Goal: Task Accomplishment & Management: Manage account settings

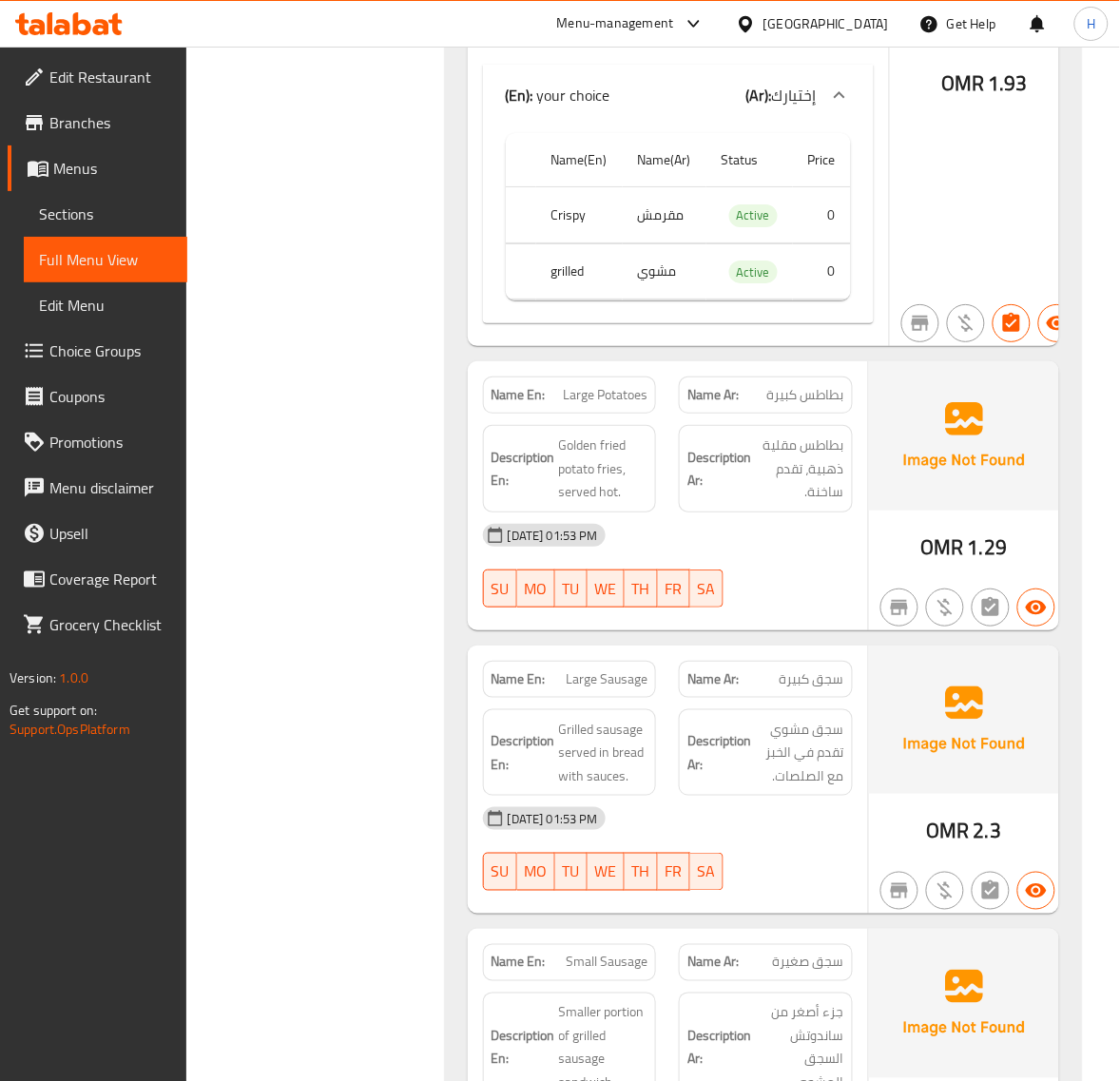
scroll to position [7368, 0]
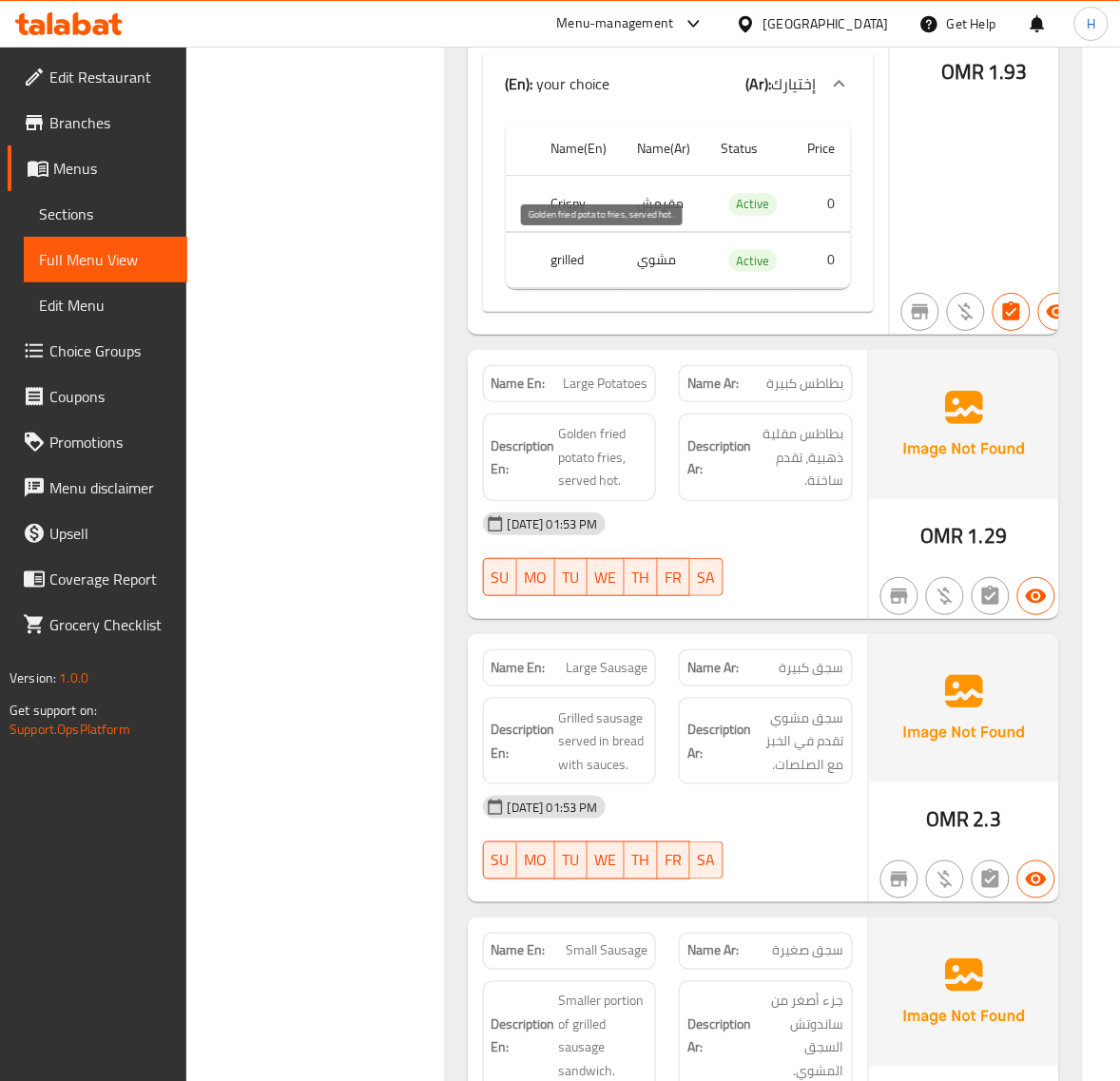
click at [604, 422] on span "Golden fried potato fries, served hot." at bounding box center [603, 457] width 89 height 70
copy span "fries"
click at [609, 373] on span "Large Potatoes" at bounding box center [605, 383] width 84 height 20
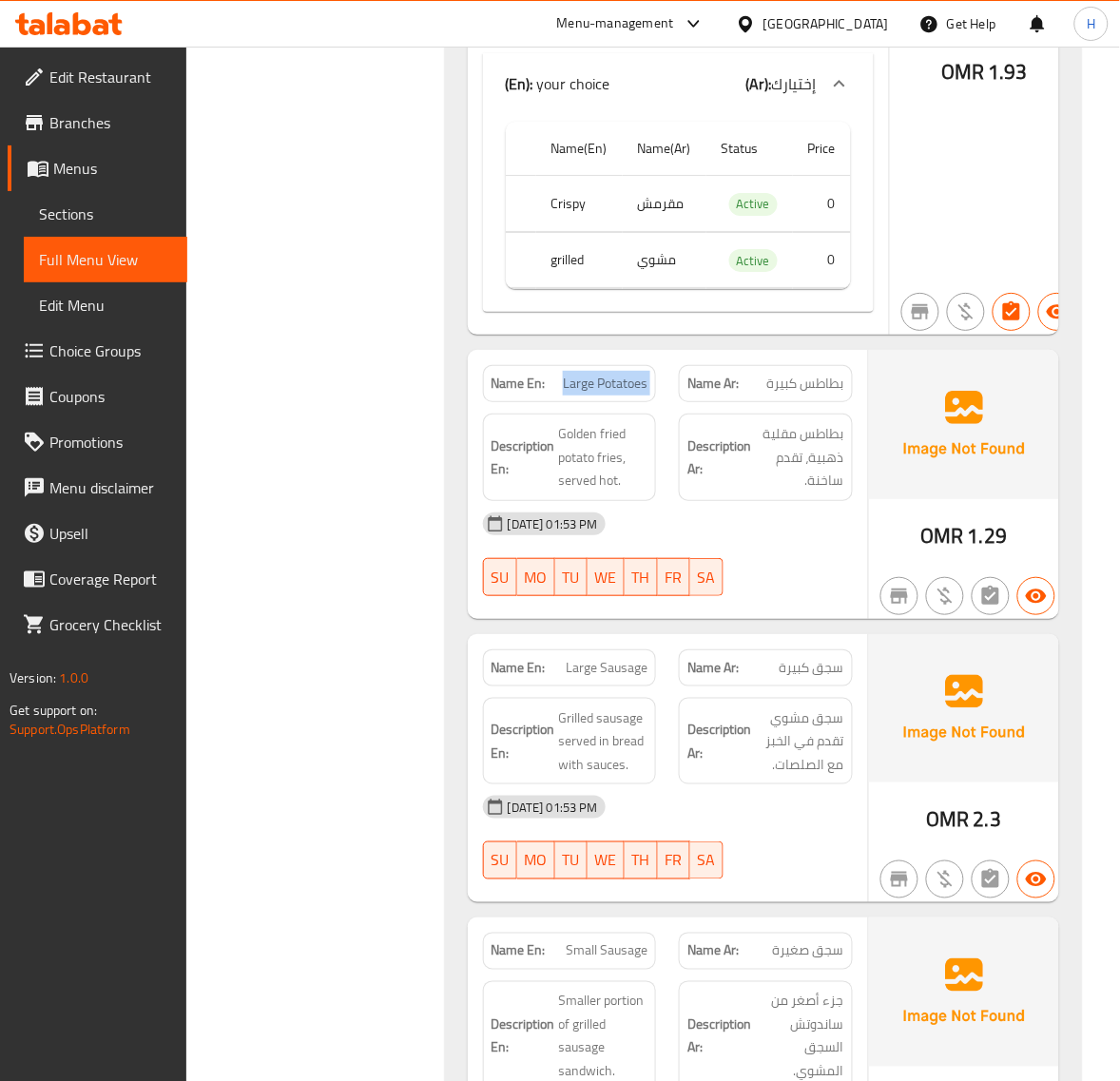
click at [609, 373] on span "Large Potatoes" at bounding box center [605, 383] width 84 height 20
copy span "Large Potatoes"
click at [139, 210] on span "Sections" at bounding box center [106, 214] width 133 height 23
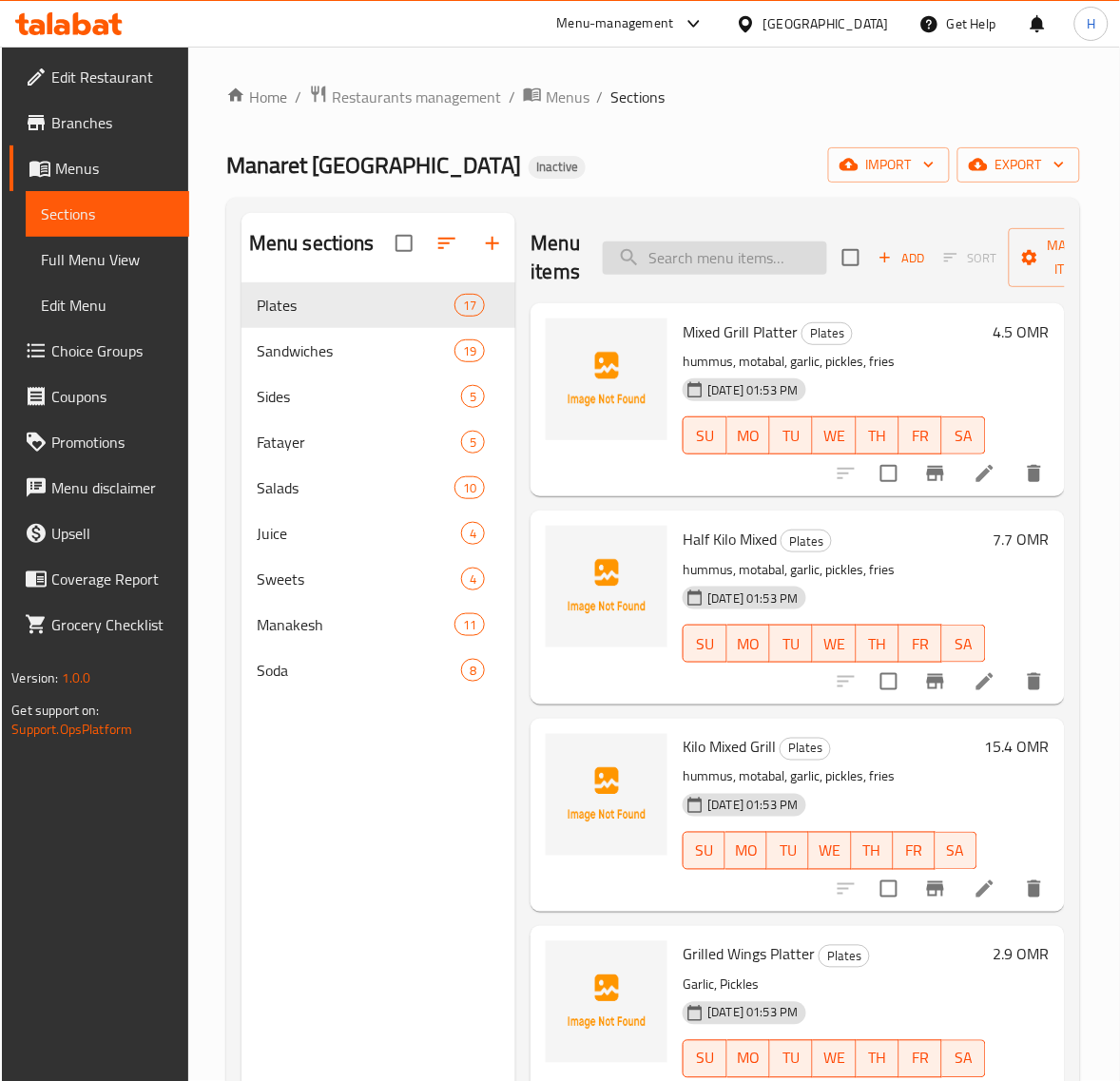
click at [786, 263] on input "search" at bounding box center [715, 258] width 225 height 34
paste input "Hotdog"
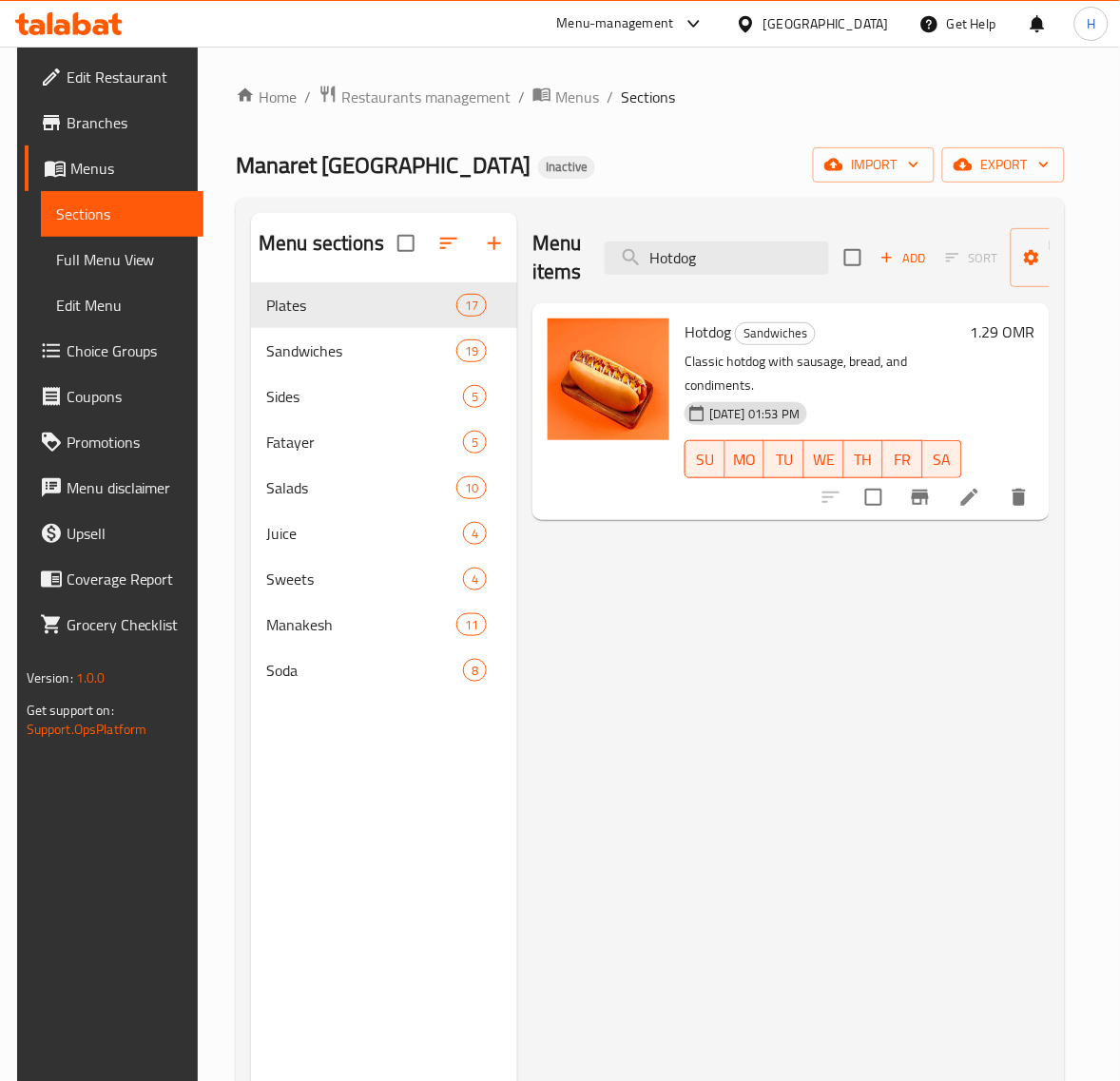
type input "Hotdog"
click at [996, 480] on li at bounding box center [968, 497] width 53 height 35
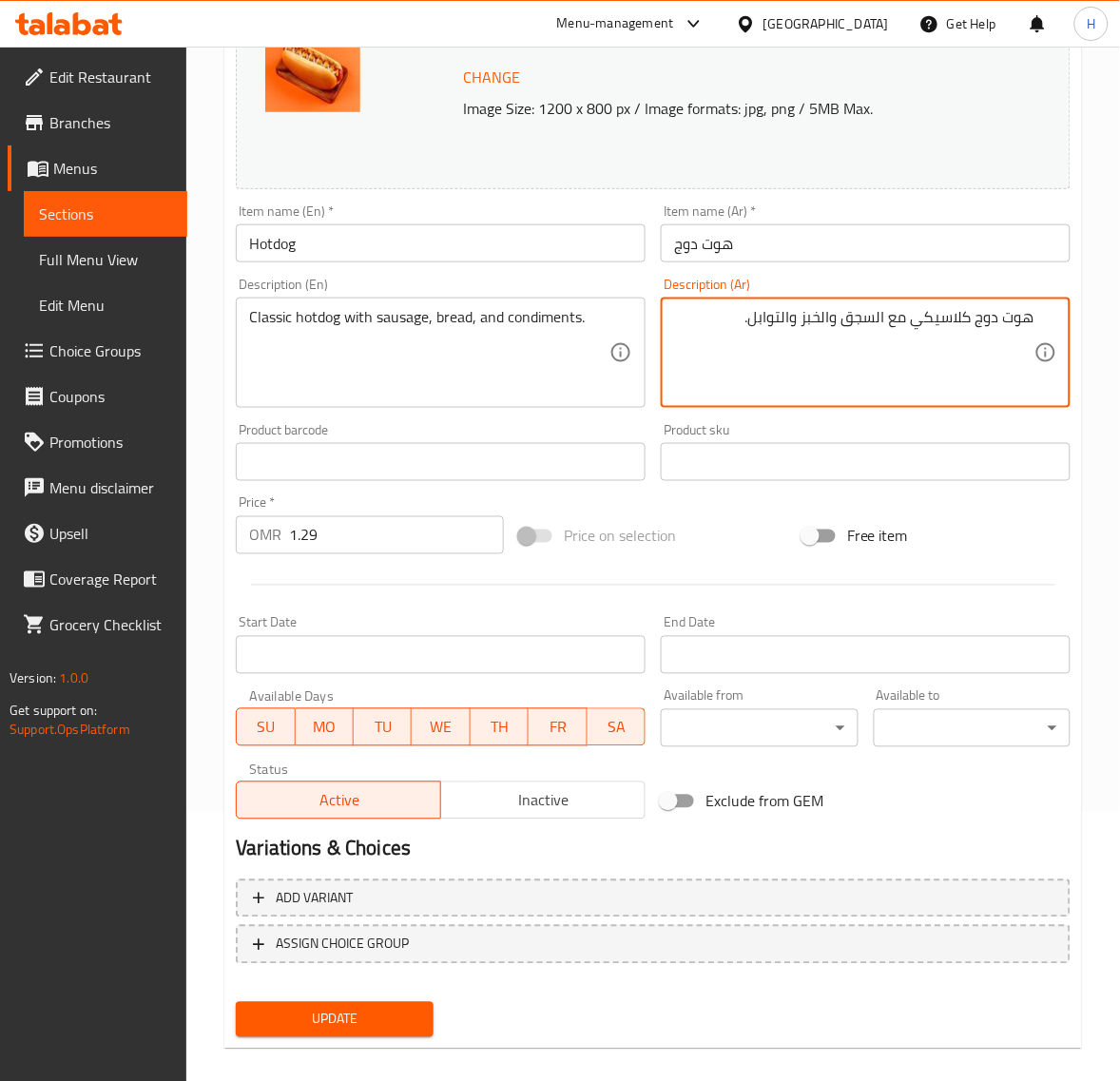
scroll to position [287, 0]
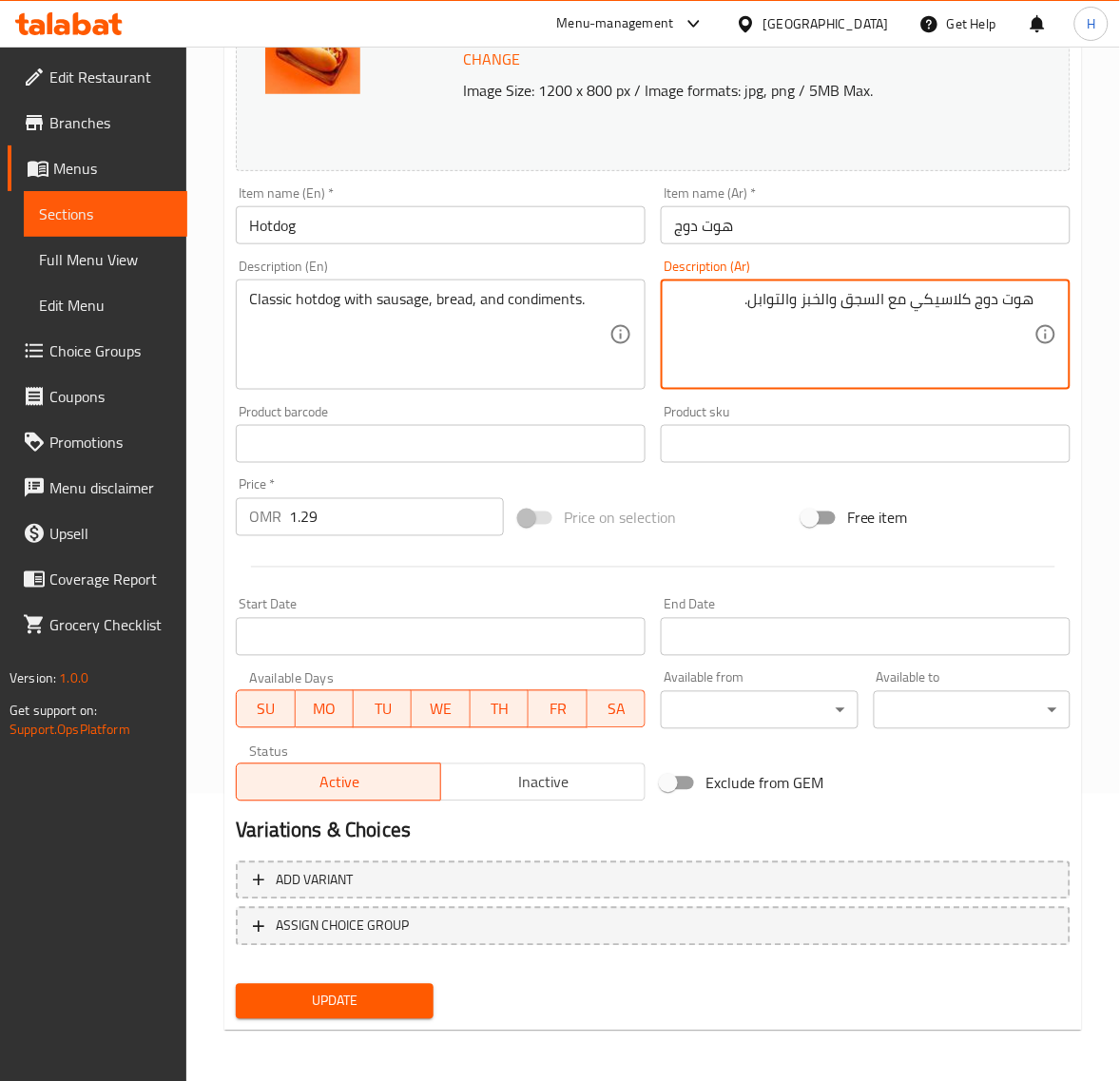
type textarea "هوت دوج كلاسيكي مع السجق والخبز والتوابل."
click at [315, 1004] on span "Update" at bounding box center [333, 1001] width 166 height 24
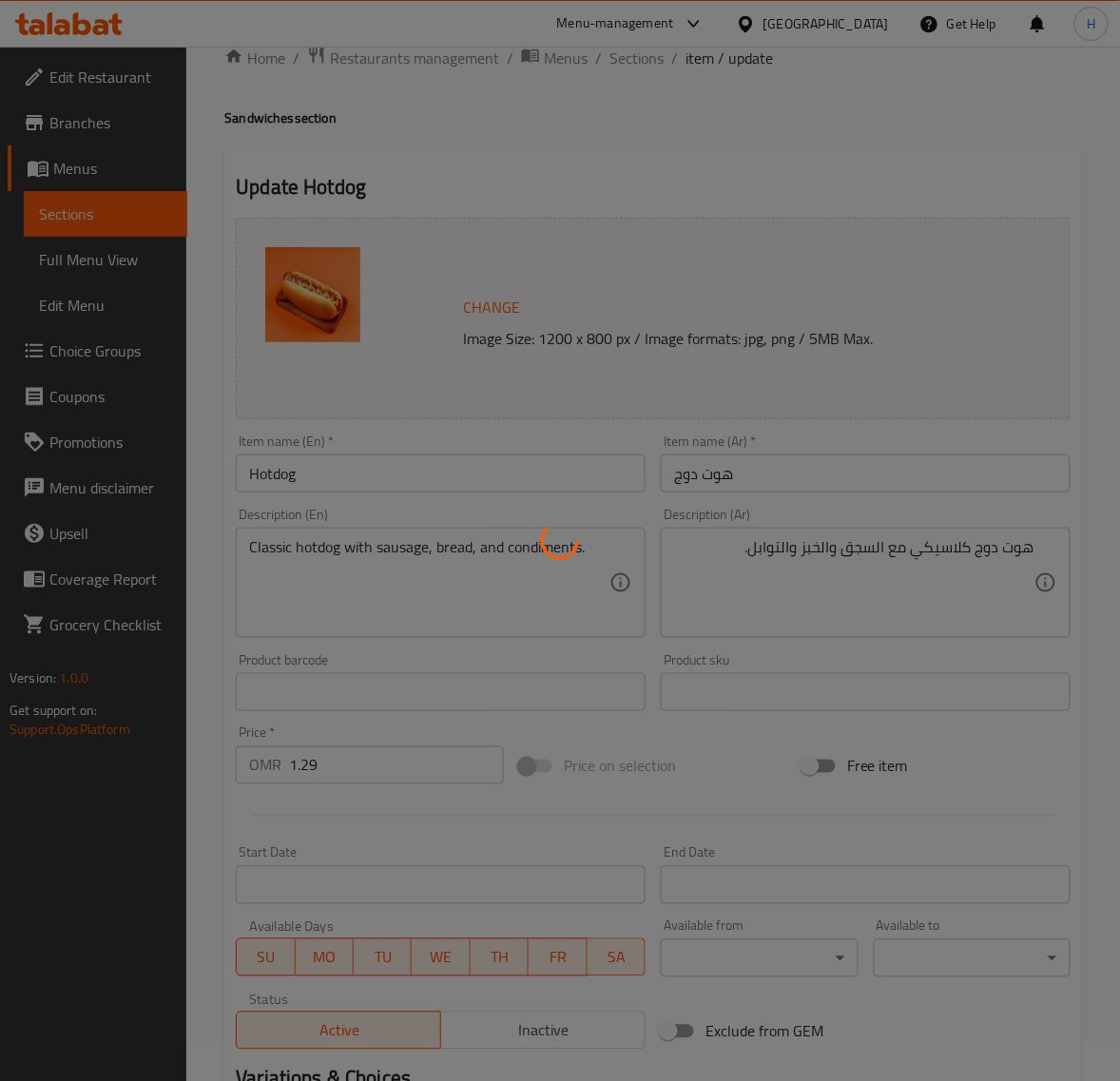
scroll to position [0, 0]
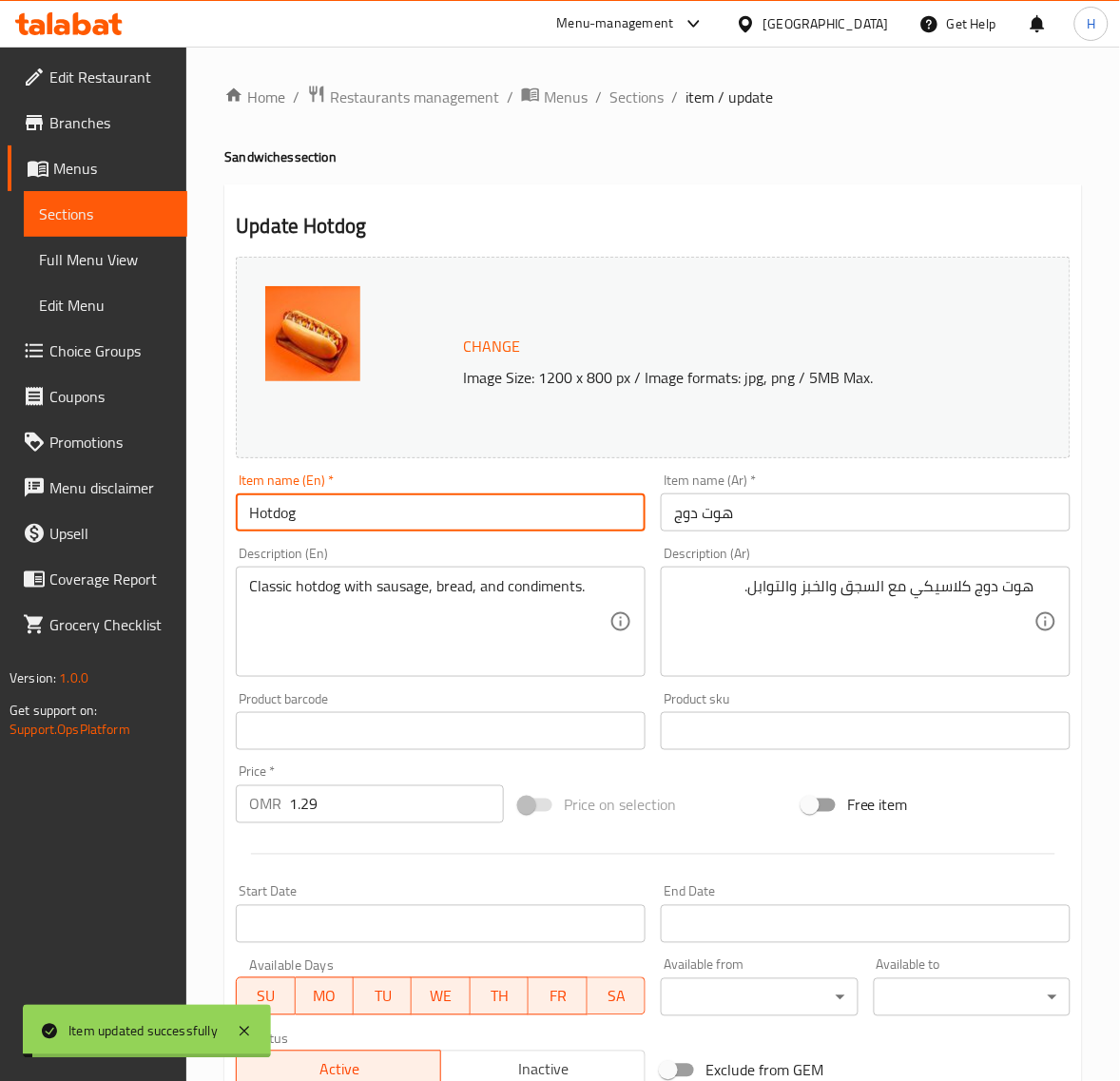
click at [314, 516] on input "Hotdog" at bounding box center [441, 513] width 410 height 38
drag, startPoint x: 632, startPoint y: 90, endPoint x: 681, endPoint y: 7, distance: 96.4
click at [632, 90] on span "Sections" at bounding box center [636, 97] width 54 height 23
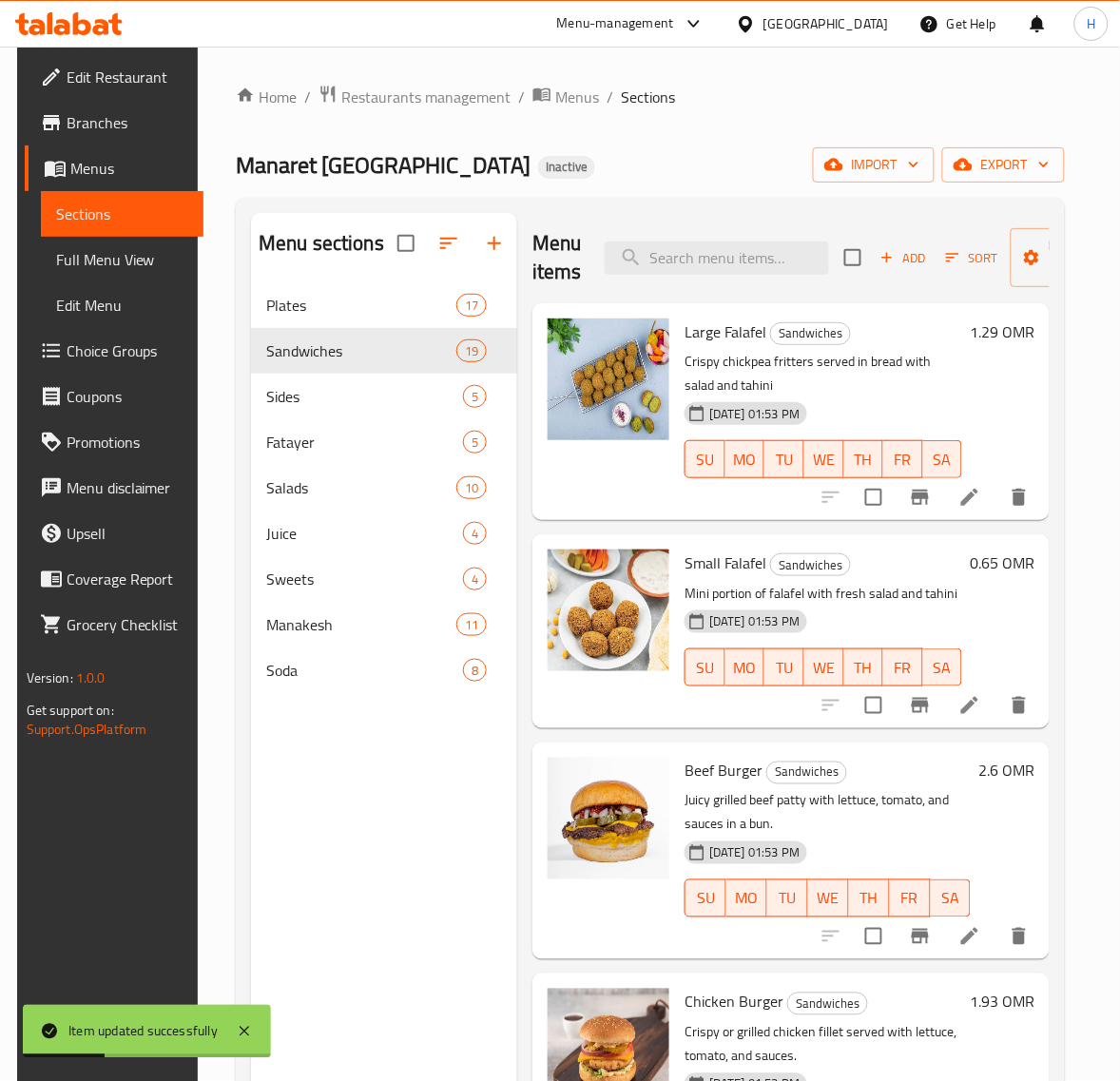
click at [66, 262] on span "Full Menu View" at bounding box center [122, 259] width 133 height 23
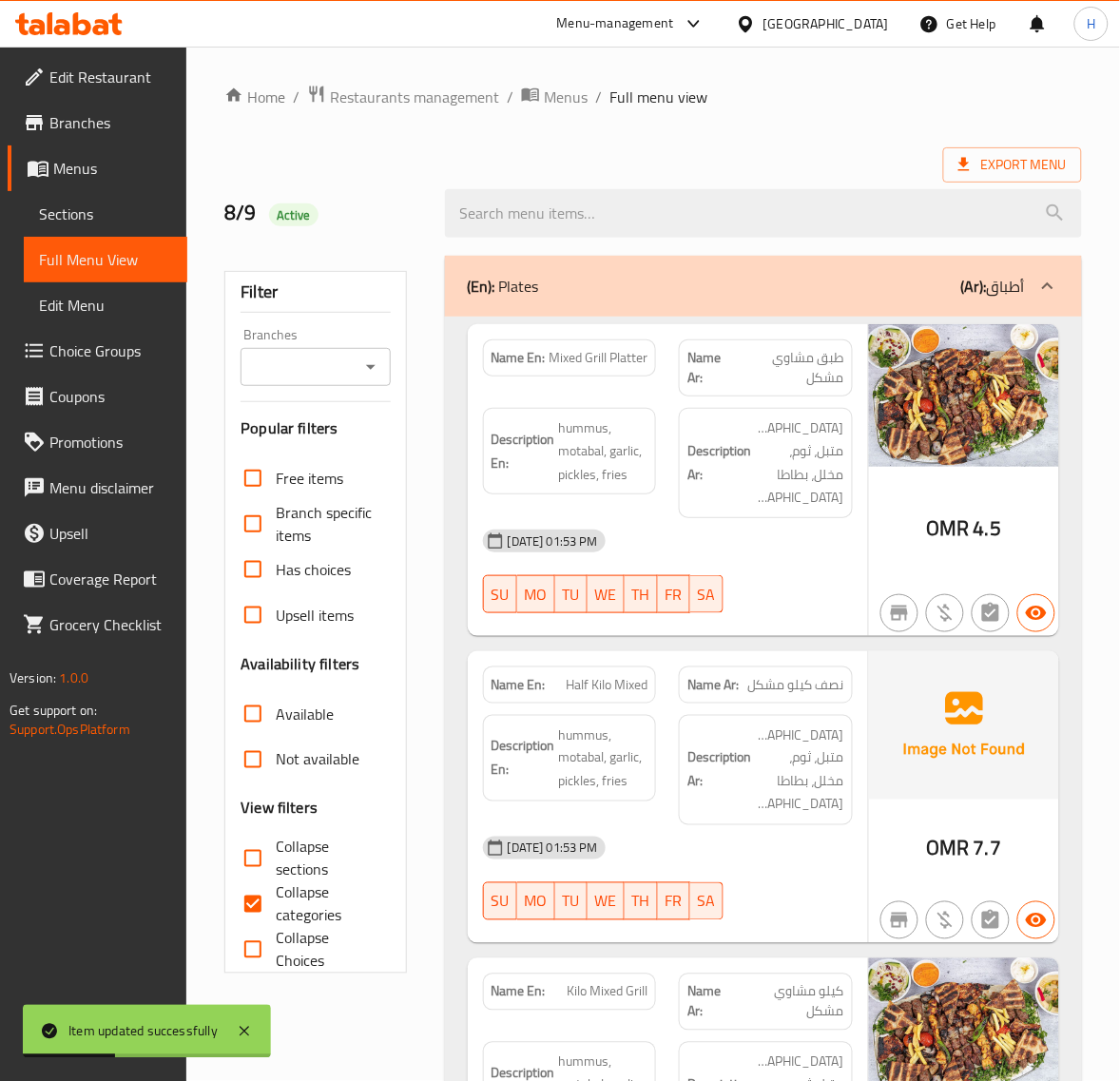
scroll to position [157, 0]
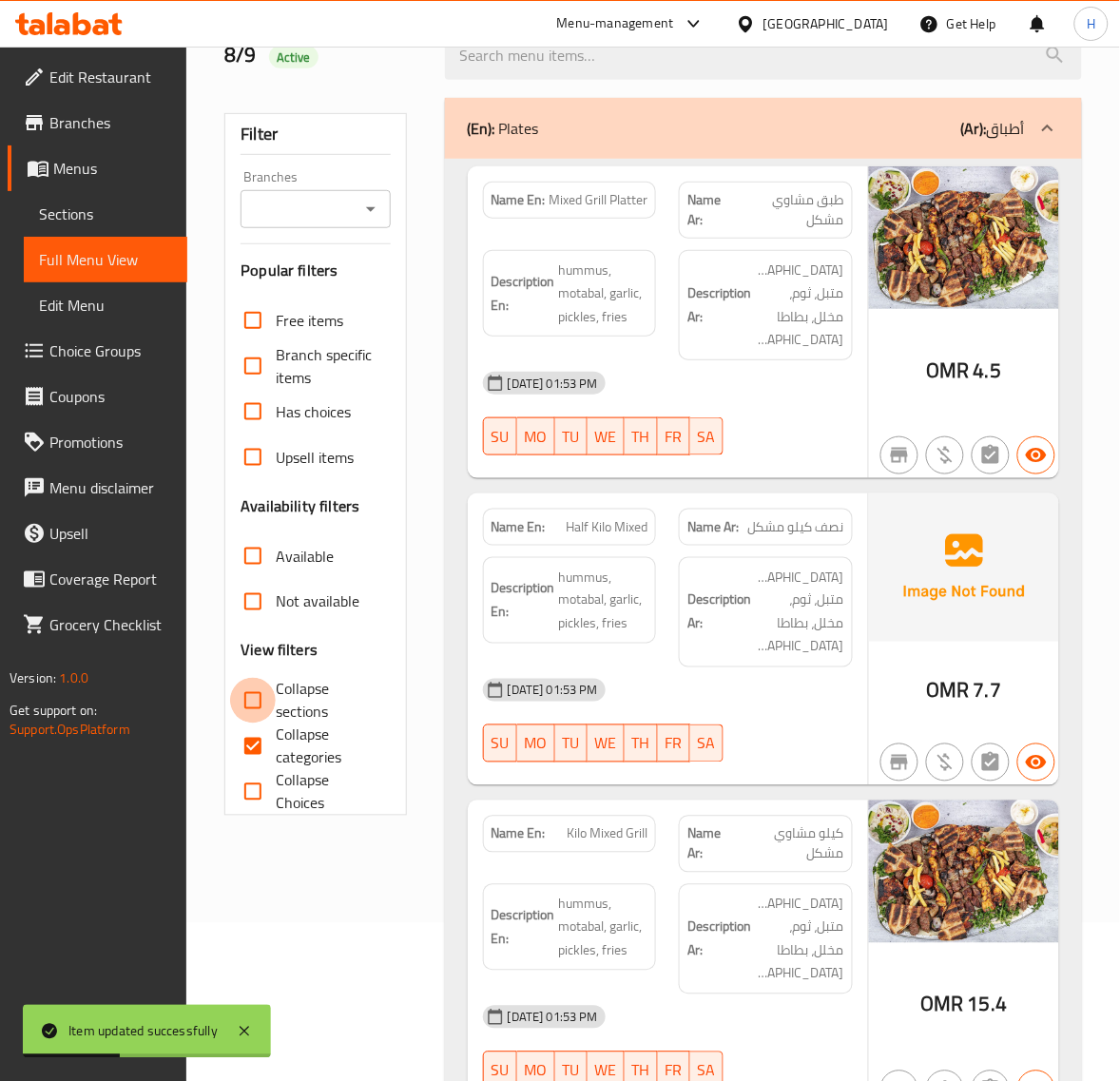
click at [266, 691] on input "Collapse sections" at bounding box center [253, 701] width 46 height 46
checkbox input "true"
click at [264, 734] on input "Collapse categories" at bounding box center [253, 747] width 46 height 46
checkbox input "false"
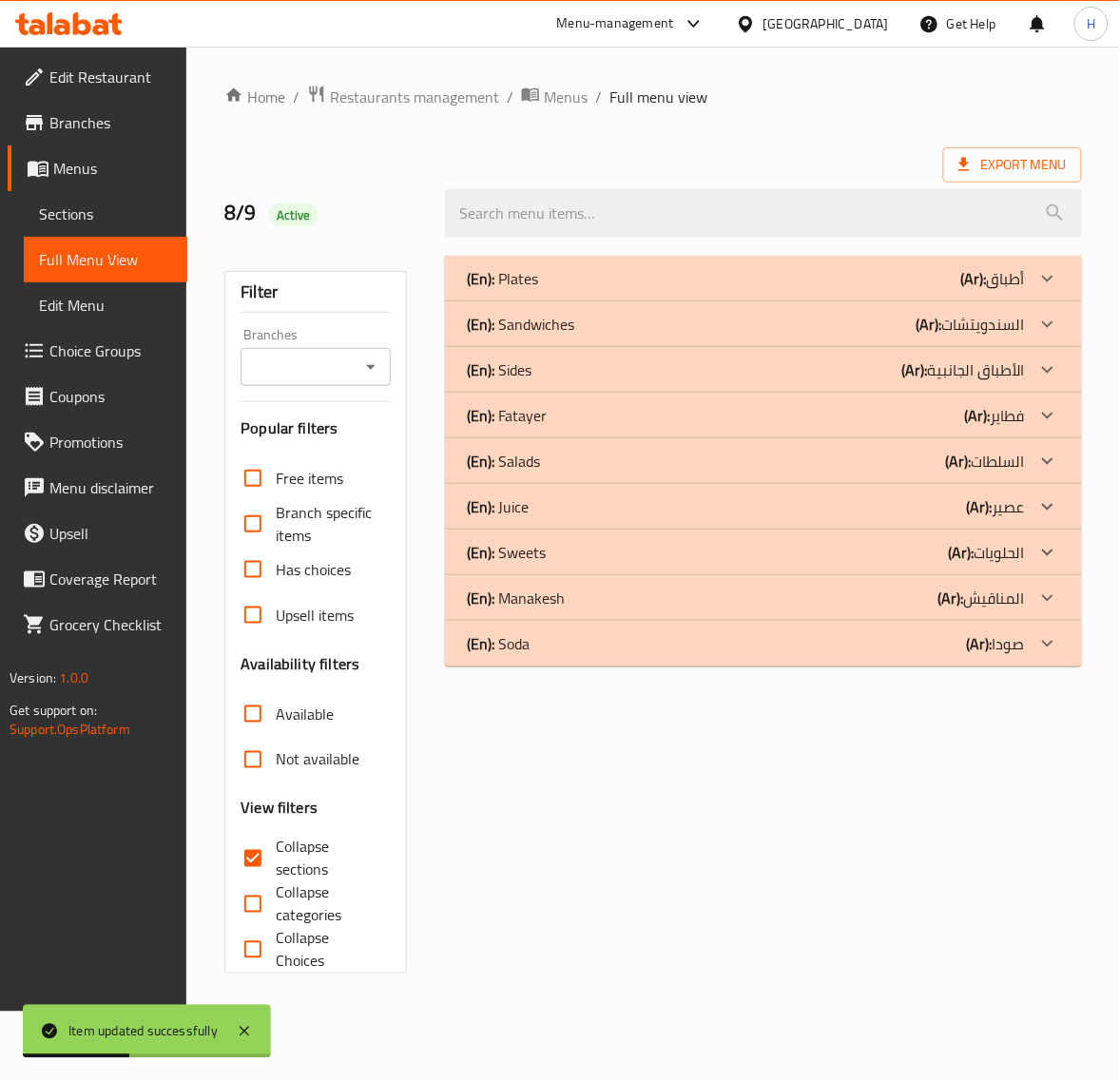
scroll to position [0, 0]
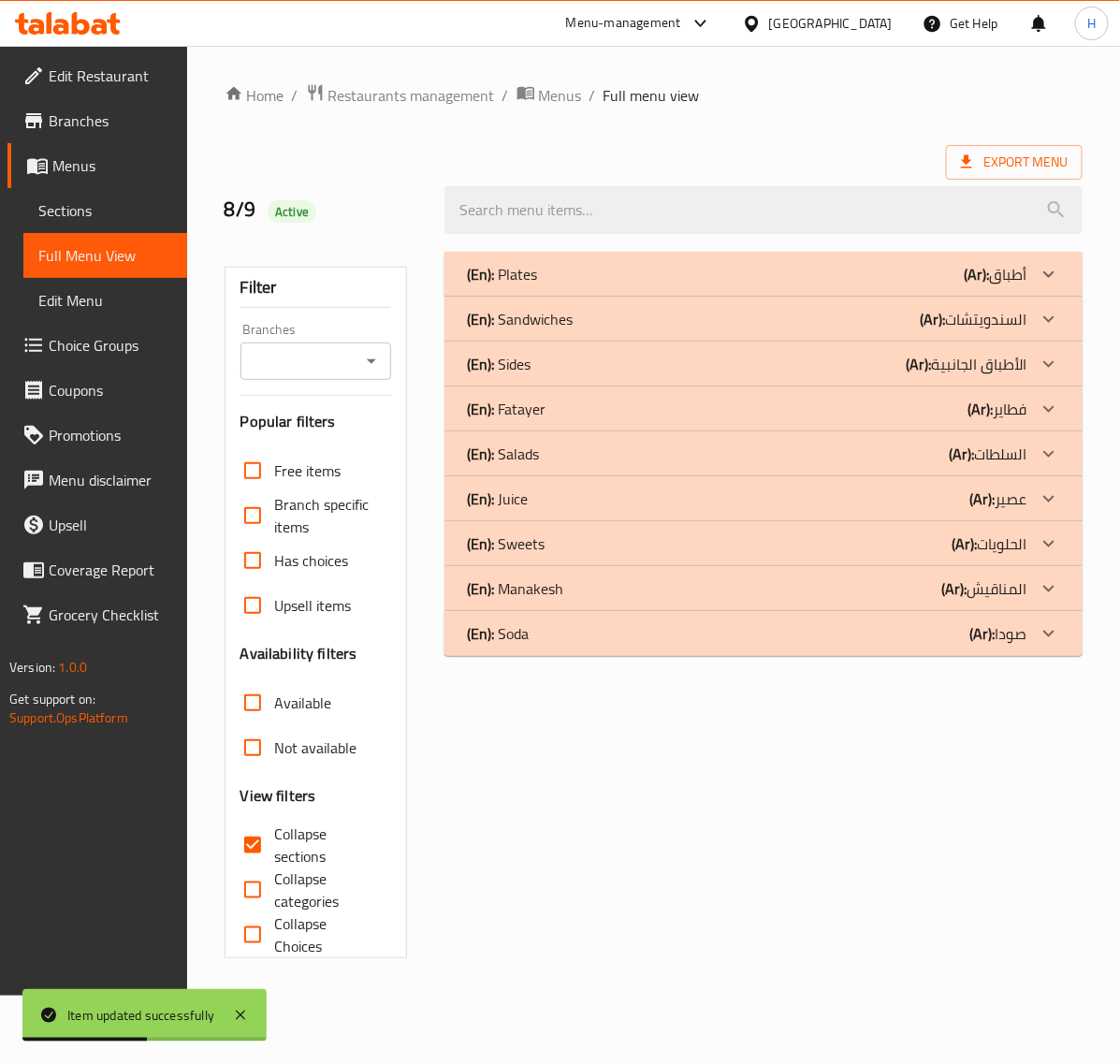
click at [262, 849] on input "Collapse sections" at bounding box center [253, 845] width 45 height 45
checkbox input "false"
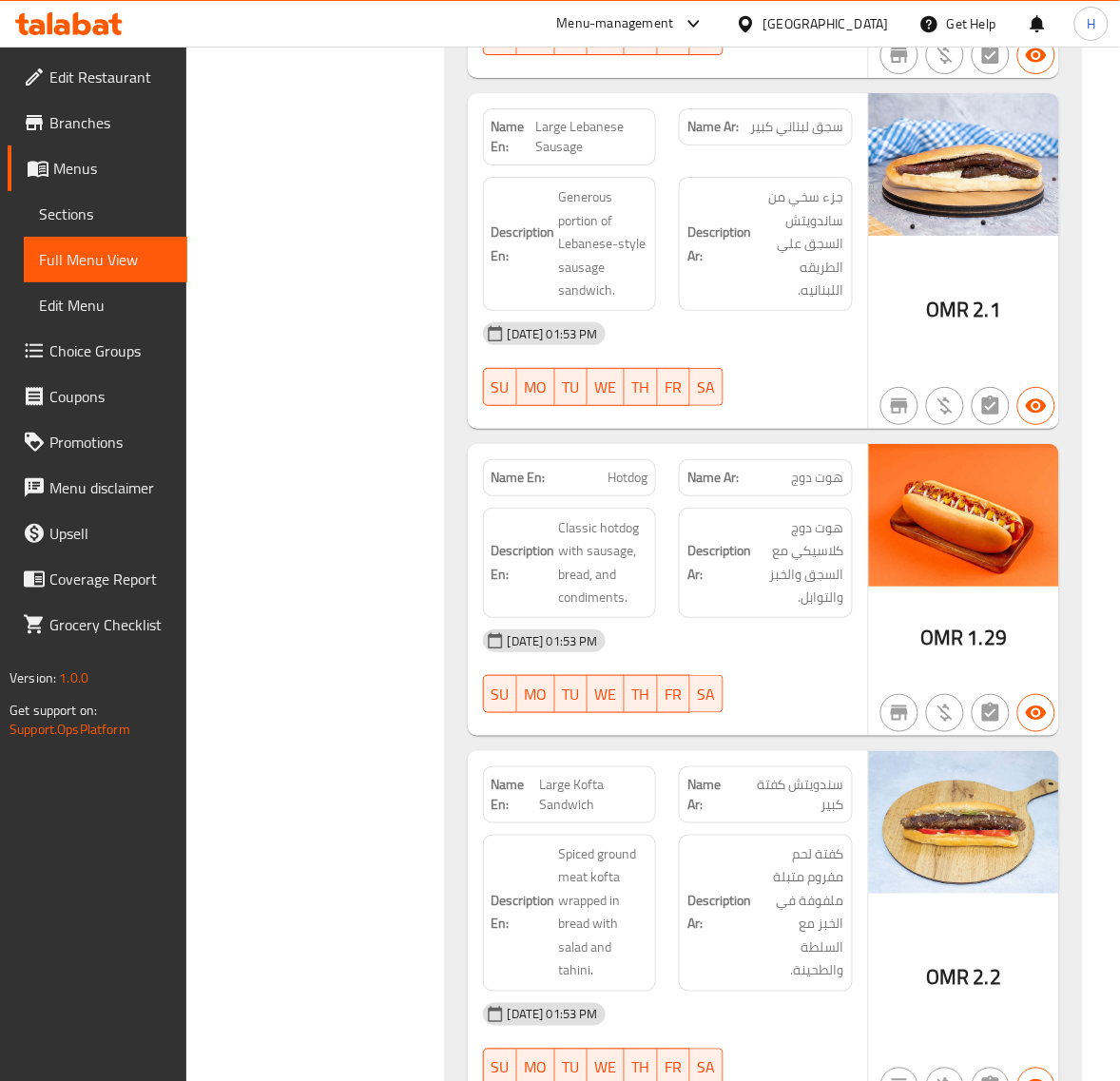
scroll to position [9104, 0]
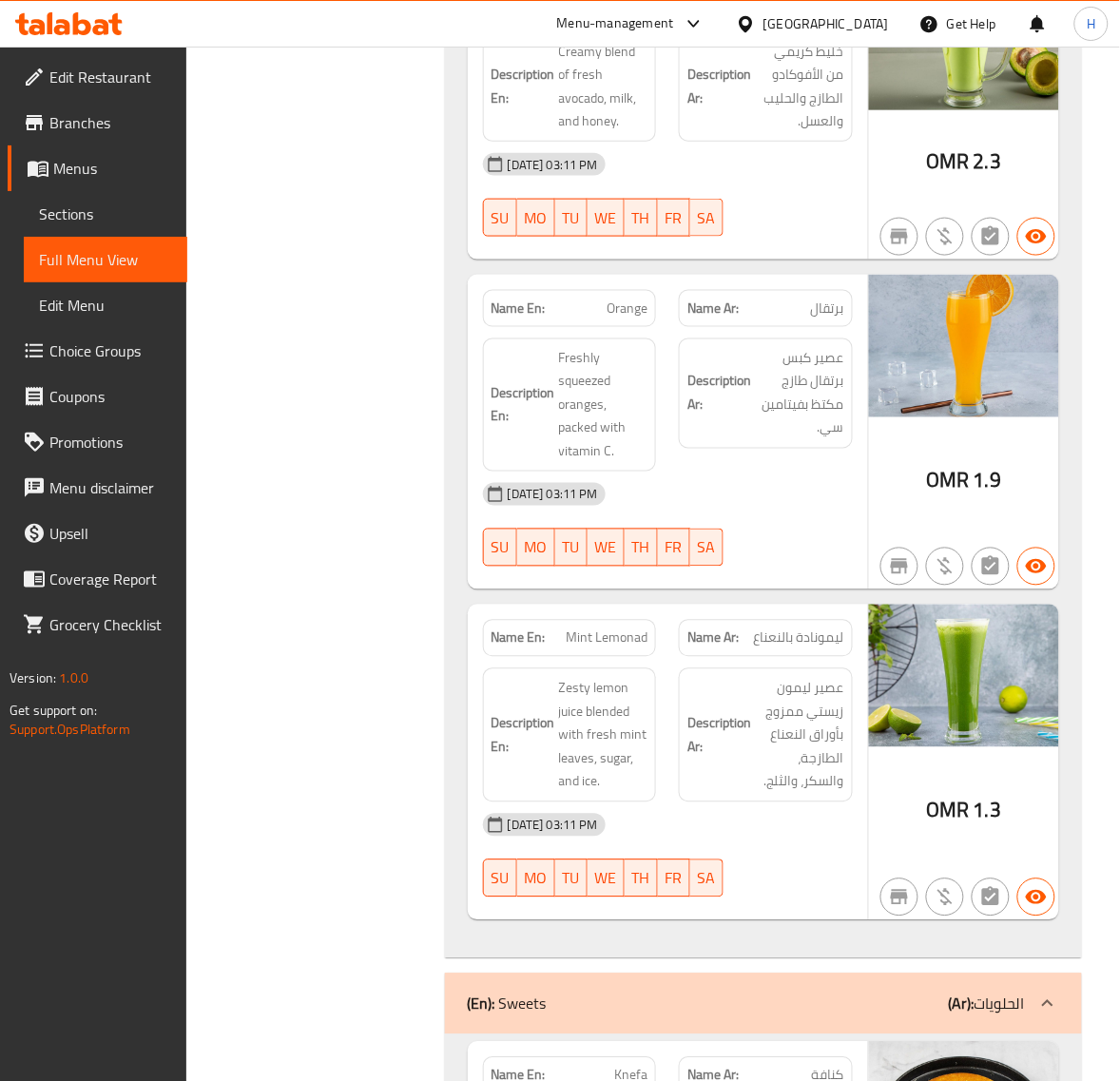
scroll to position [19800, 0]
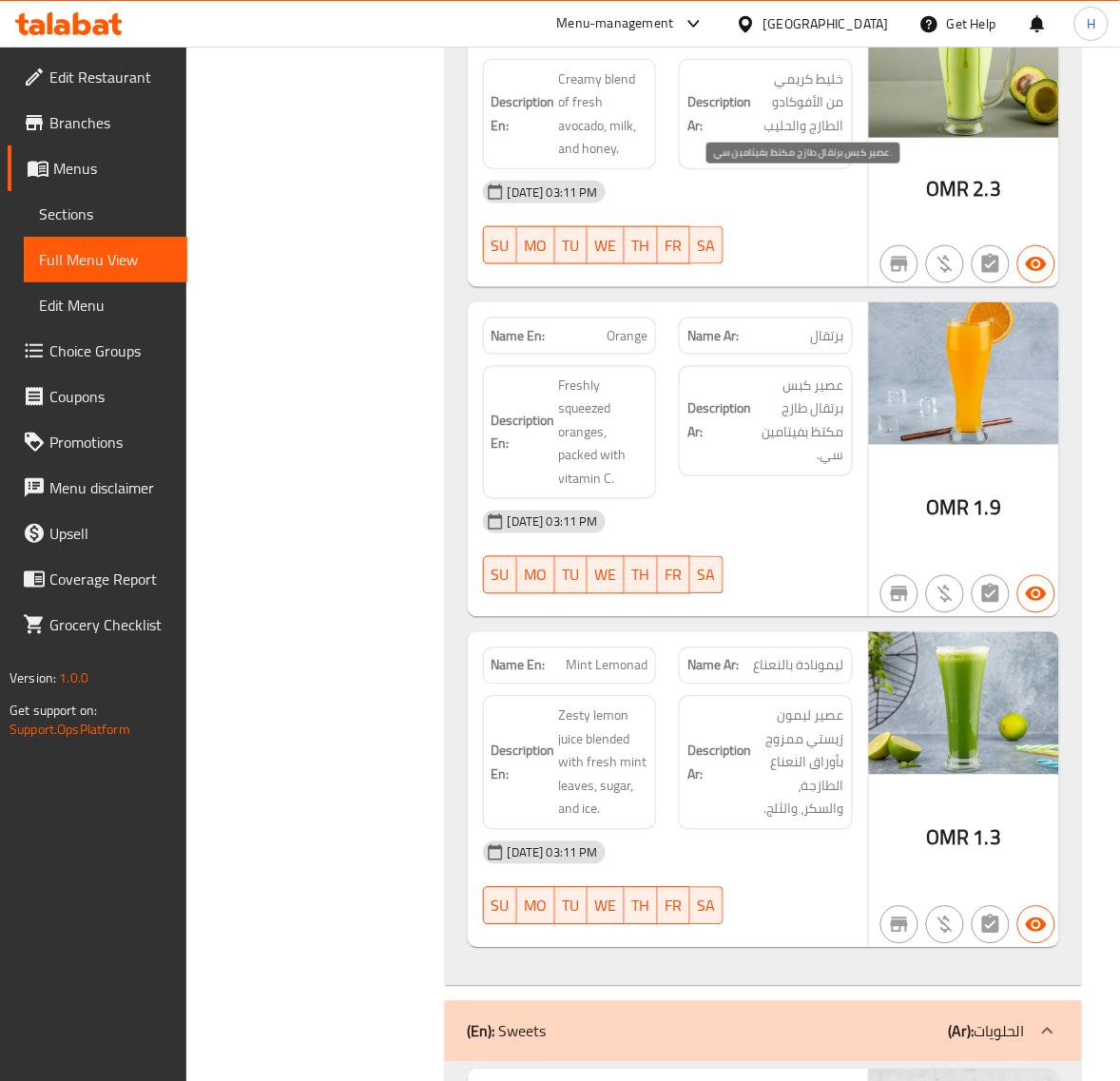
click at [829, 374] on span "عصير كبس برتقال طازج مكتظ بفيتامين سي." at bounding box center [798, 420] width 89 height 93
copy span "عصير"
click at [614, 326] on span "Orange" at bounding box center [627, 336] width 41 height 20
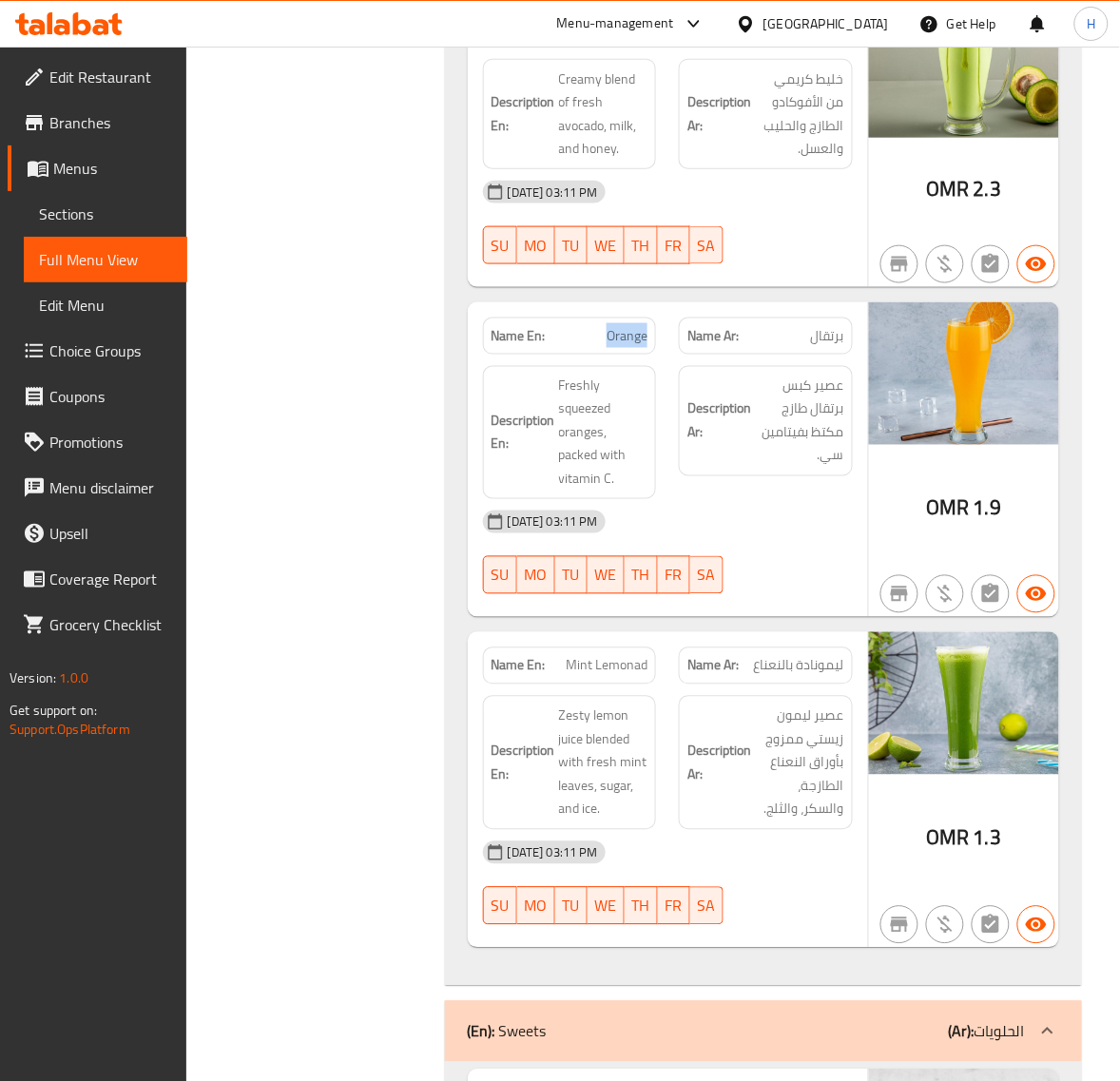
copy span "Orange"
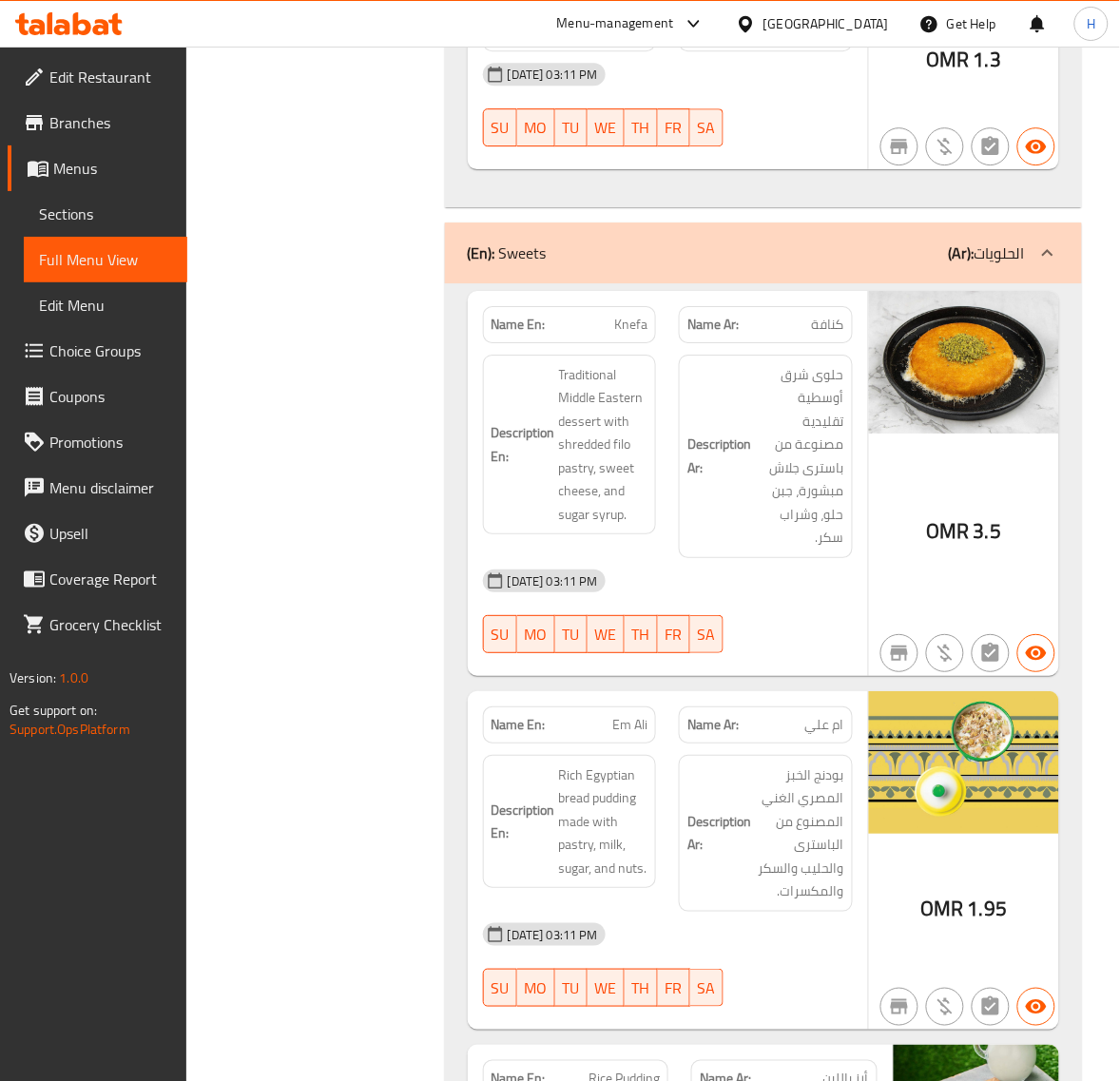
scroll to position [20591, 0]
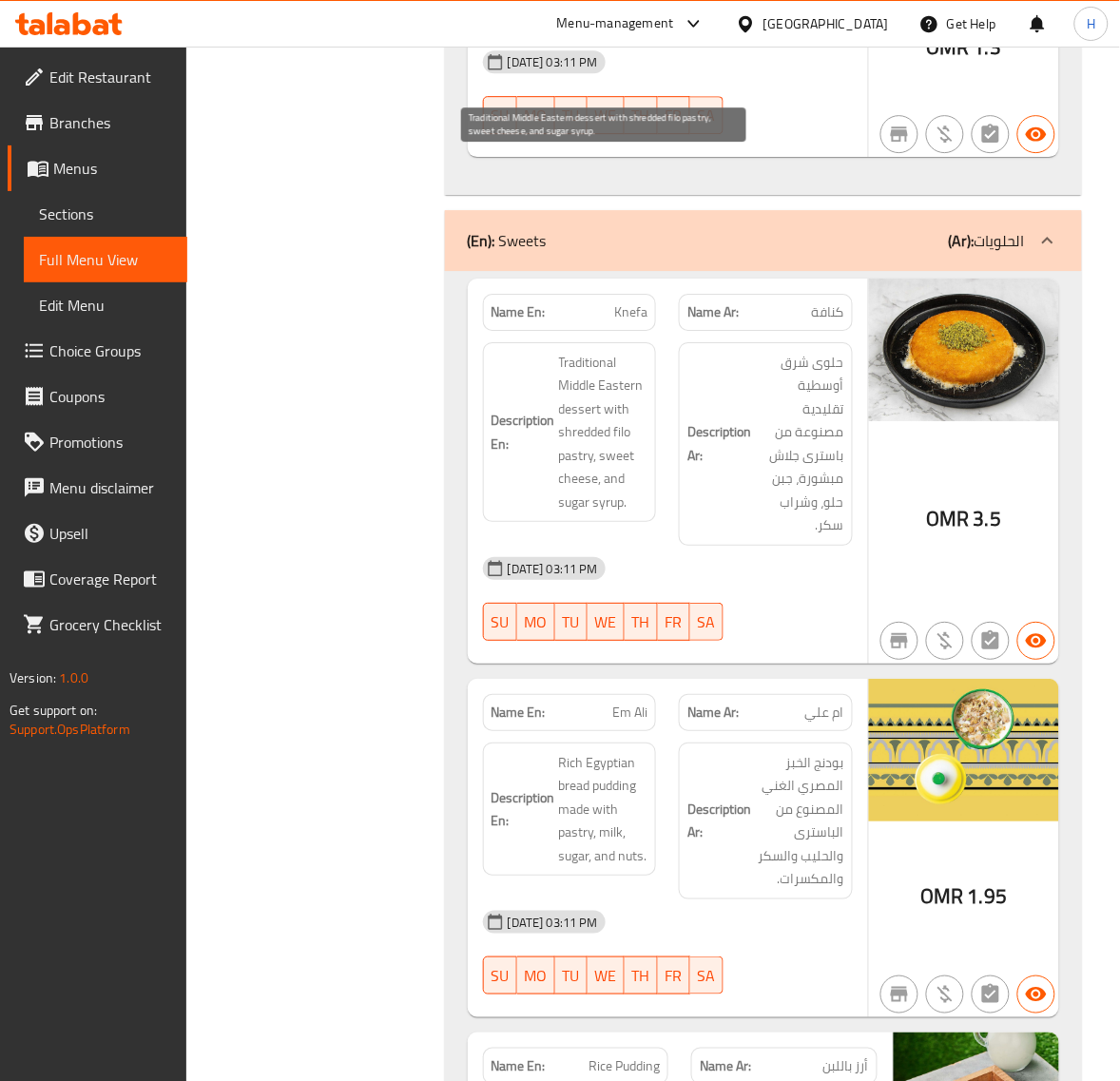
click at [626, 350] on span "Traditional Middle Eastern dessert with shredded filo pastry, sweet cheese, and…" at bounding box center [603, 432] width 89 height 163
click at [620, 350] on span "Traditional Middle Eastern dessert with shredded filo pastry, sweet cheese, and…" at bounding box center [603, 432] width 89 height 163
click at [630, 302] on span "Knefa" at bounding box center [631, 312] width 34 height 20
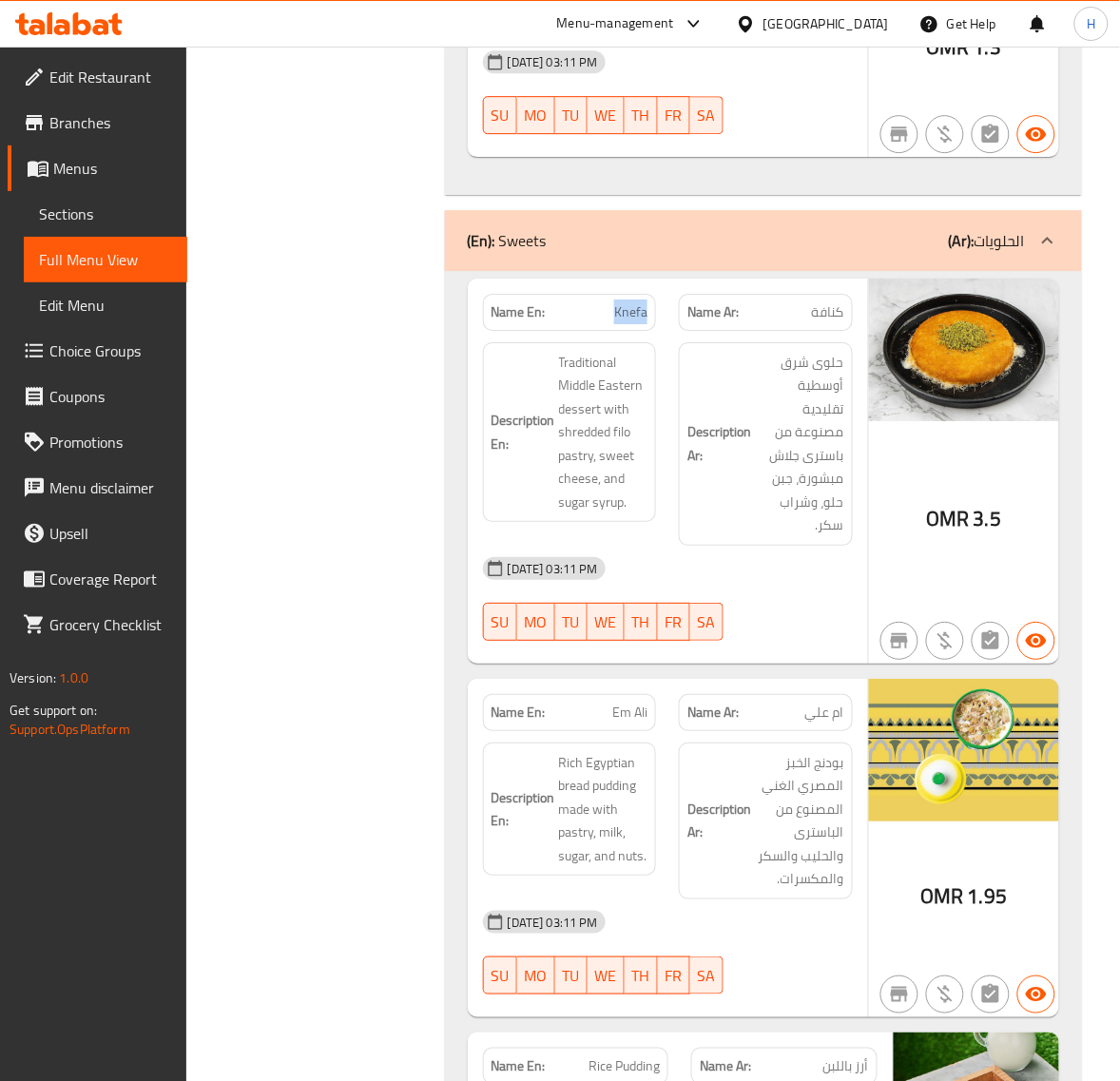
click at [630, 302] on span "Knefa" at bounding box center [631, 312] width 34 height 20
copy span "Knefa"
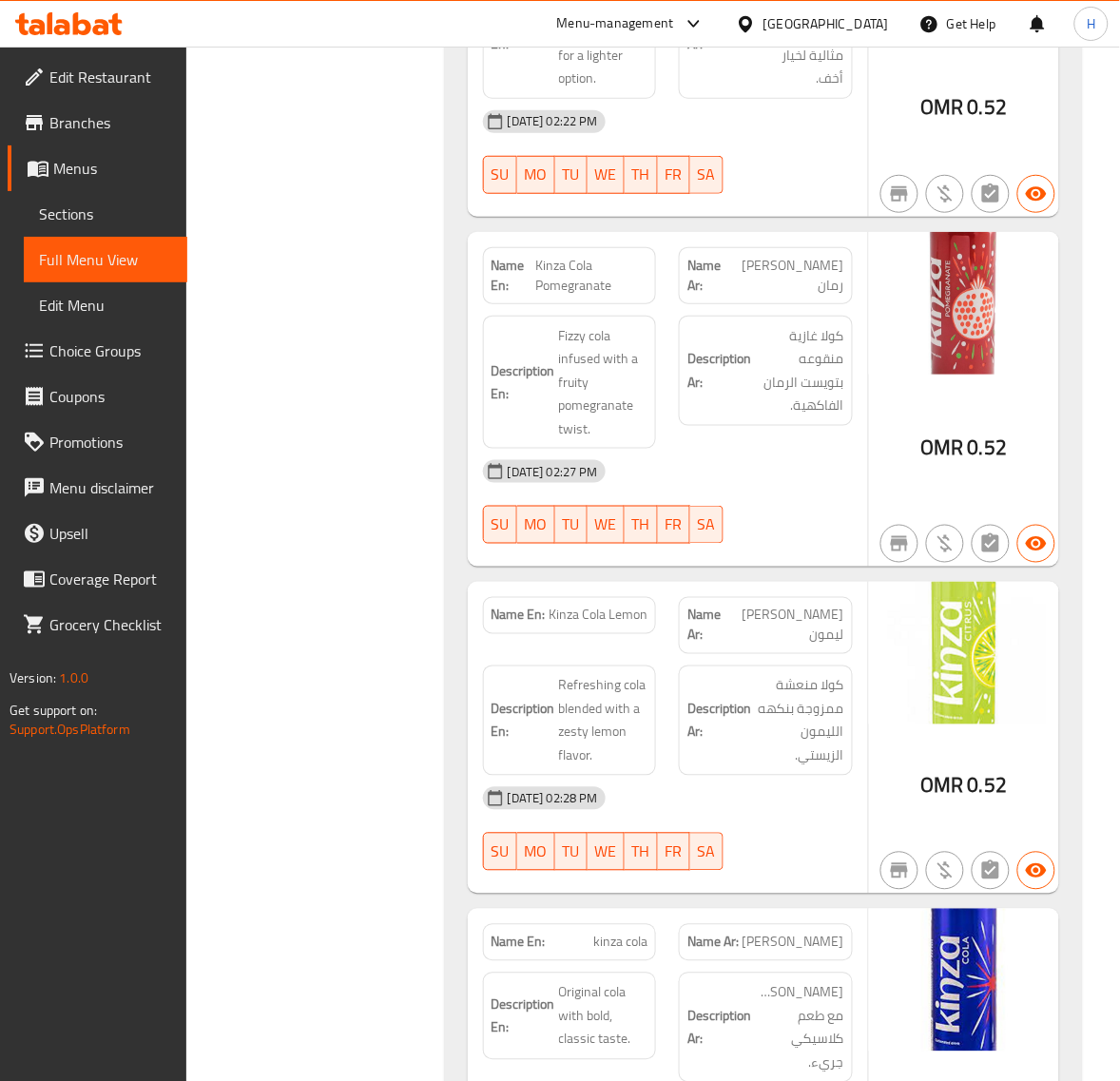
scroll to position [27116, 0]
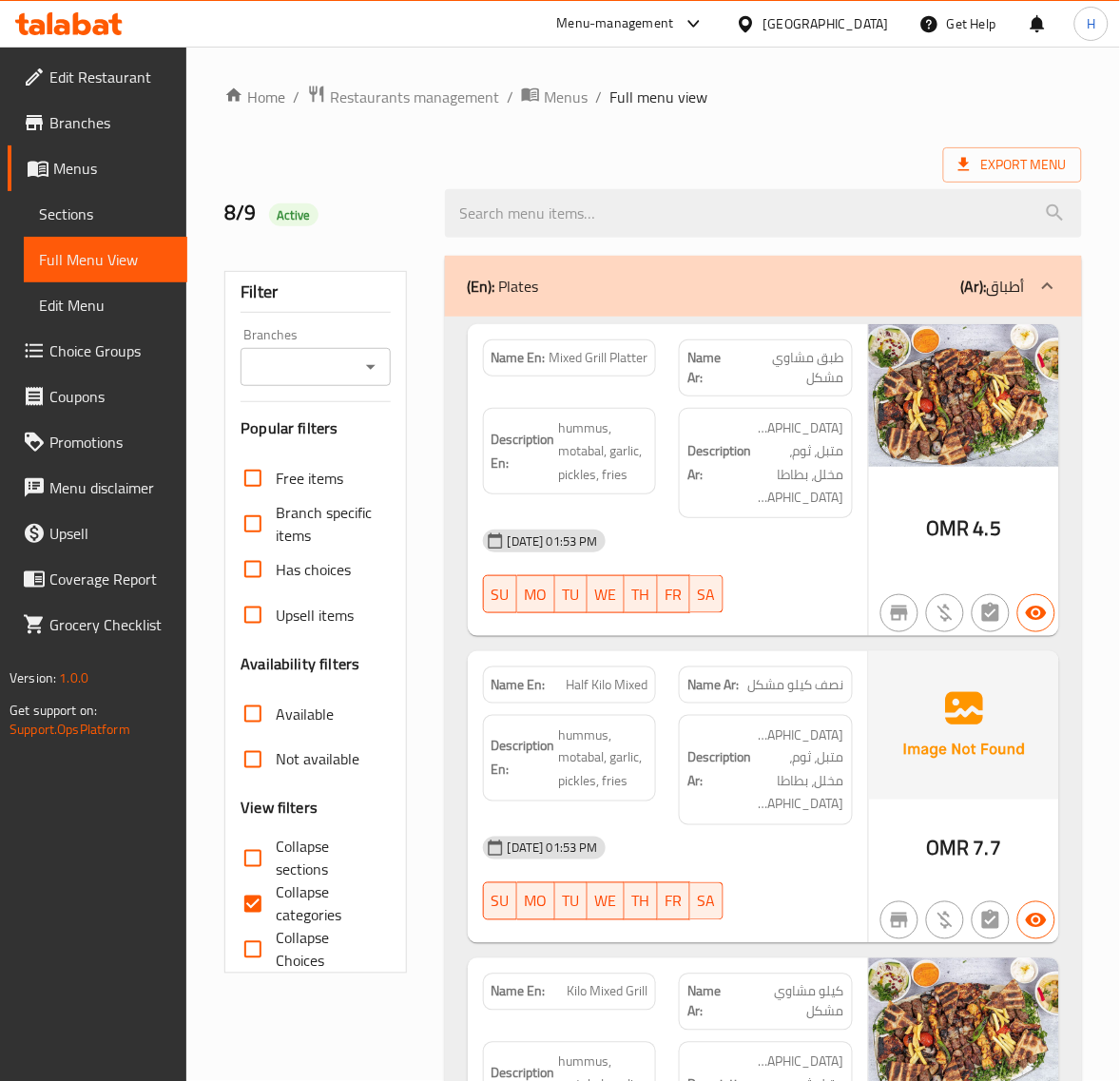
click at [105, 207] on span "Sections" at bounding box center [106, 214] width 133 height 23
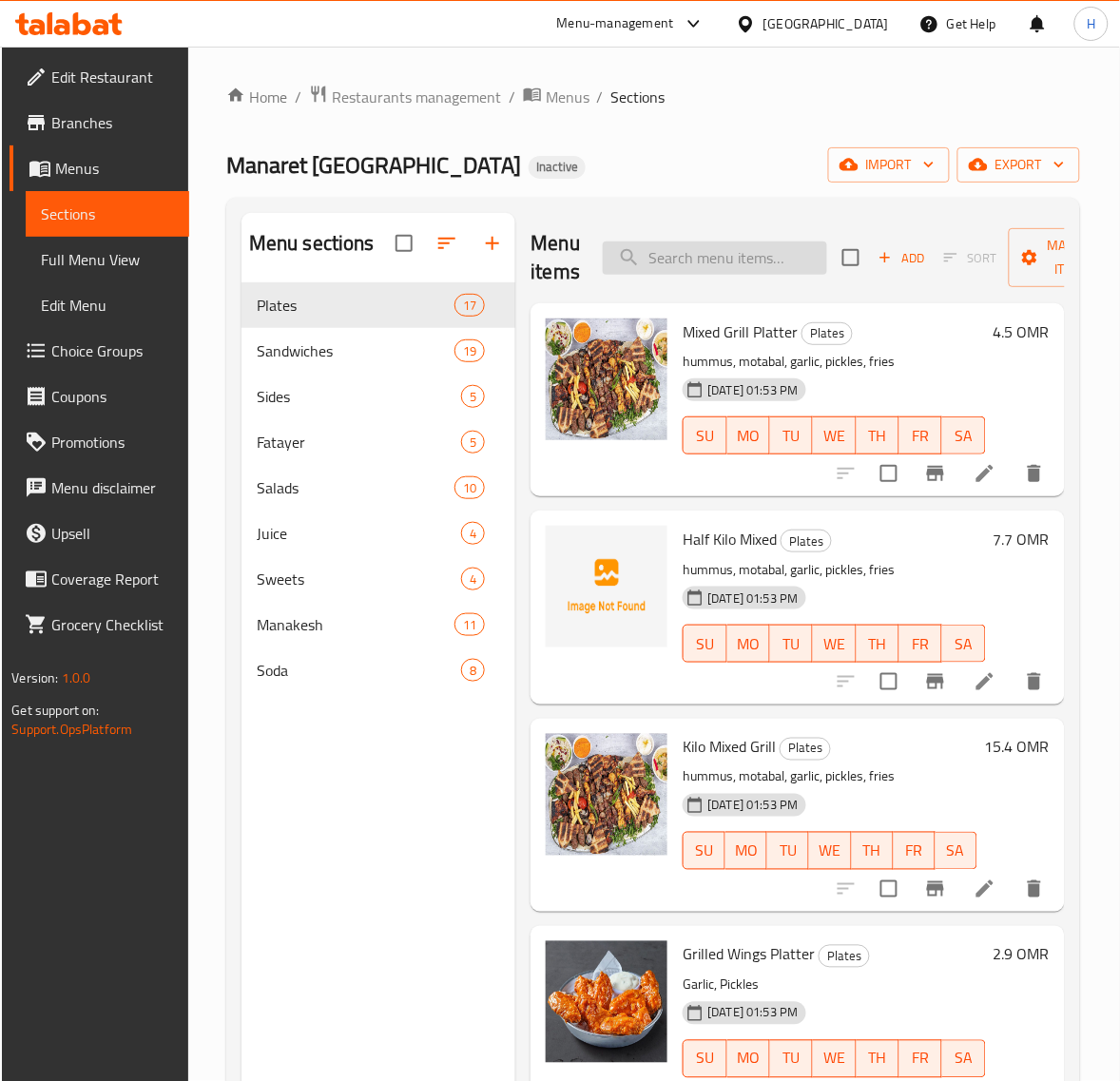
click at [775, 273] on input "search" at bounding box center [715, 258] width 225 height 34
paste input "Large Potatoes"
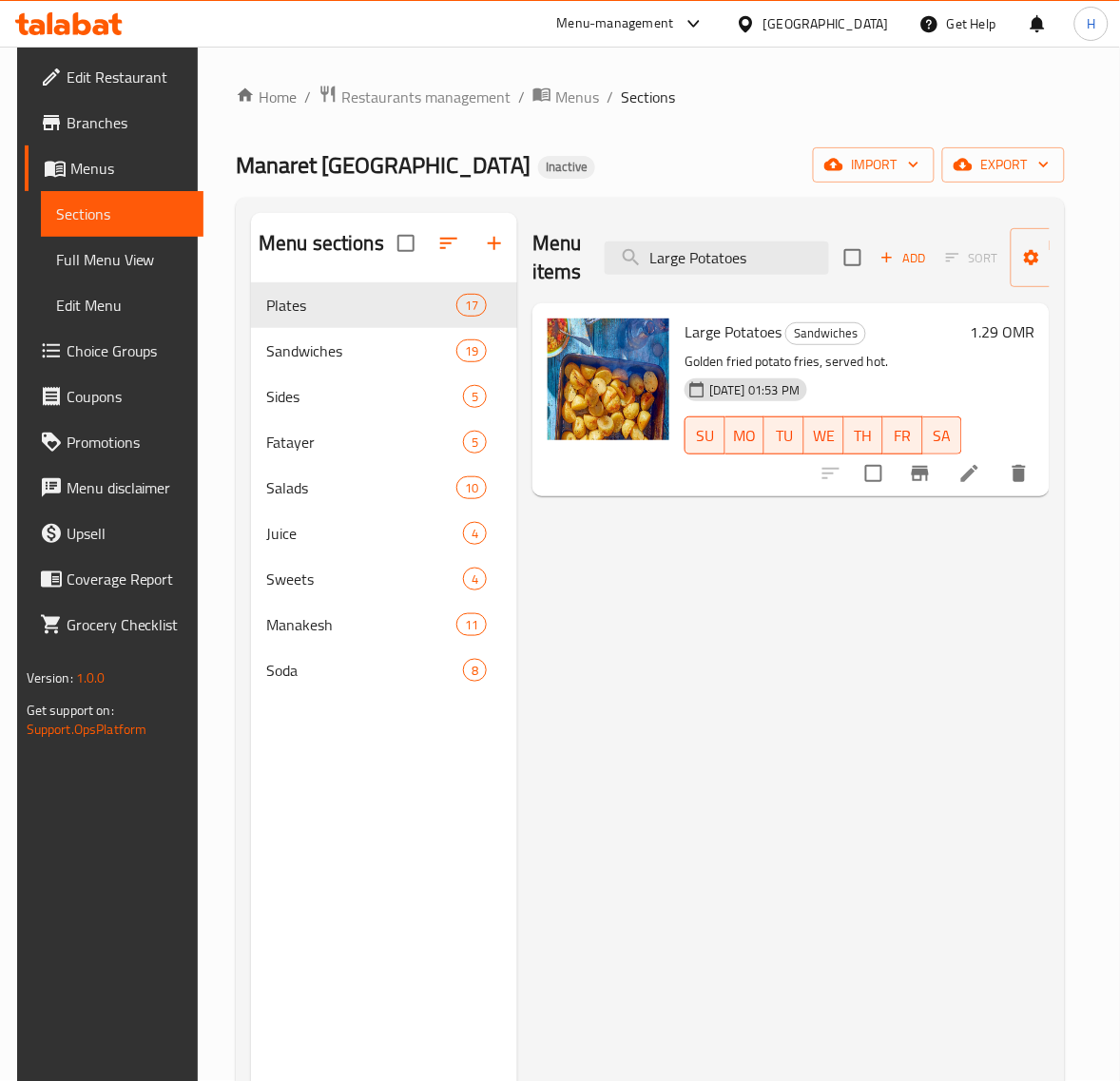
type input "Large Potatoes"
click at [996, 468] on li at bounding box center [968, 473] width 53 height 35
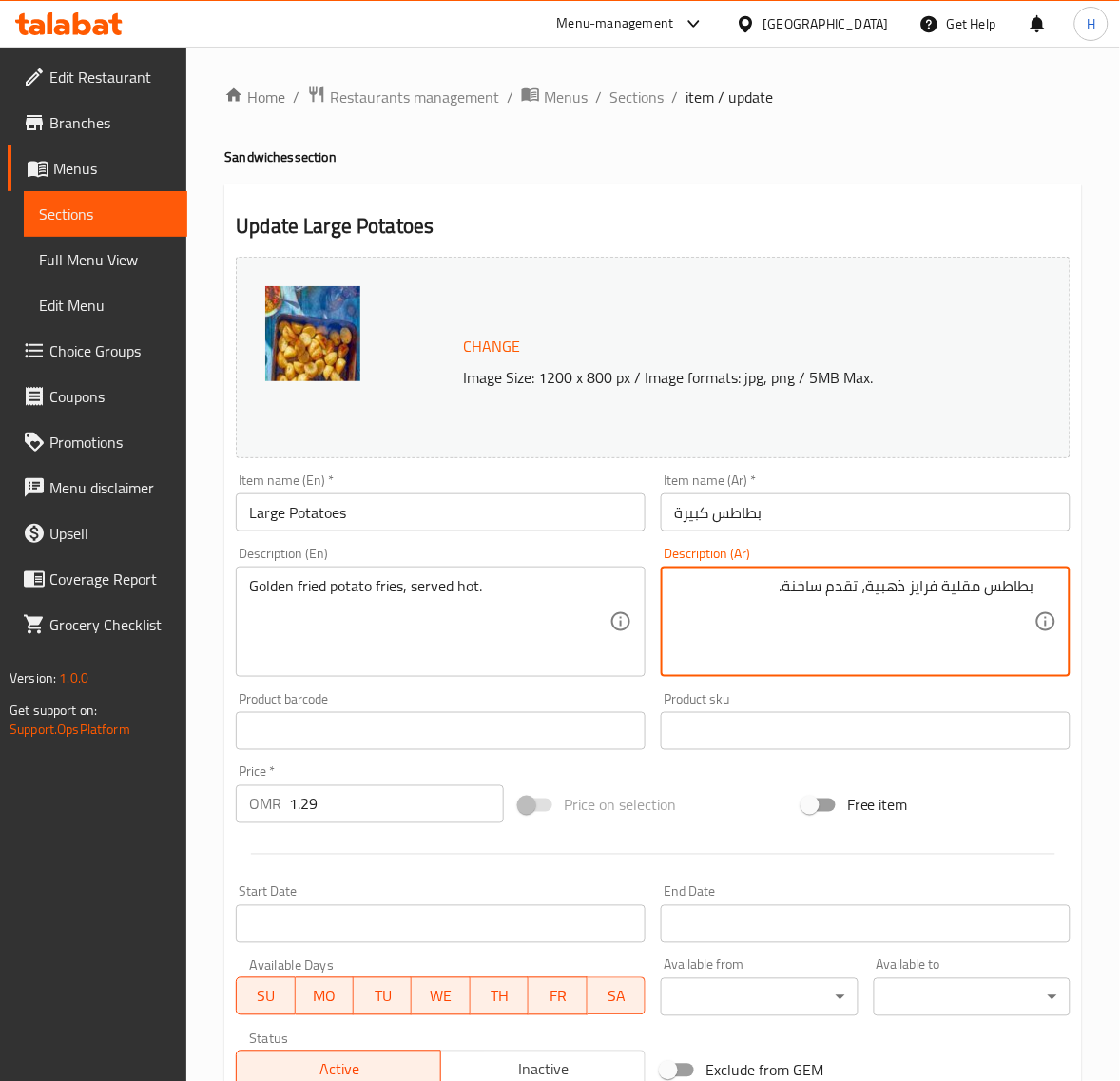
scroll to position [287, 0]
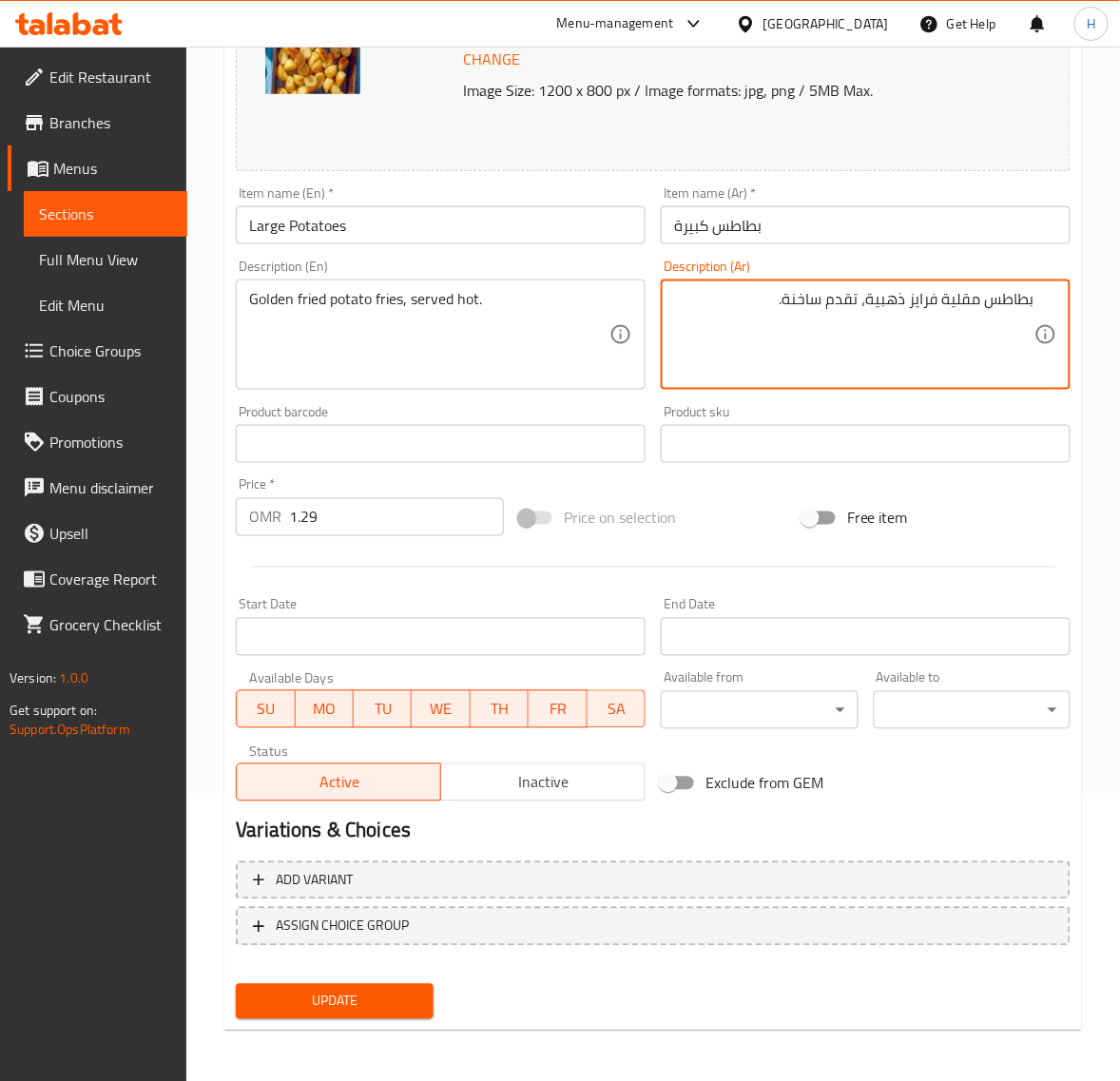
type textarea "بطاطس مقلية فرايز ذهبية، تقدم ساخنة."
click at [366, 990] on span "Update" at bounding box center [333, 1001] width 166 height 24
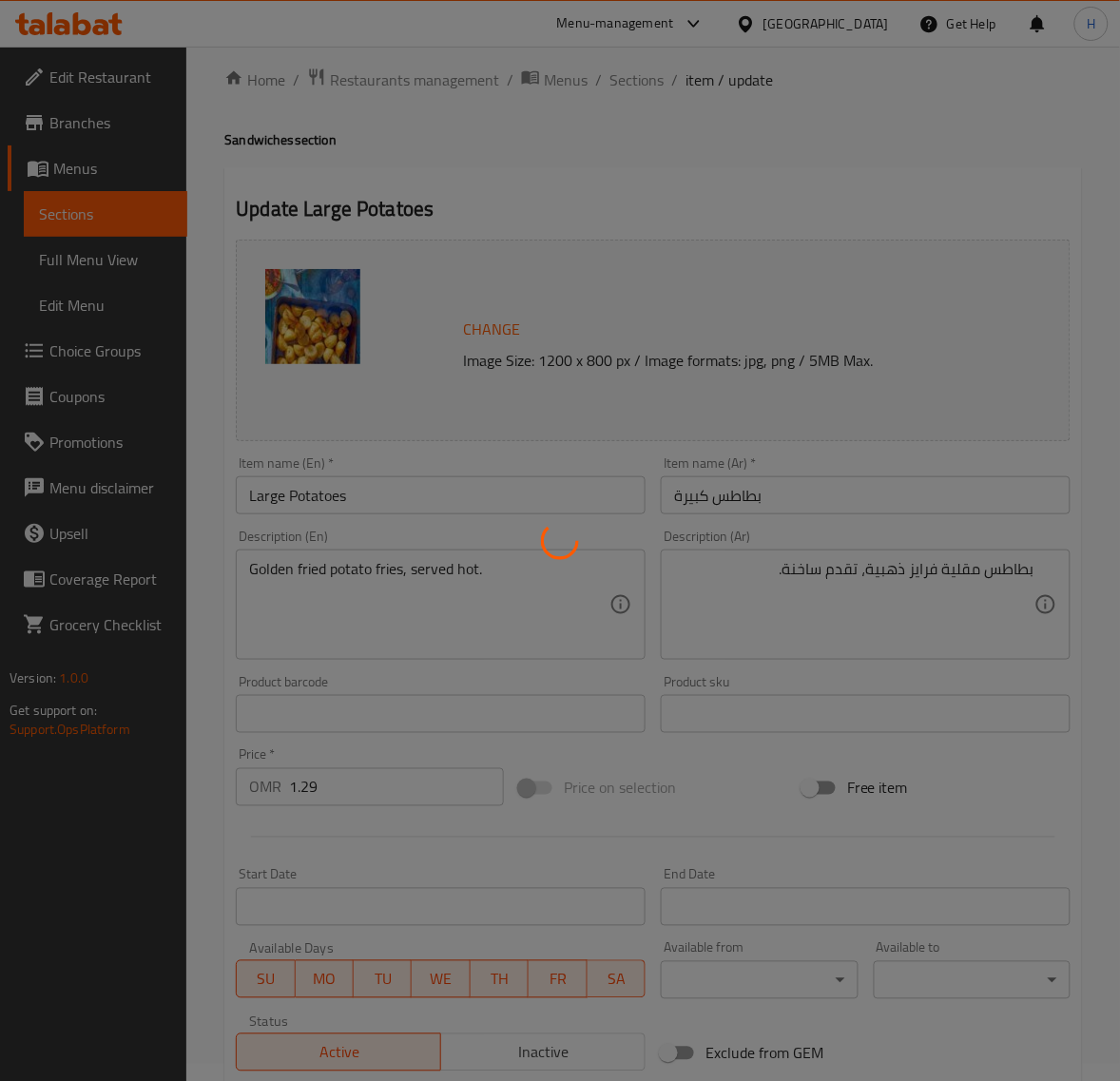
scroll to position [0, 0]
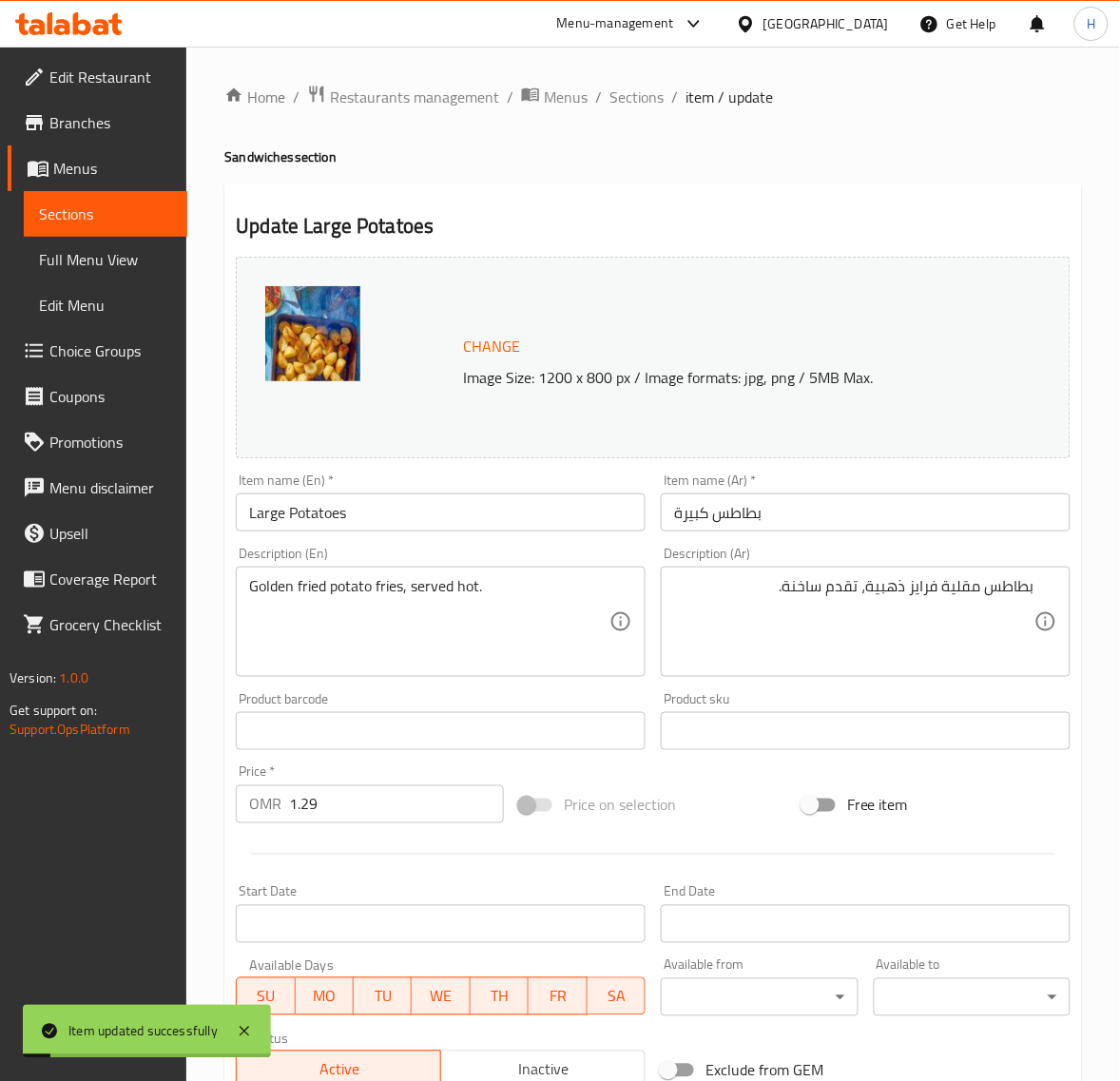
click at [343, 519] on input "Large Potatoes" at bounding box center [441, 513] width 410 height 38
drag, startPoint x: 636, startPoint y: 93, endPoint x: 344, endPoint y: 139, distance: 295.6
click at [636, 93] on span "Sections" at bounding box center [636, 97] width 54 height 23
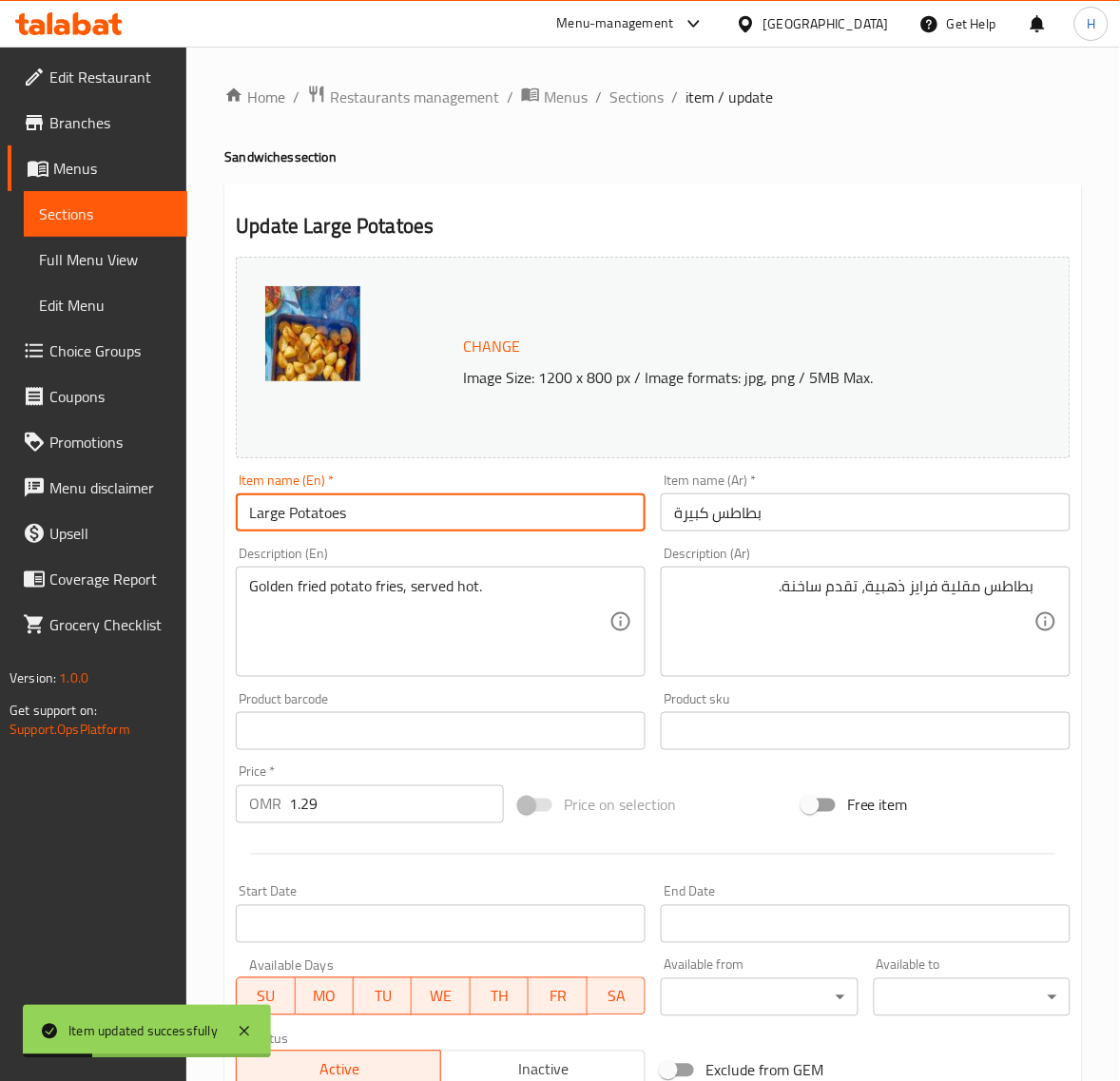
click at [112, 261] on span "Full Menu View" at bounding box center [106, 259] width 133 height 23
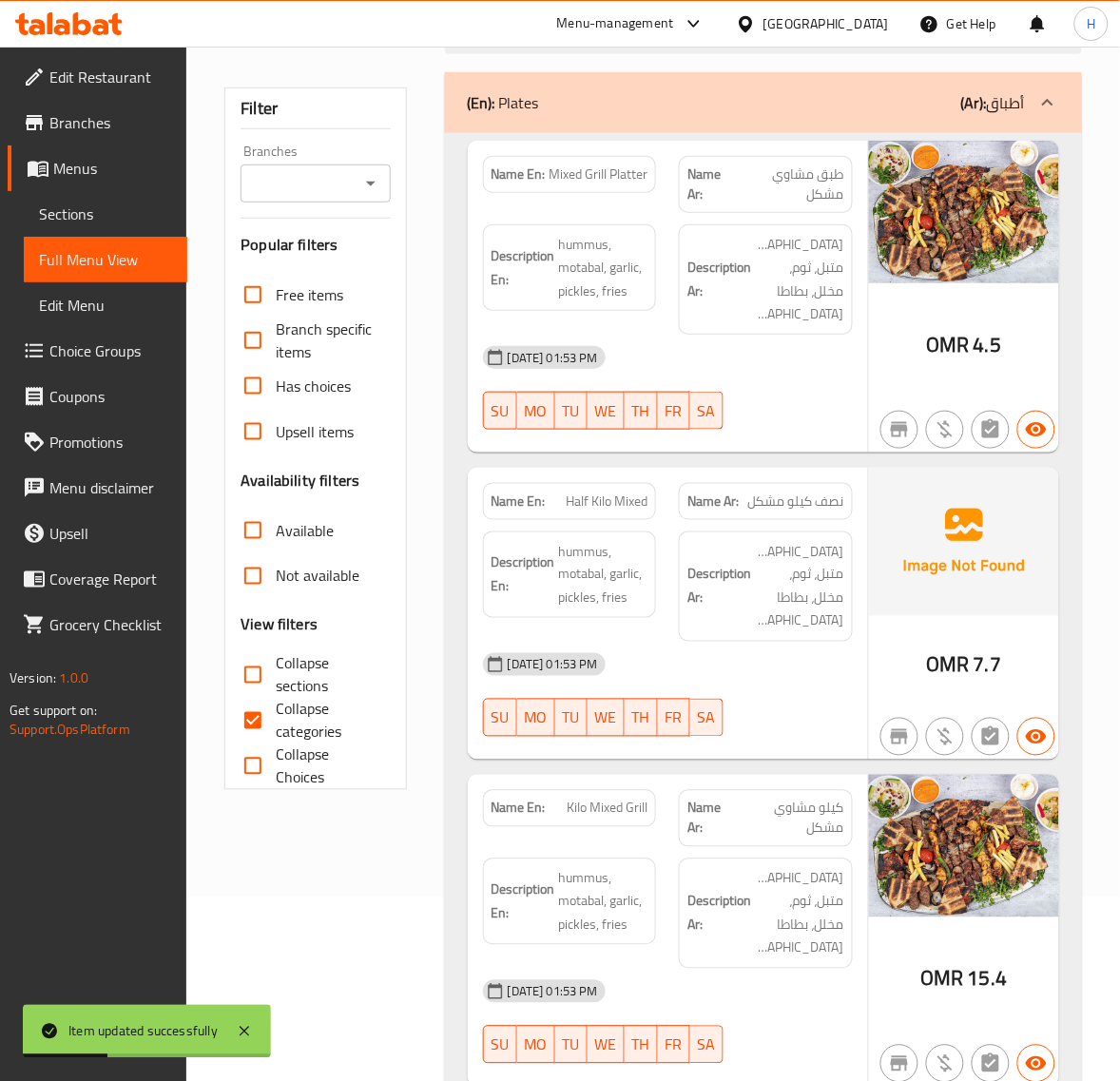
scroll to position [238, 0]
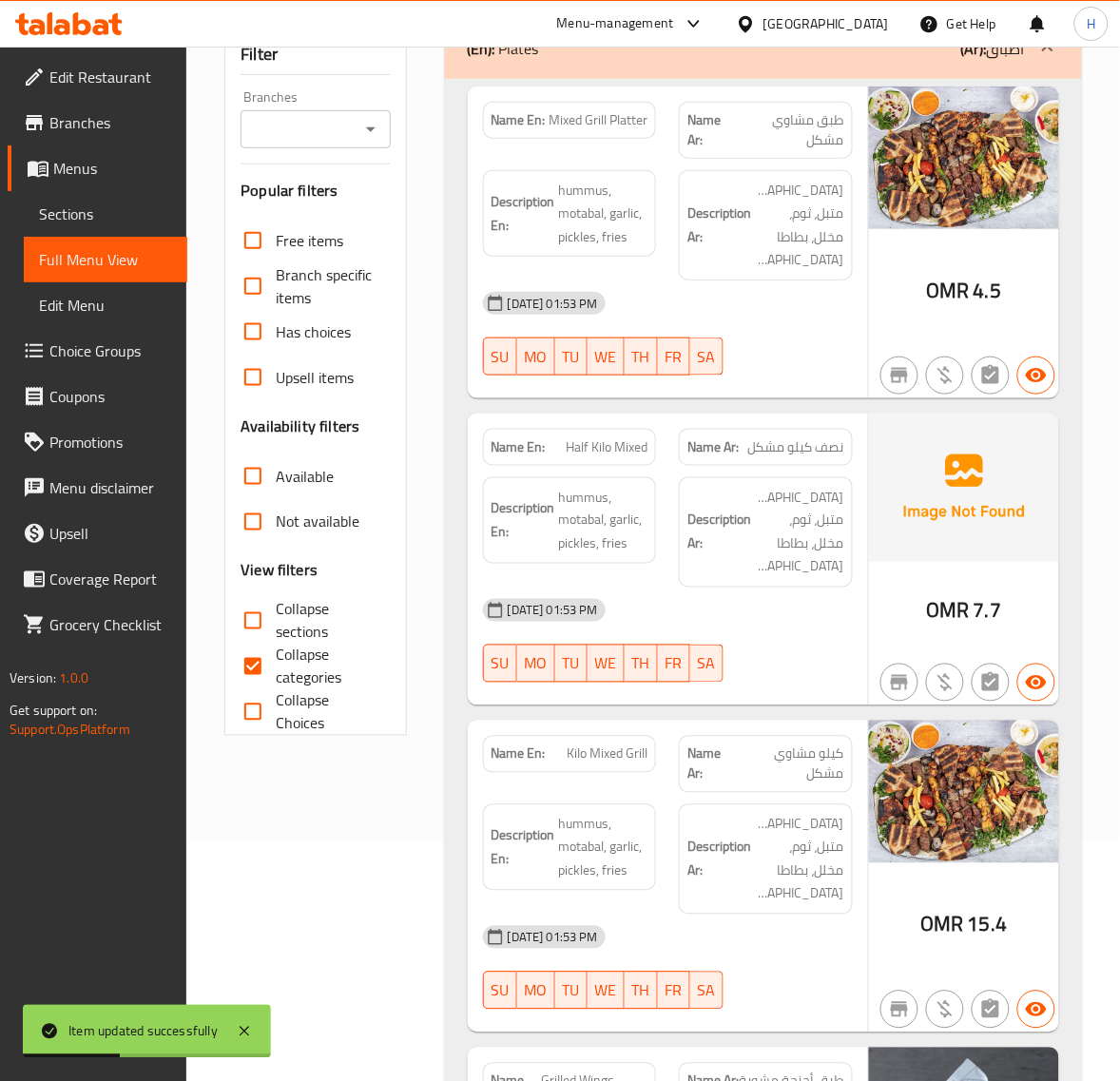
click at [280, 653] on span "Collapse categories" at bounding box center [324, 666] width 99 height 46
click at [275, 653] on input "Collapse categories" at bounding box center [253, 666] width 46 height 46
checkbox input "false"
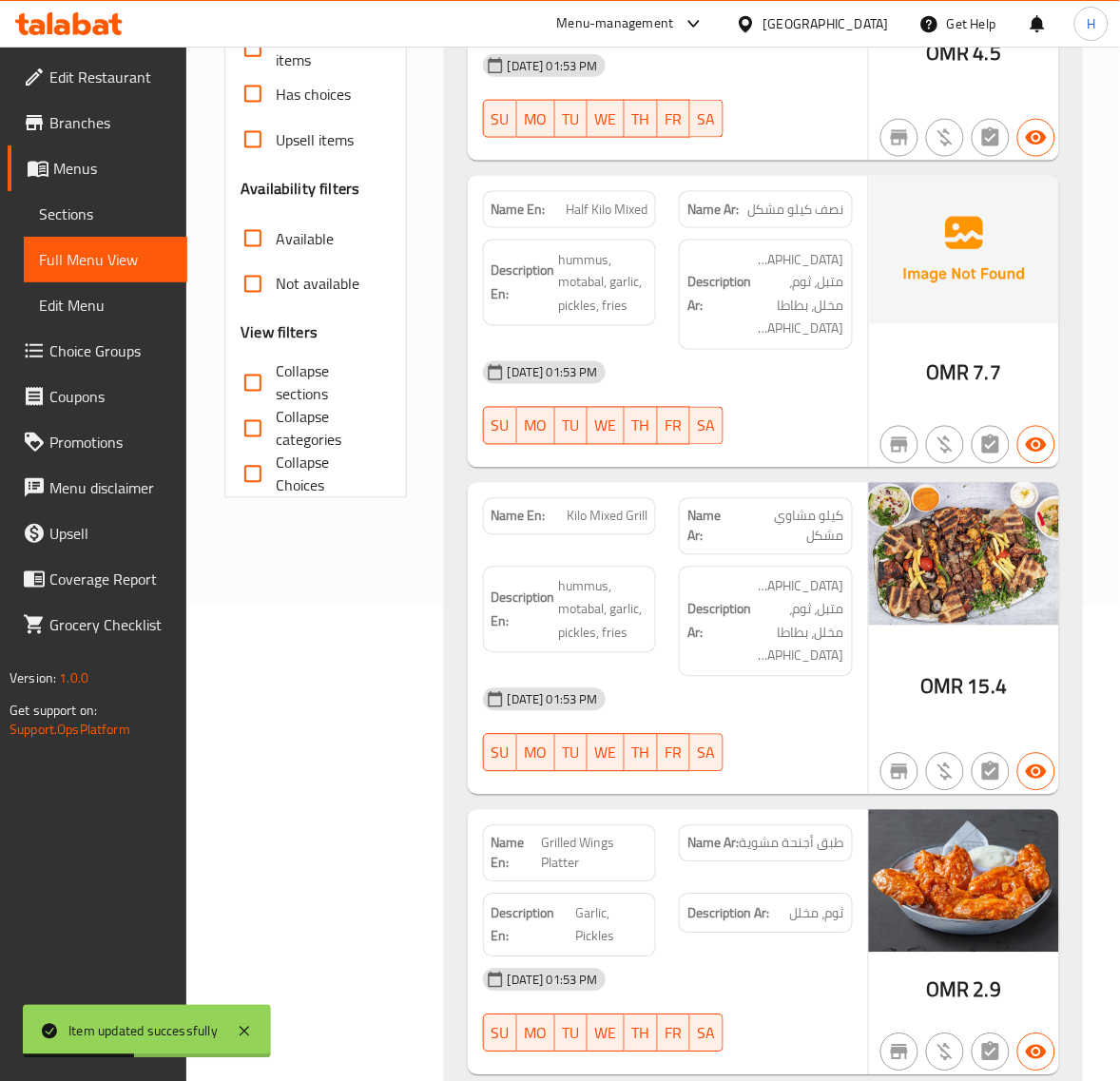
scroll to position [7026, 0]
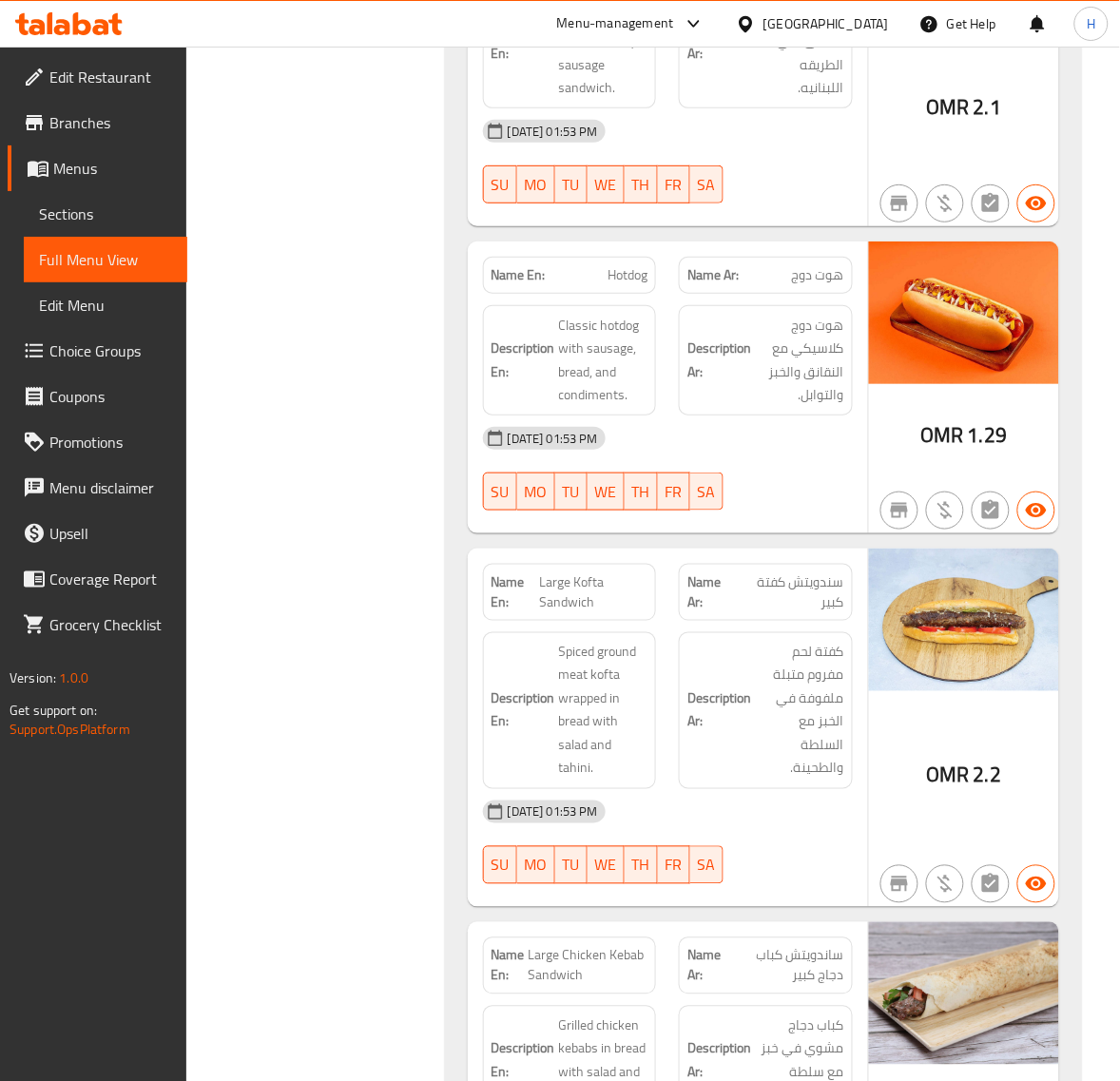
scroll to position [9085, 0]
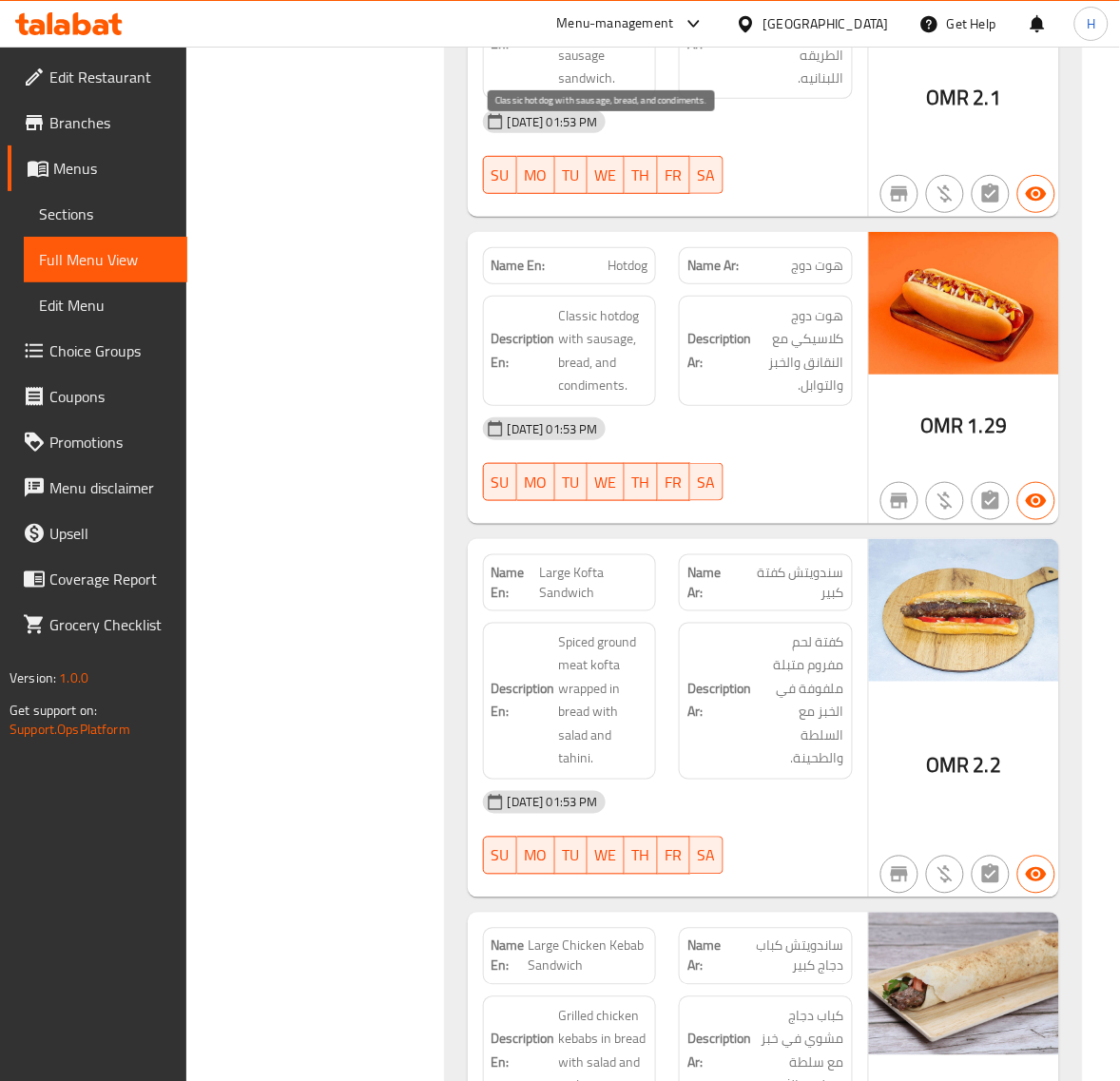
click at [597, 304] on span "Classic hotdog with sausage, bread, and condiments." at bounding box center [603, 350] width 89 height 93
copy span "sausage"
click at [633, 255] on span "Hotdog" at bounding box center [628, 265] width 40 height 20
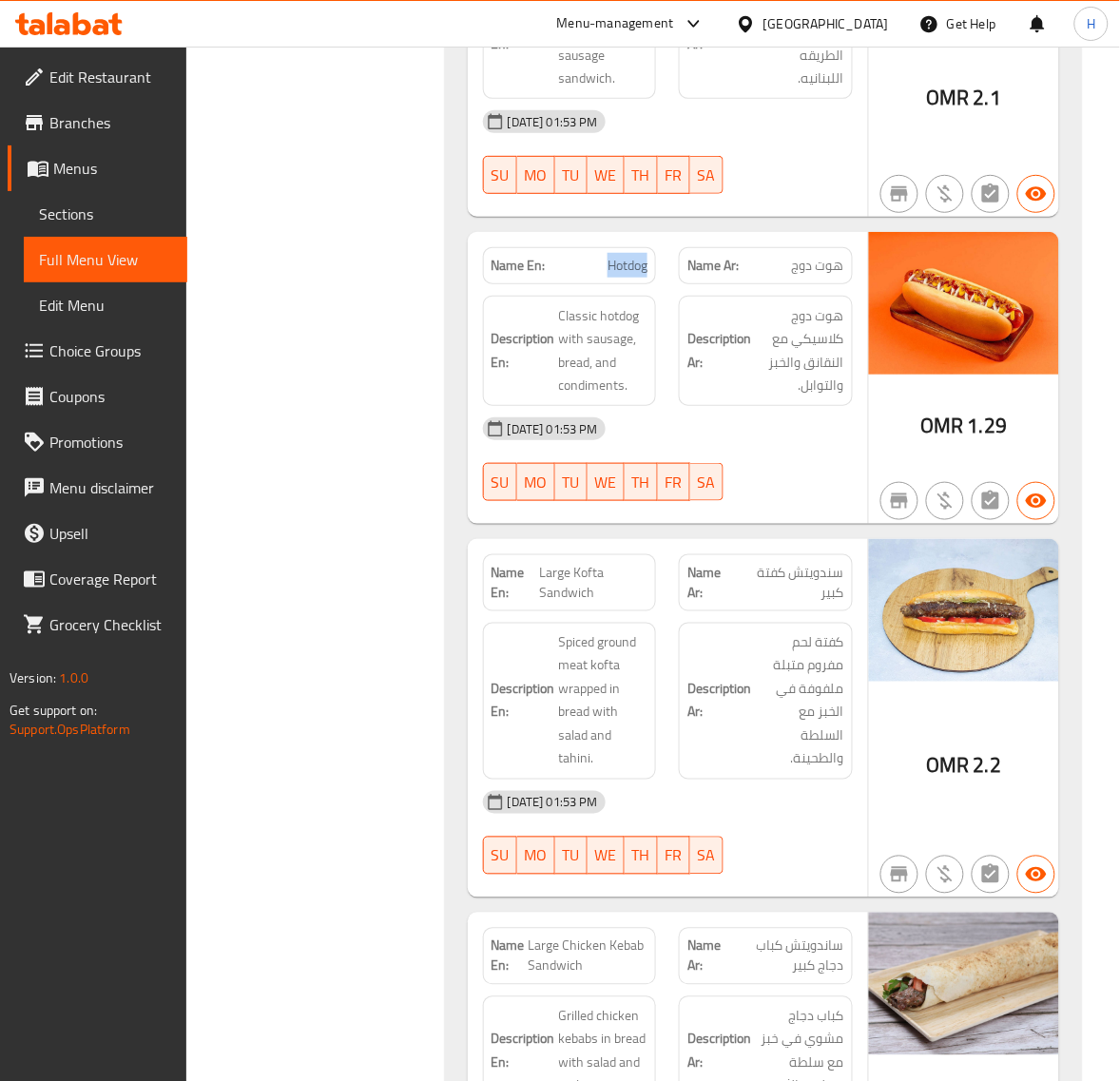
copy span "Hotdog"
drag, startPoint x: 97, startPoint y: 204, endPoint x: 164, endPoint y: 192, distance: 68.1
click at [97, 204] on span "Sections" at bounding box center [106, 214] width 133 height 23
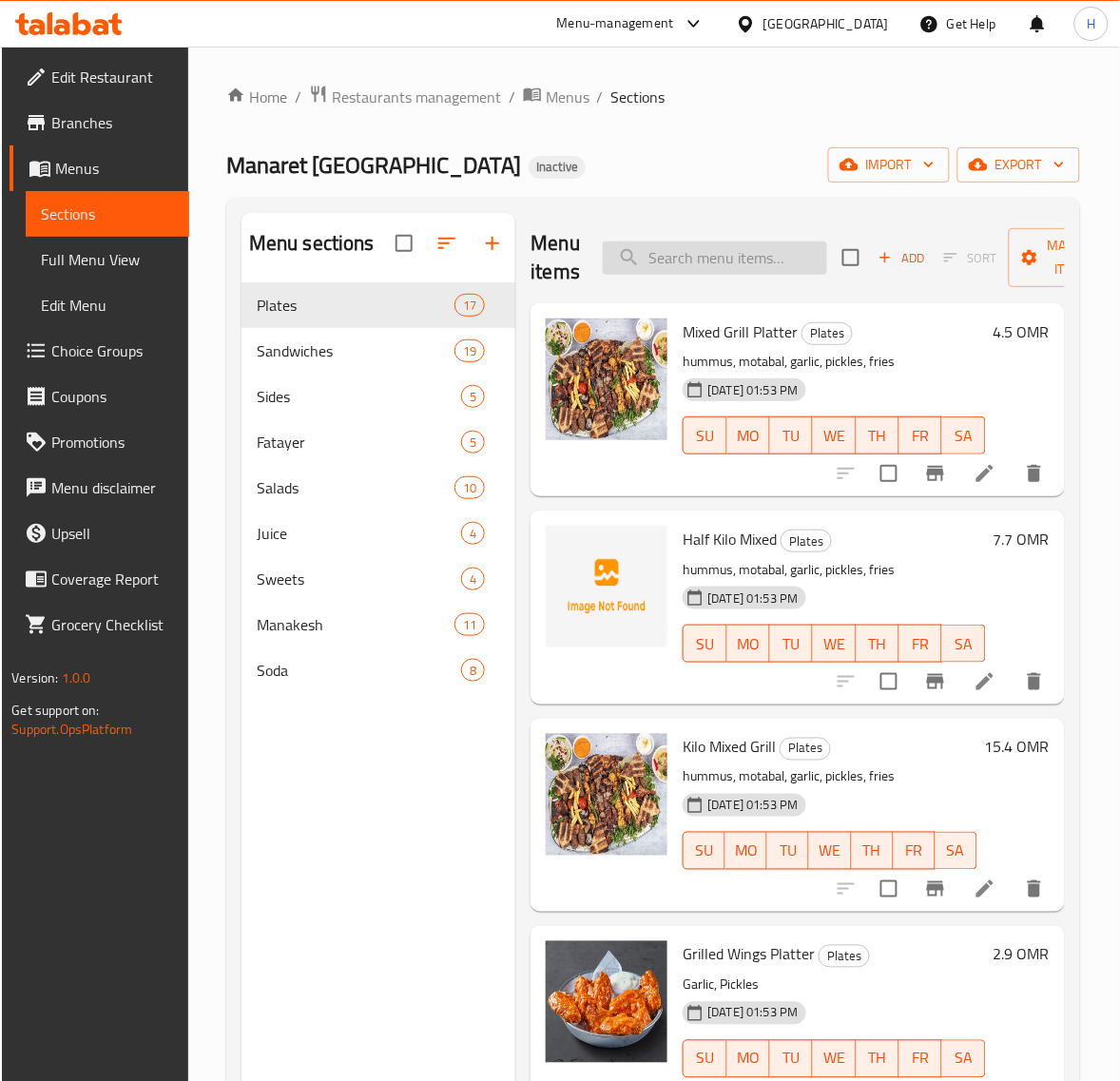
click at [755, 257] on input "search" at bounding box center [715, 258] width 225 height 34
paste input "Orange"
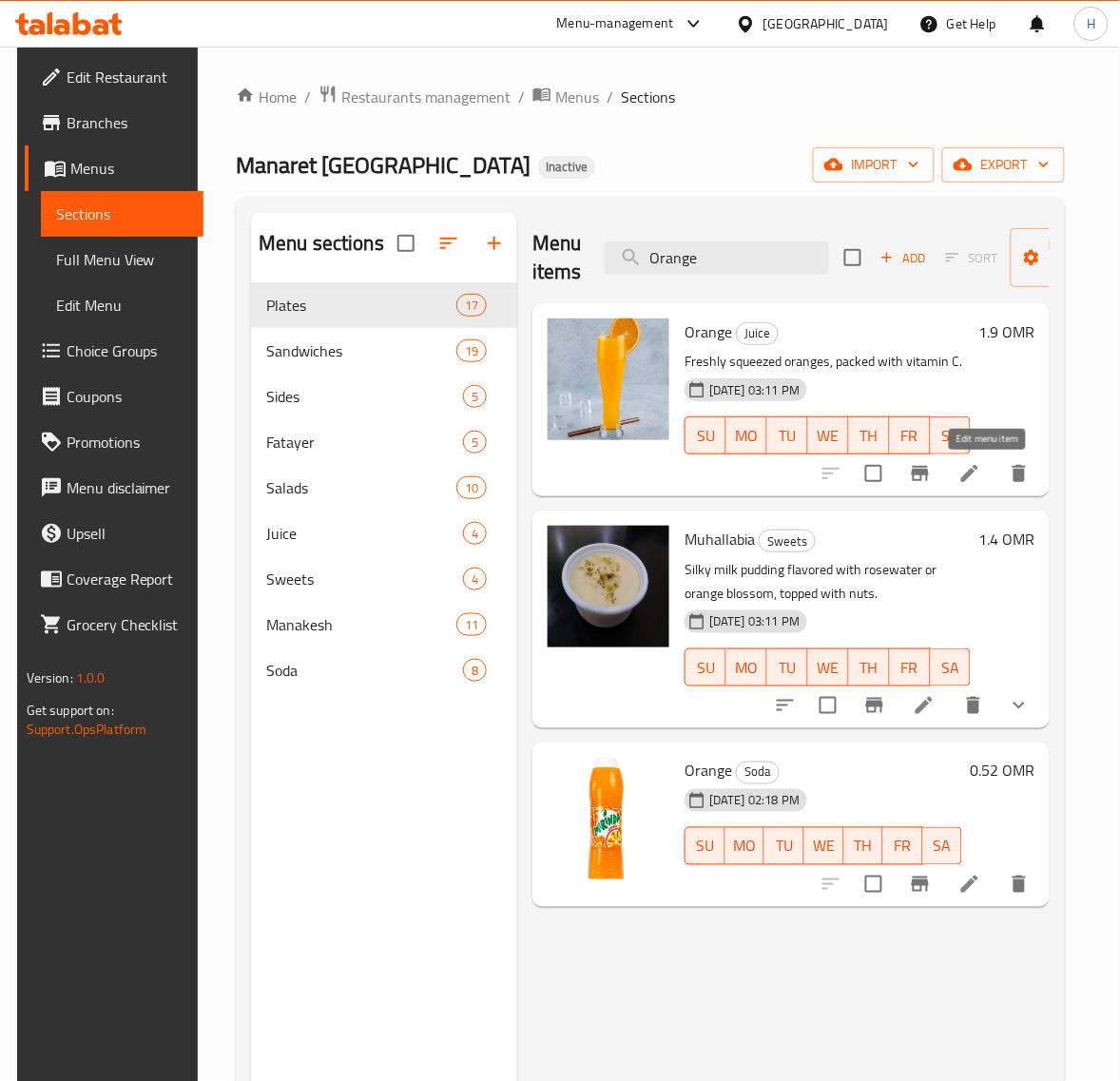
type input "Orange"
click at [978, 470] on icon at bounding box center [969, 473] width 17 height 17
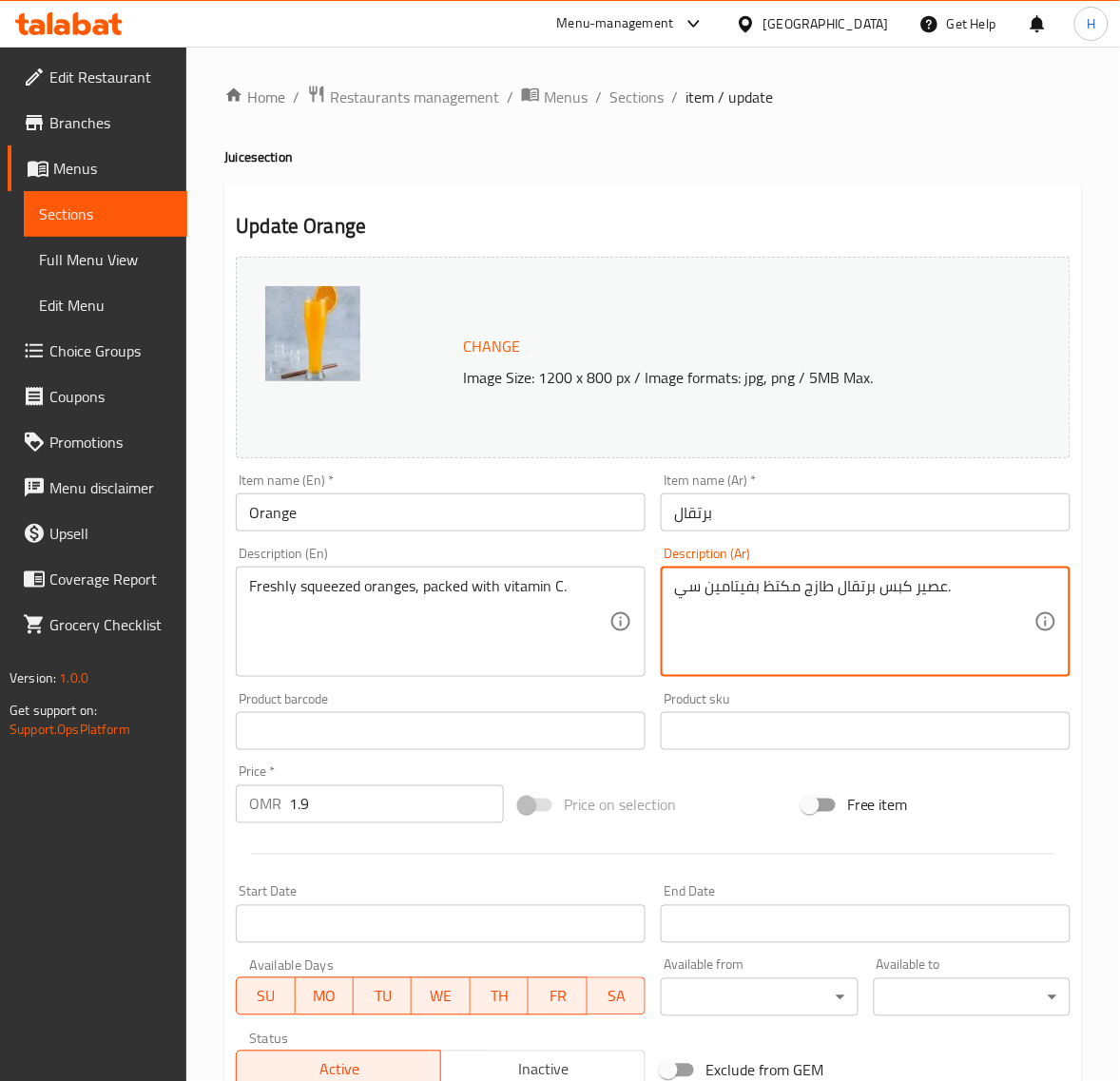
click at [932, 594] on textarea "عصير كبس برتقال طازج مكتظ بفيتامين سي." at bounding box center [853, 622] width 360 height 90
drag, startPoint x: 998, startPoint y: 677, endPoint x: 989, endPoint y: 648, distance: 30.4
click at [989, 648] on textarea "كبس برتقال طازج مكتظ بفيتامين سي." at bounding box center [853, 622] width 360 height 90
paste textarea "برتقال"
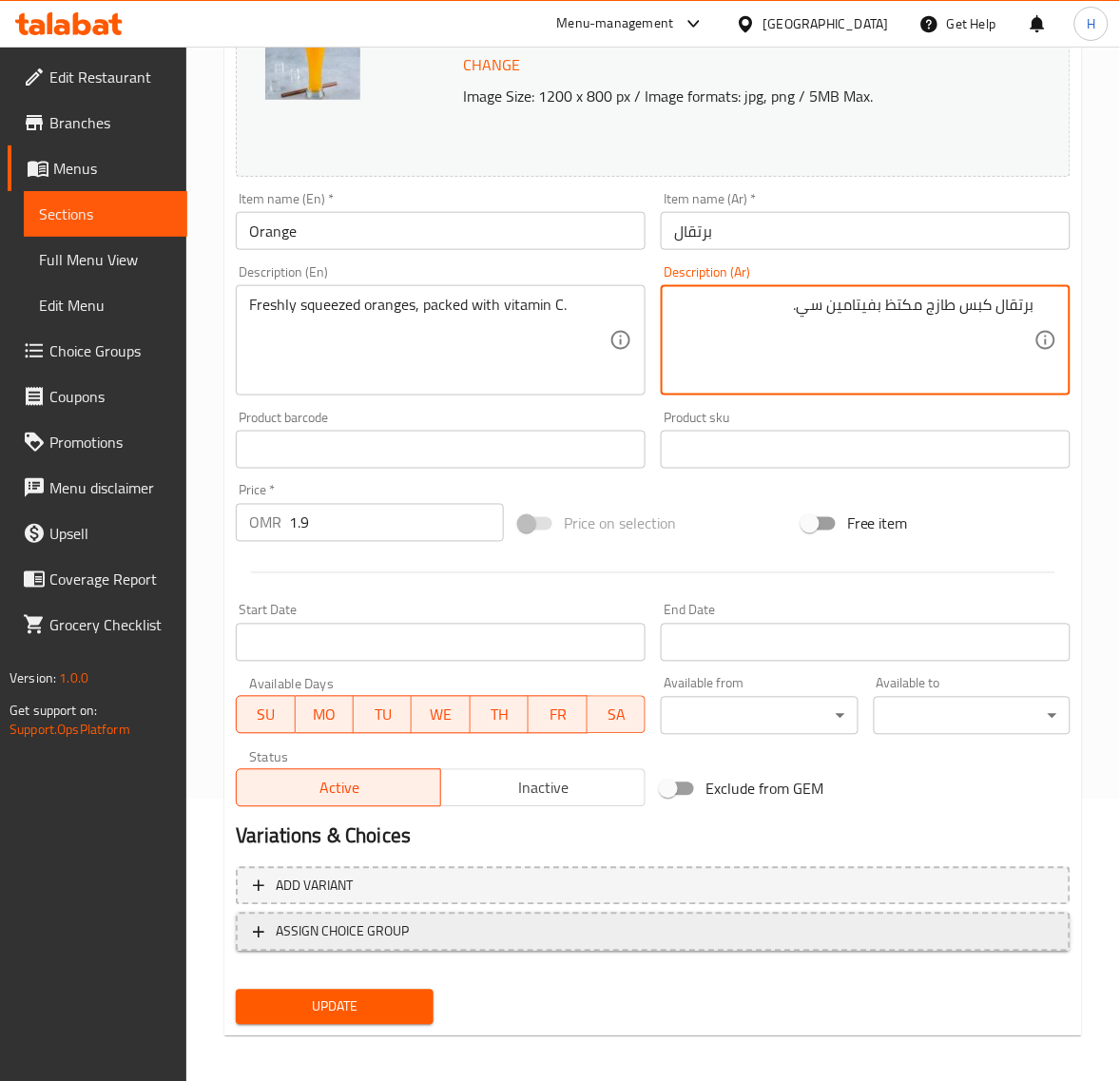
scroll to position [287, 0]
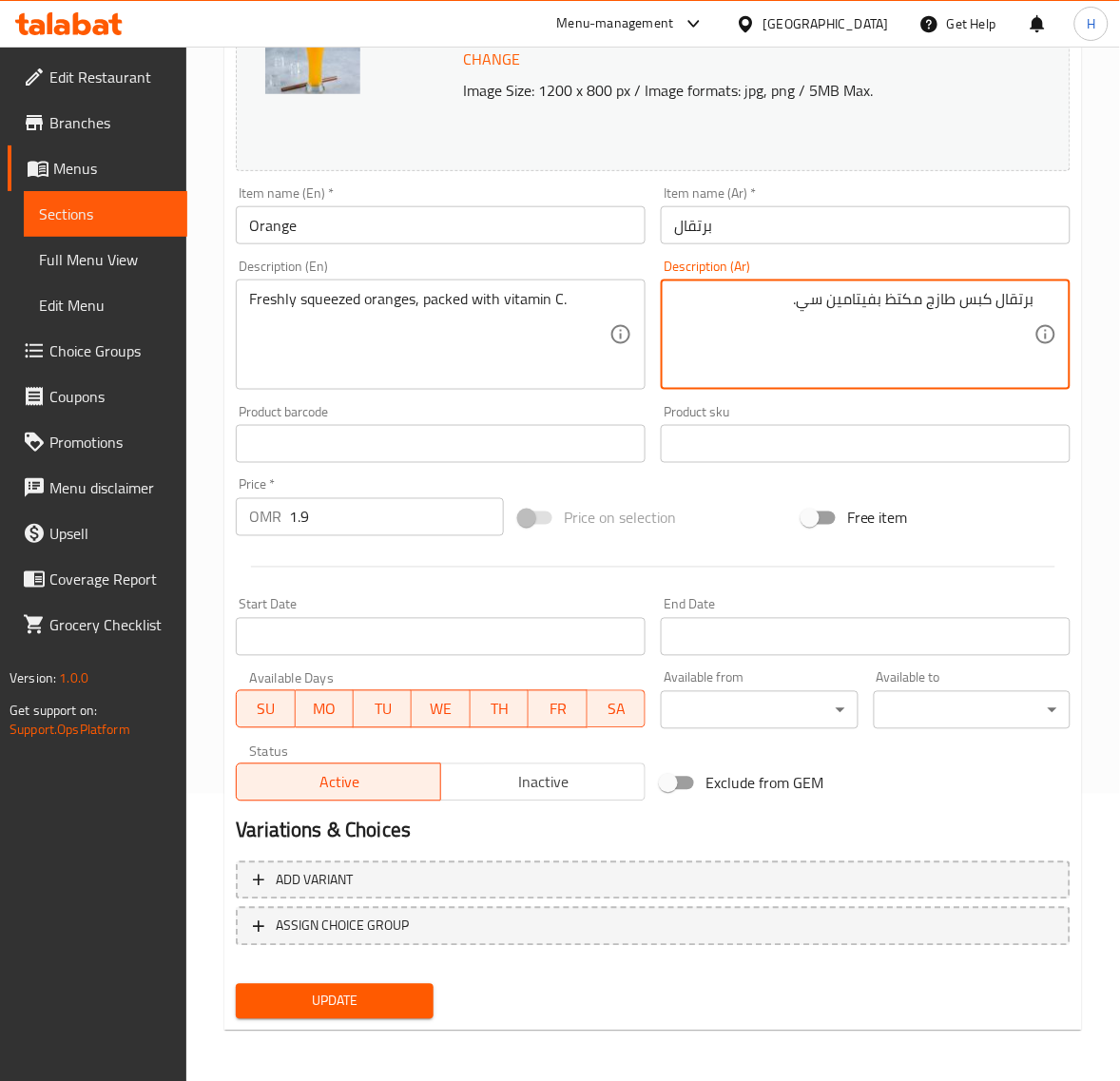
type textarea "برتقال كبس طازج مكتظ بفيتامين سي."
click at [373, 994] on span "Update" at bounding box center [333, 1001] width 166 height 24
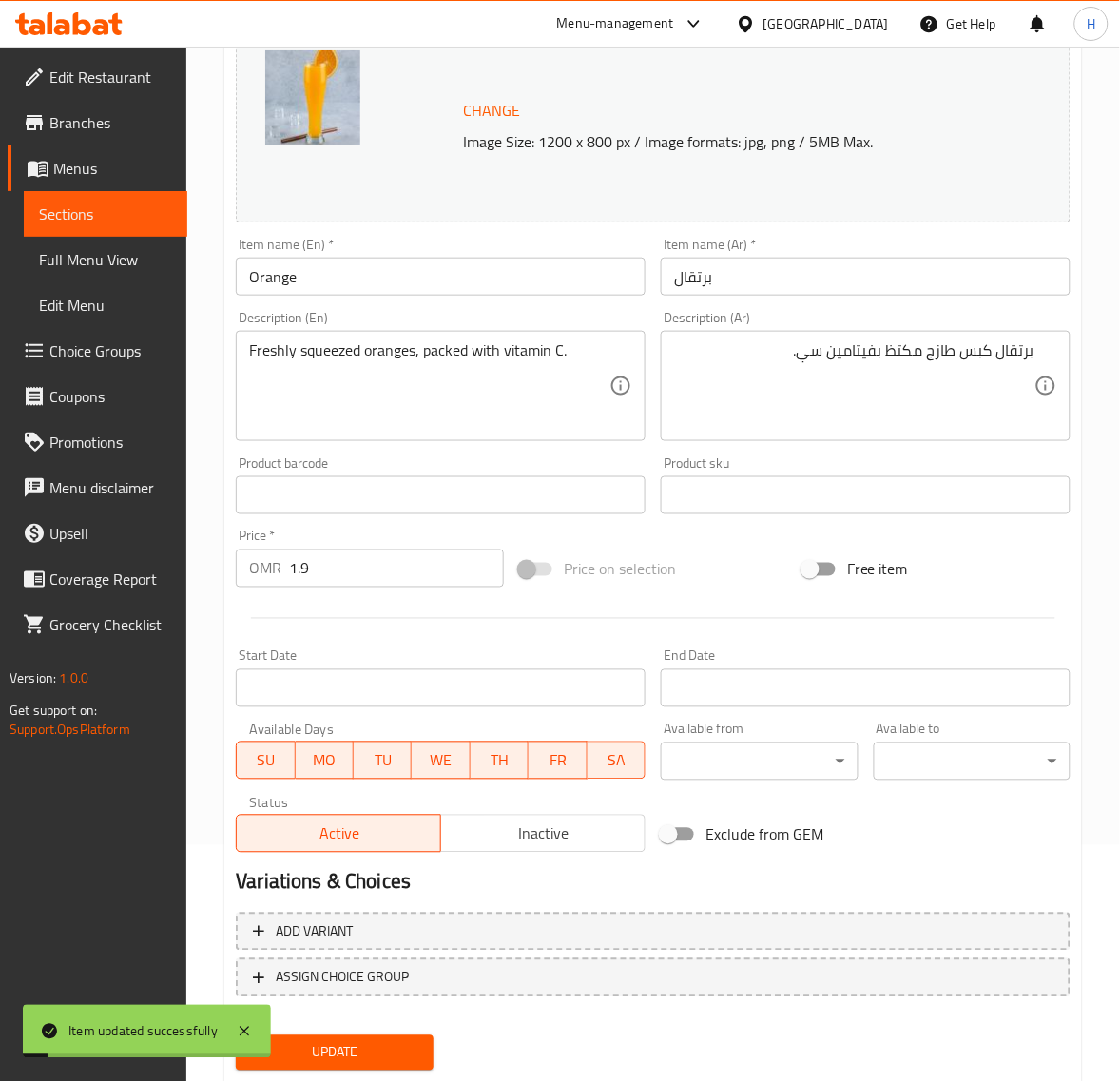
scroll to position [0, 0]
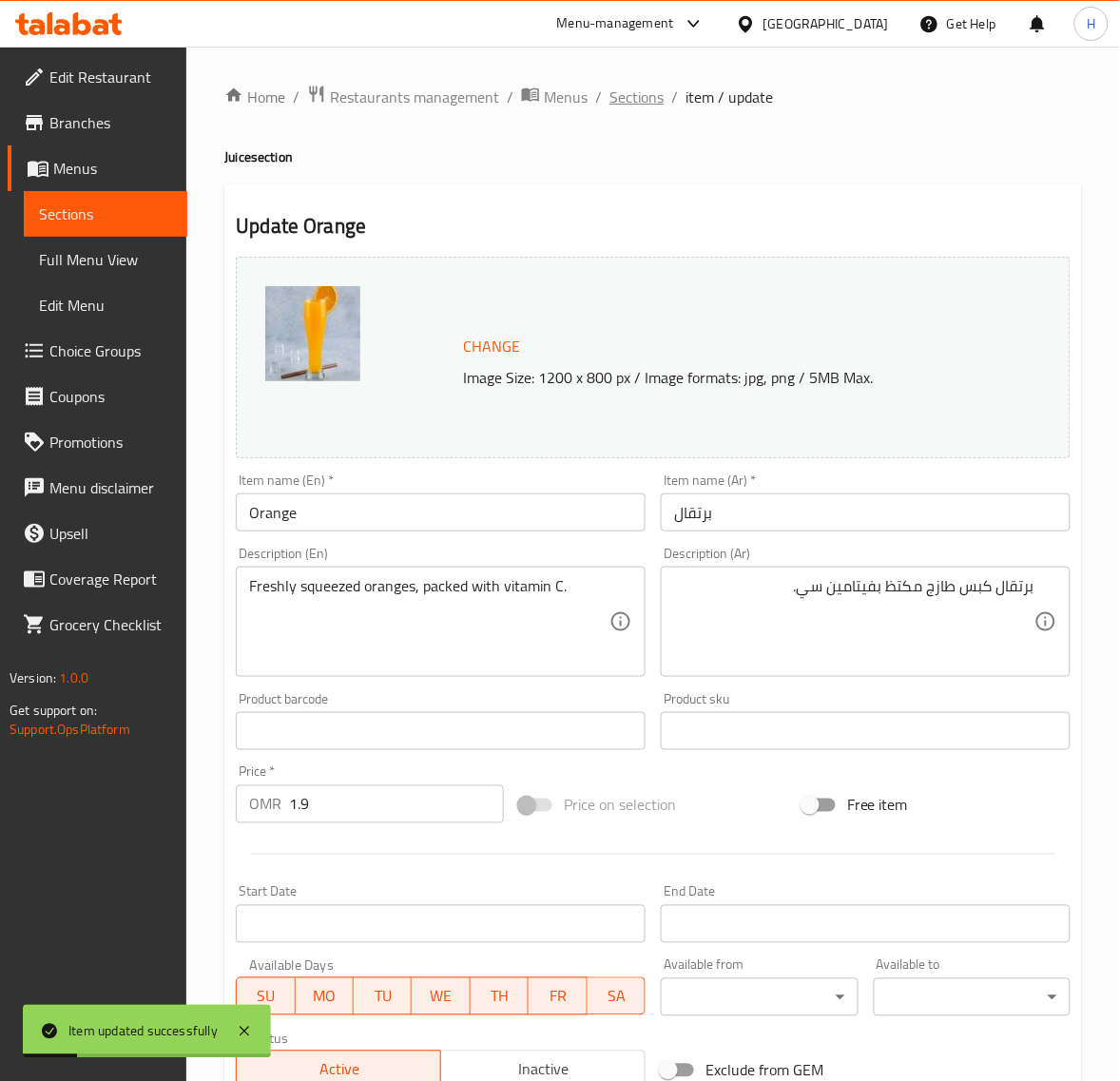
click at [638, 102] on span "Sections" at bounding box center [636, 97] width 54 height 23
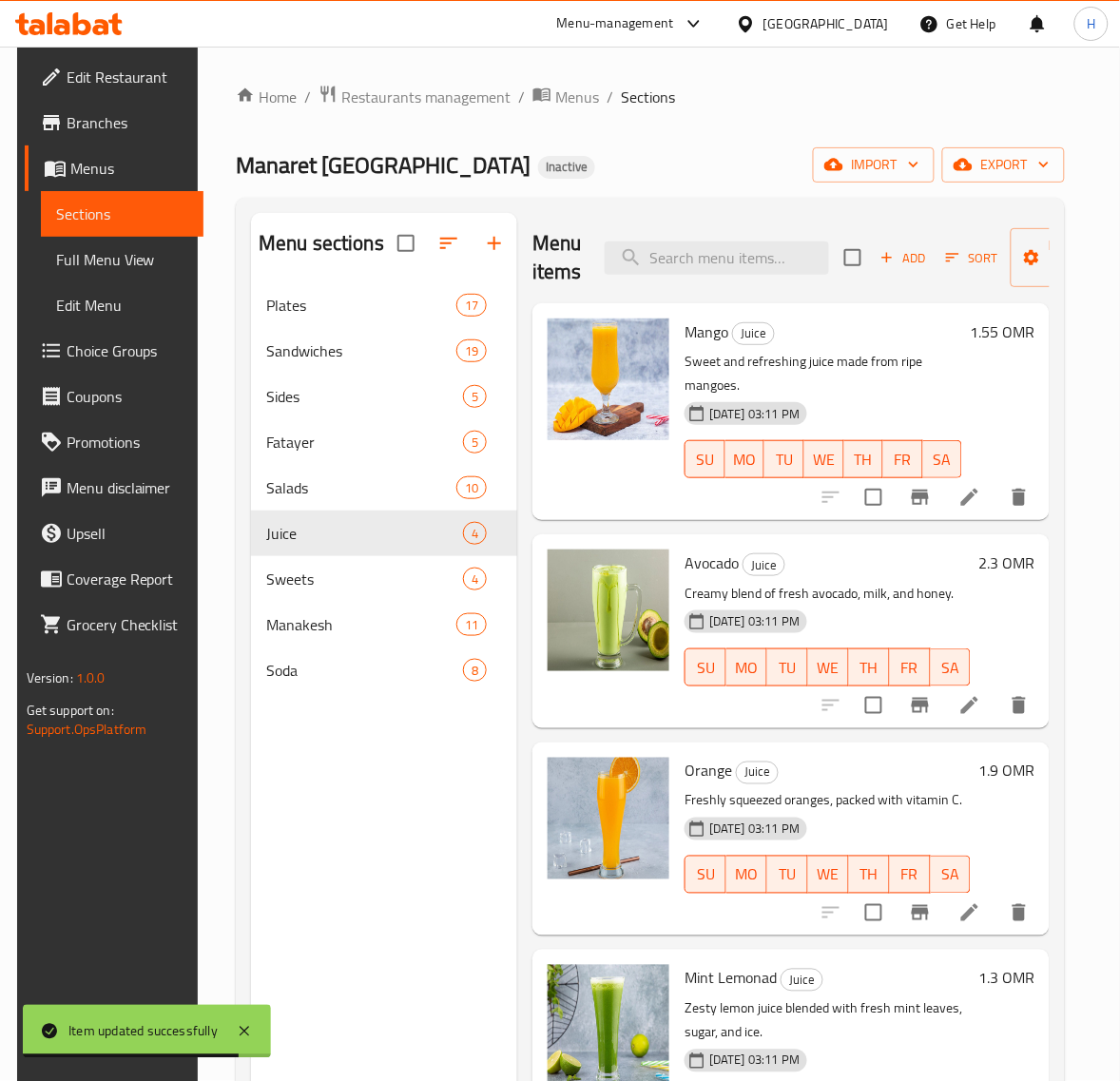
click at [768, 238] on div "Menu items Add Sort Manage items" at bounding box center [791, 258] width 517 height 90
click at [763, 247] on input "search" at bounding box center [717, 258] width 225 height 34
paste input "Knefa"
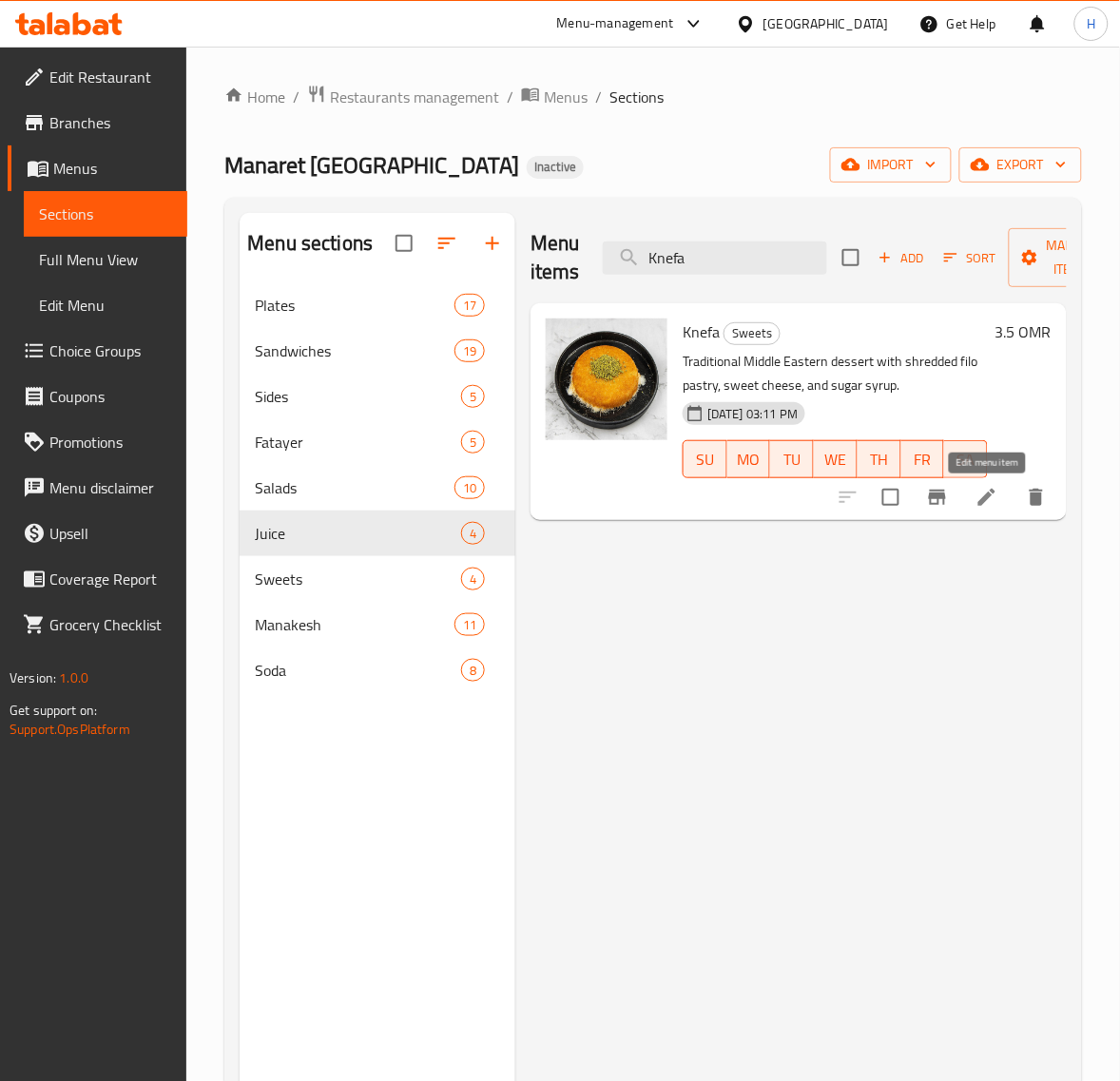
type input "Knefa"
click at [991, 495] on icon at bounding box center [987, 497] width 23 height 23
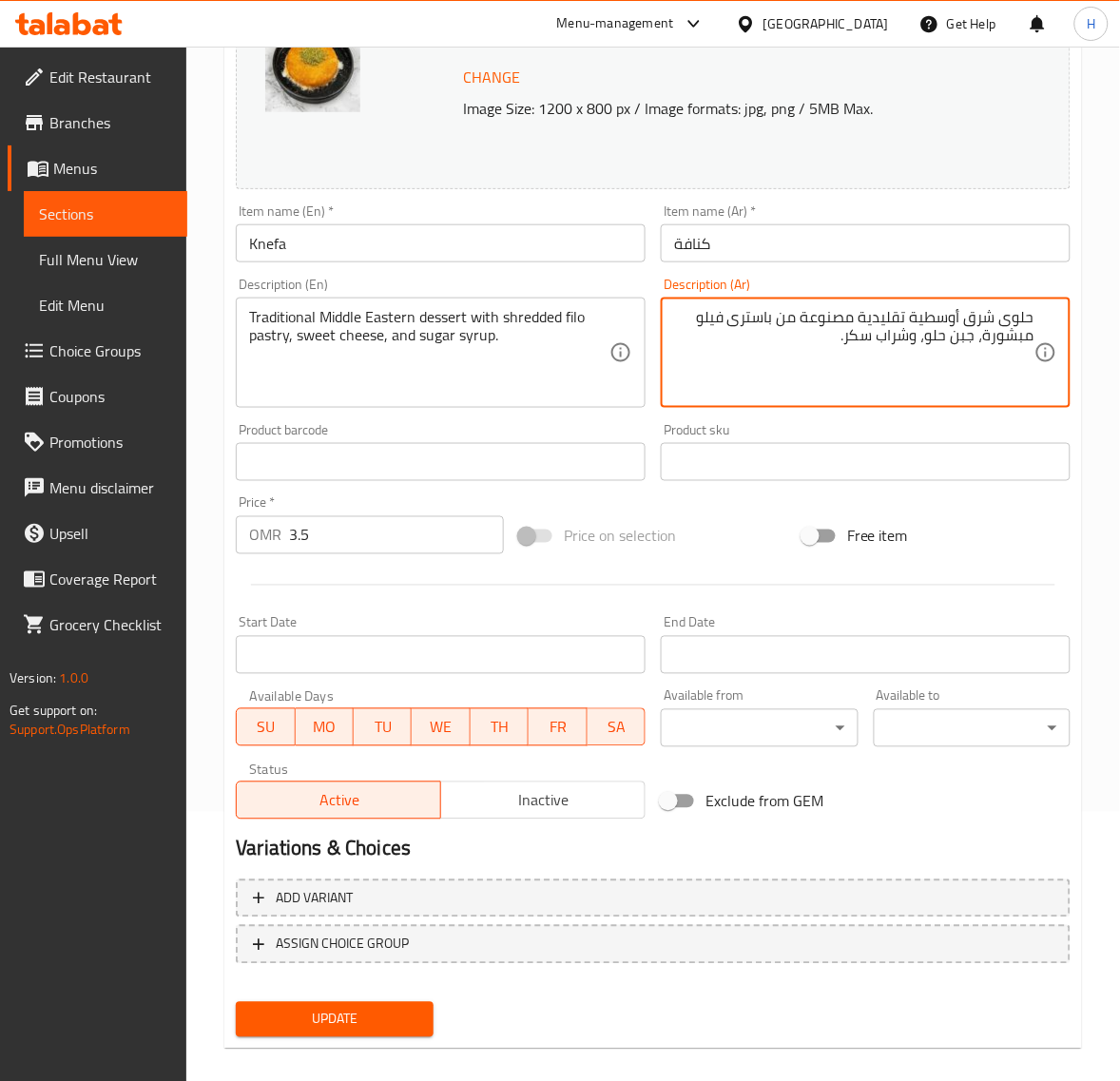
scroll to position [287, 0]
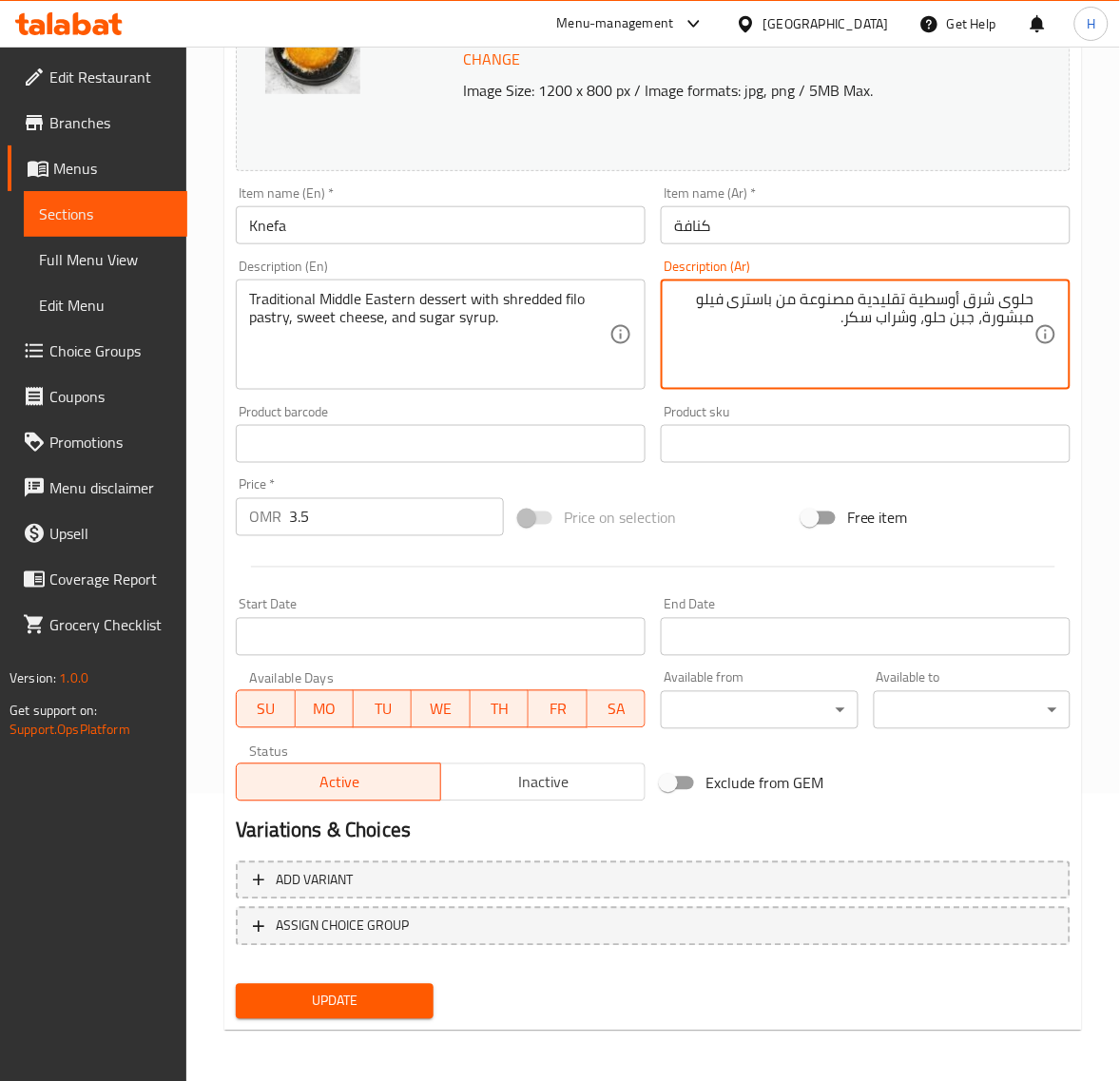
type textarea "حلوى شرق أوسطية تقليدية مصنوعة من باسترى فيلو مبشورة، جبن حلو، وشراب سكر."
click at [420, 990] on button "Update" at bounding box center [334, 1001] width 197 height 36
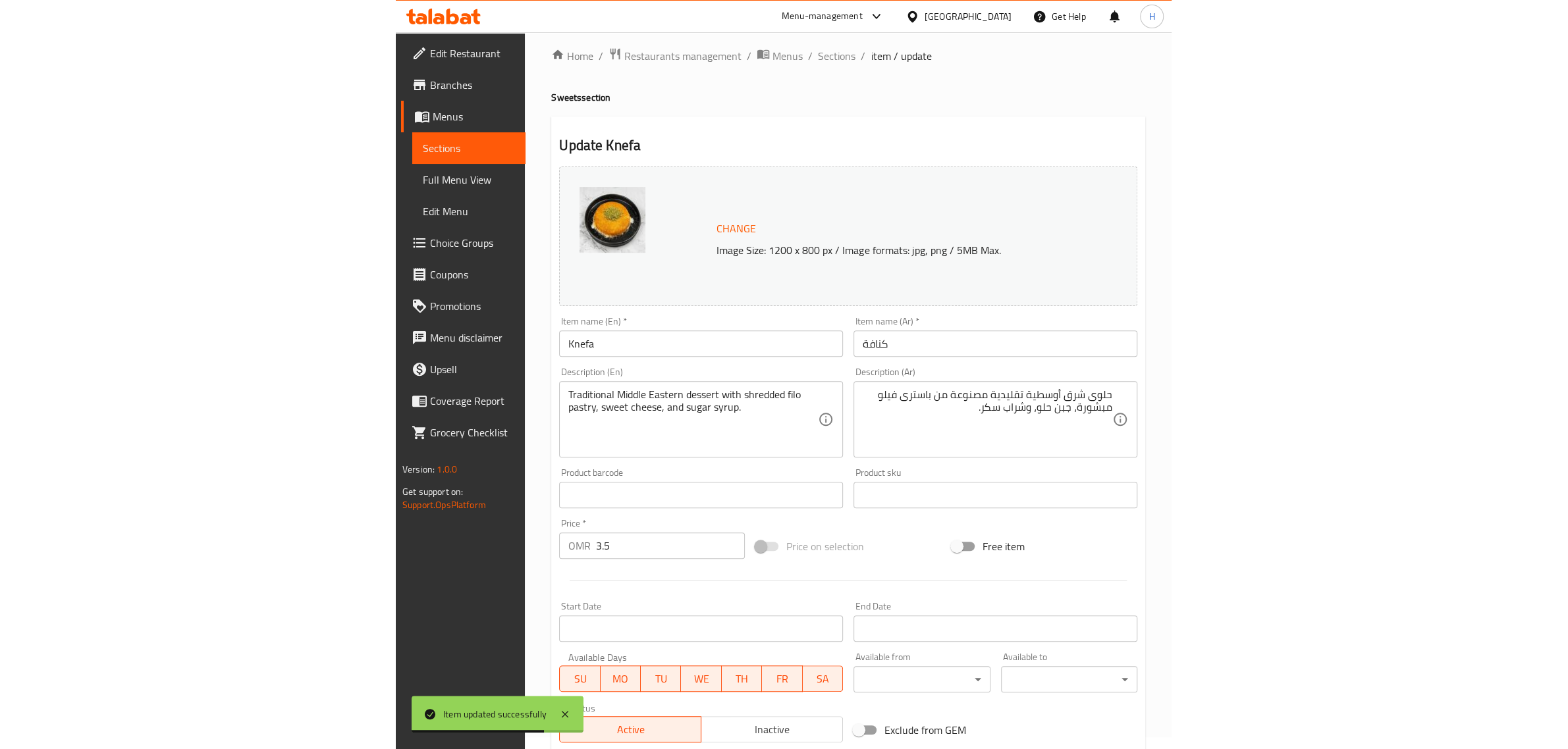
scroll to position [0, 0]
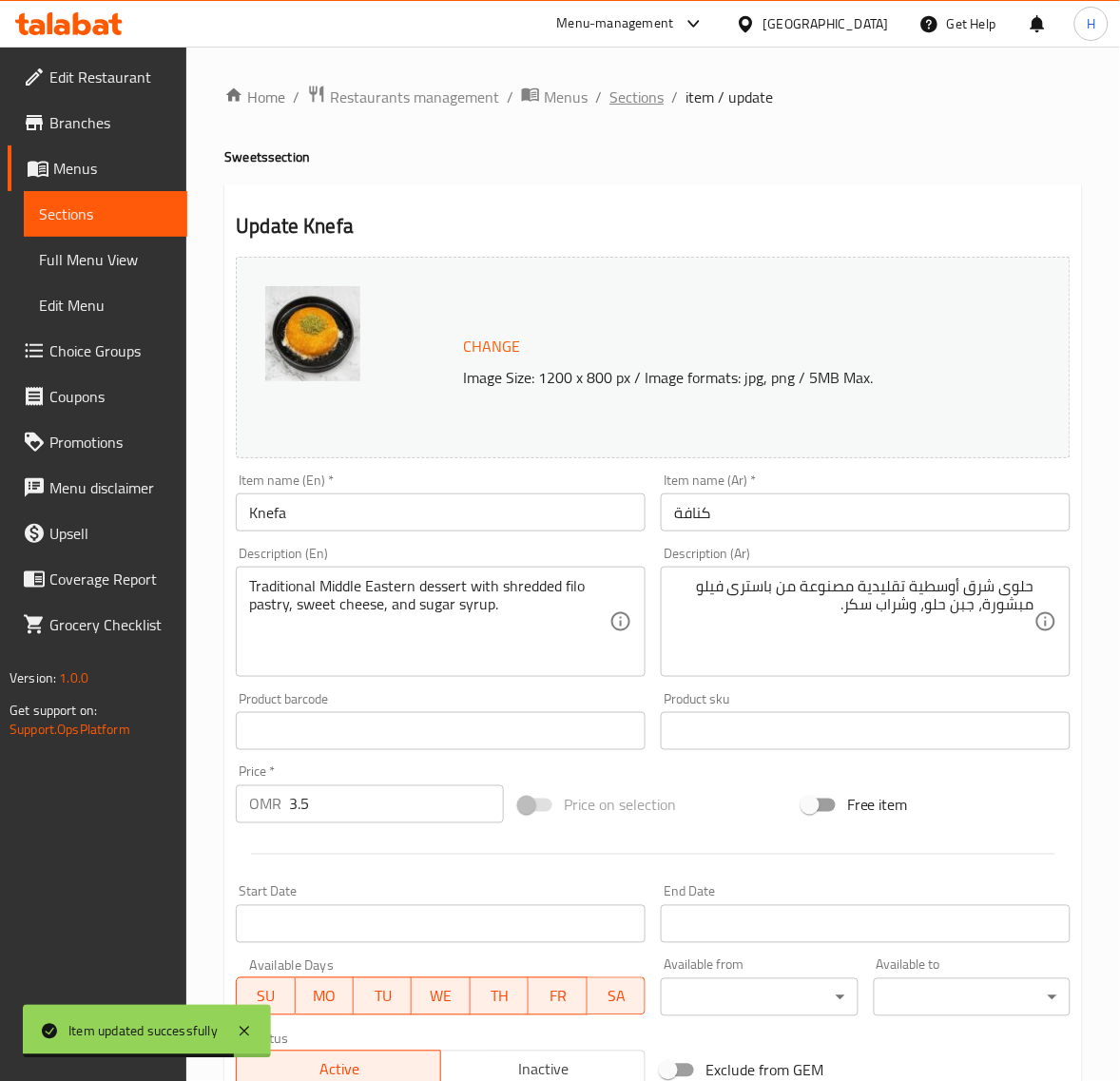
click at [621, 87] on span "Sections" at bounding box center [636, 97] width 54 height 23
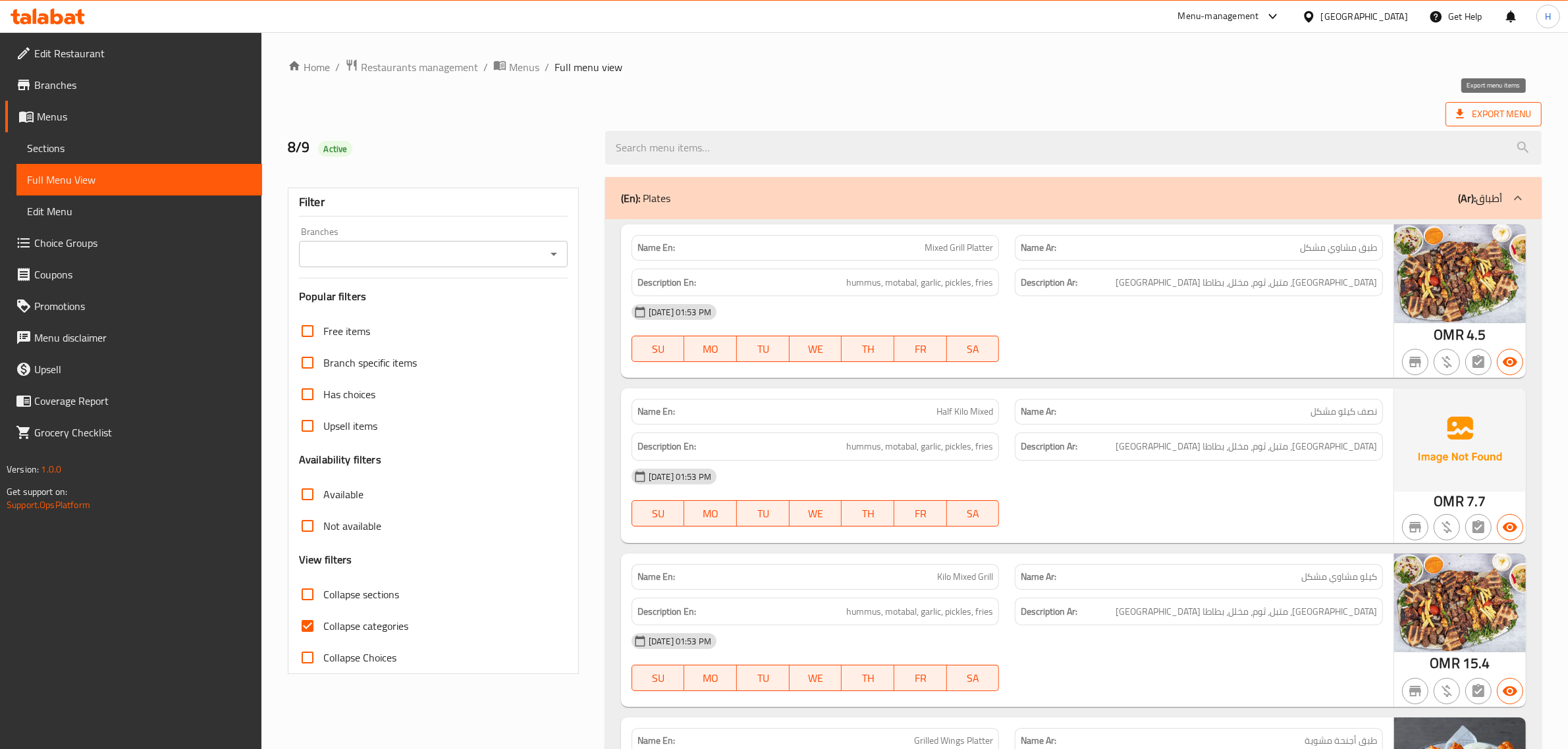
click at [787, 119] on span "Export Menu" at bounding box center [1494, 114] width 75 height 17
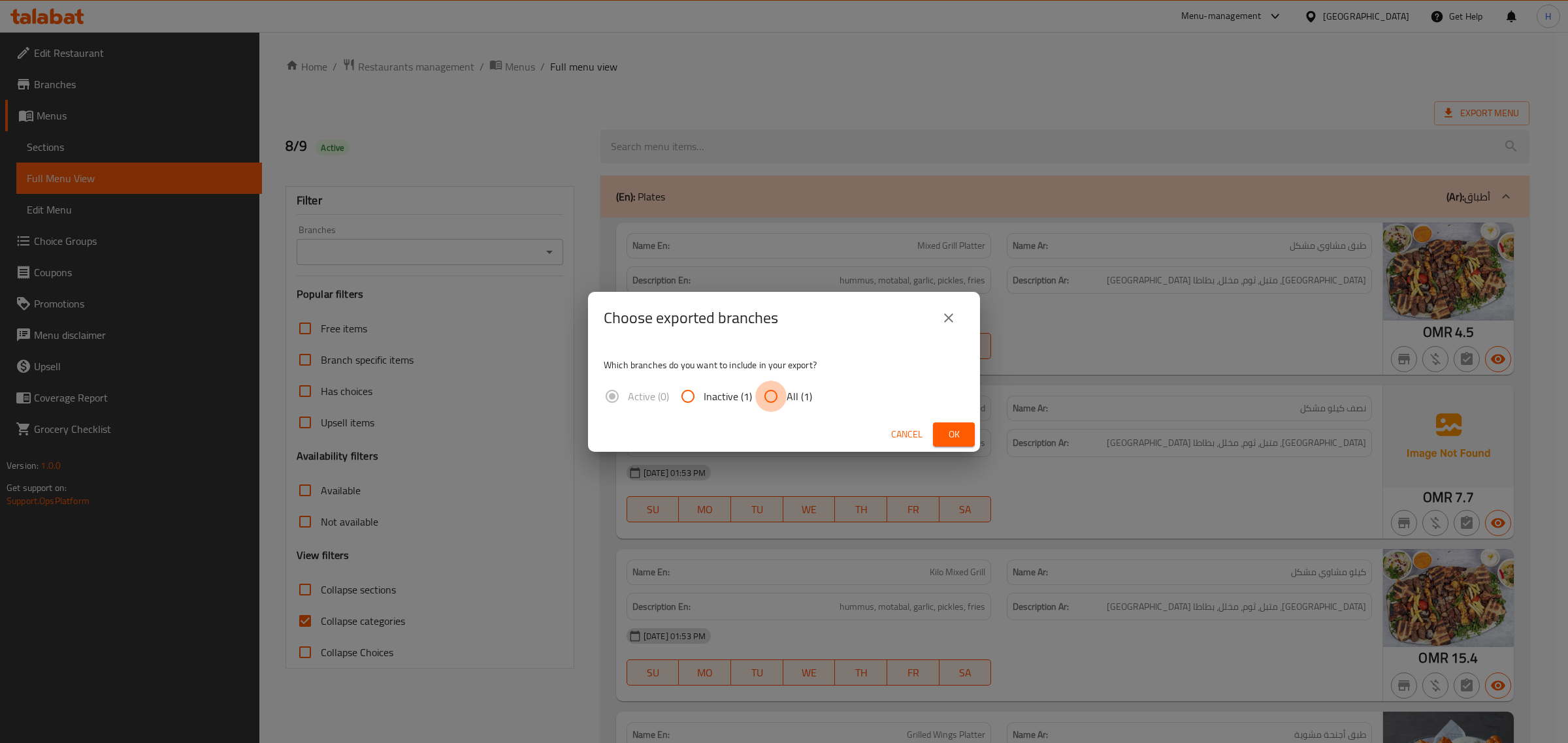
click at [775, 394] on input "All (1)" at bounding box center [771, 396] width 32 height 32
radio input "true"
click at [781, 438] on button "Ok" at bounding box center [953, 434] width 42 height 24
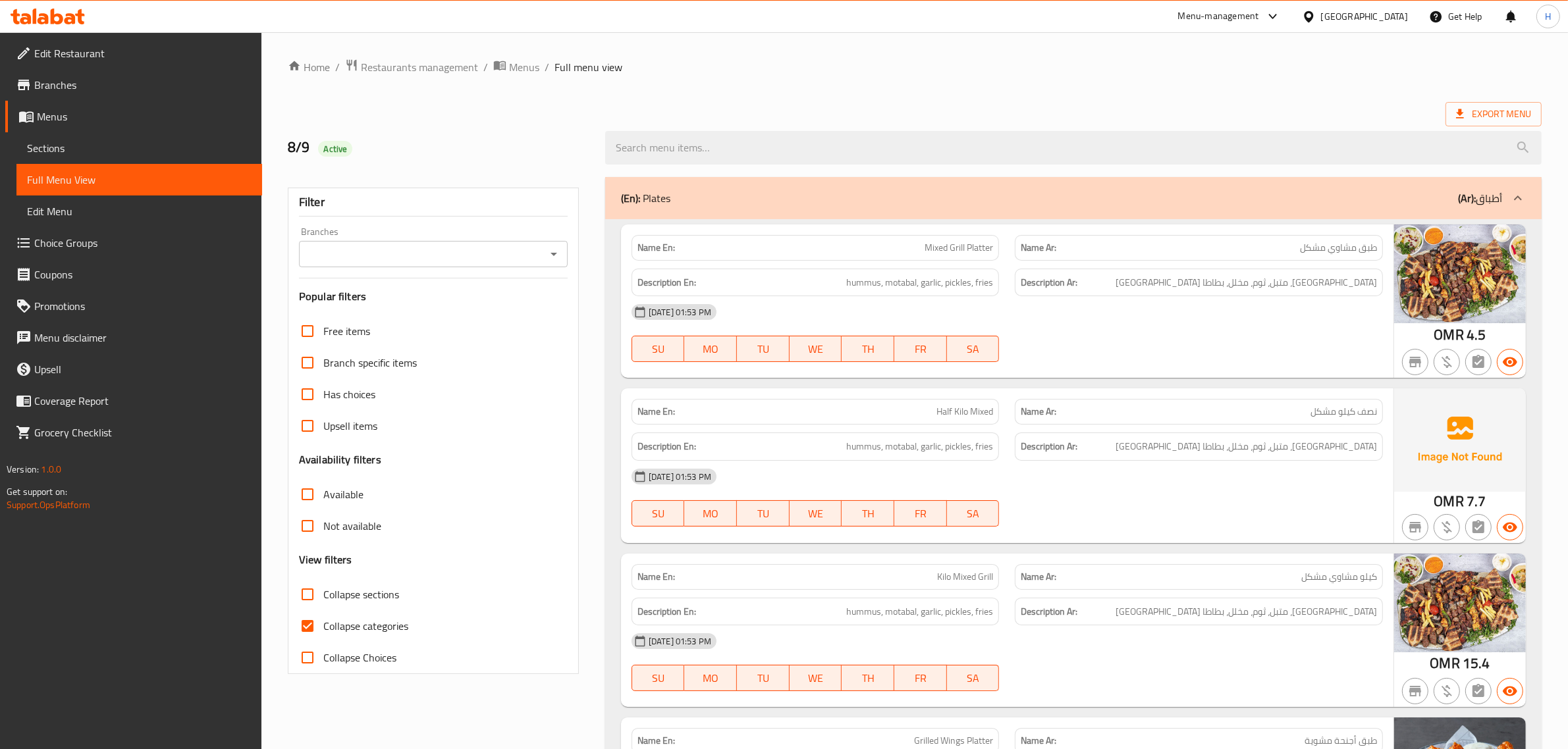
click at [86, 144] on span "Sections" at bounding box center [140, 148] width 225 height 16
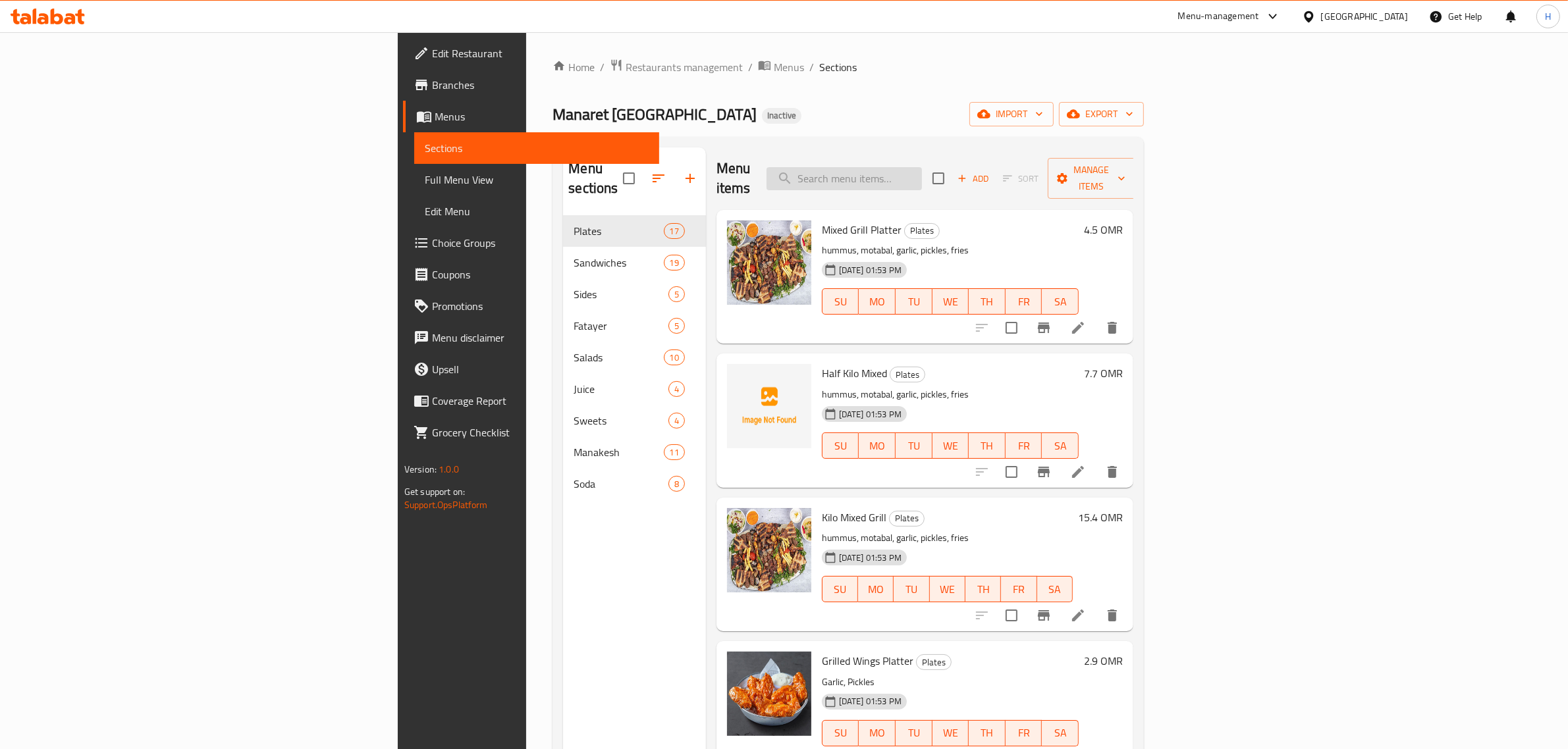
click at [787, 172] on input "search" at bounding box center [845, 179] width 156 height 23
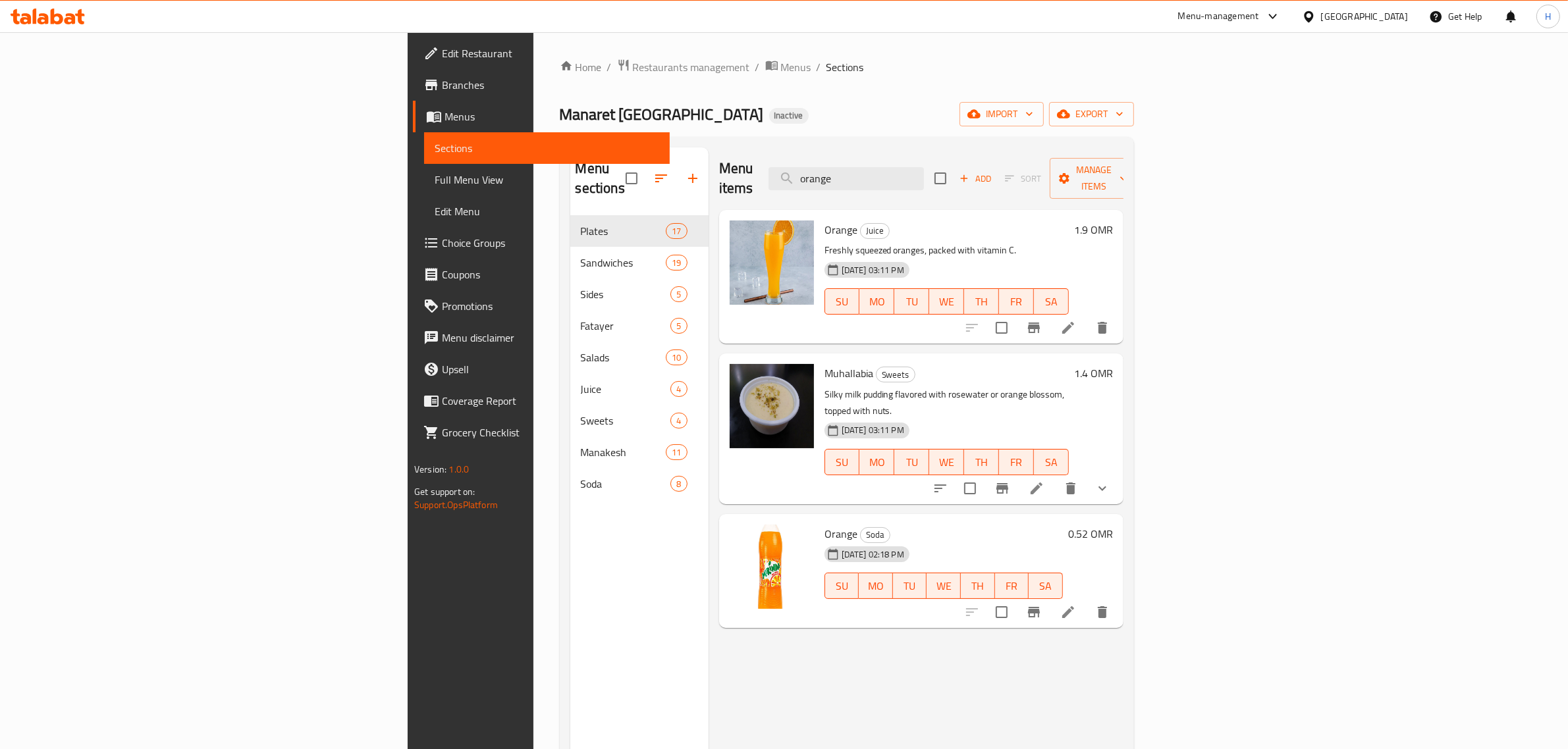
type input "orange"
click at [787, 316] on li at bounding box center [1068, 328] width 37 height 24
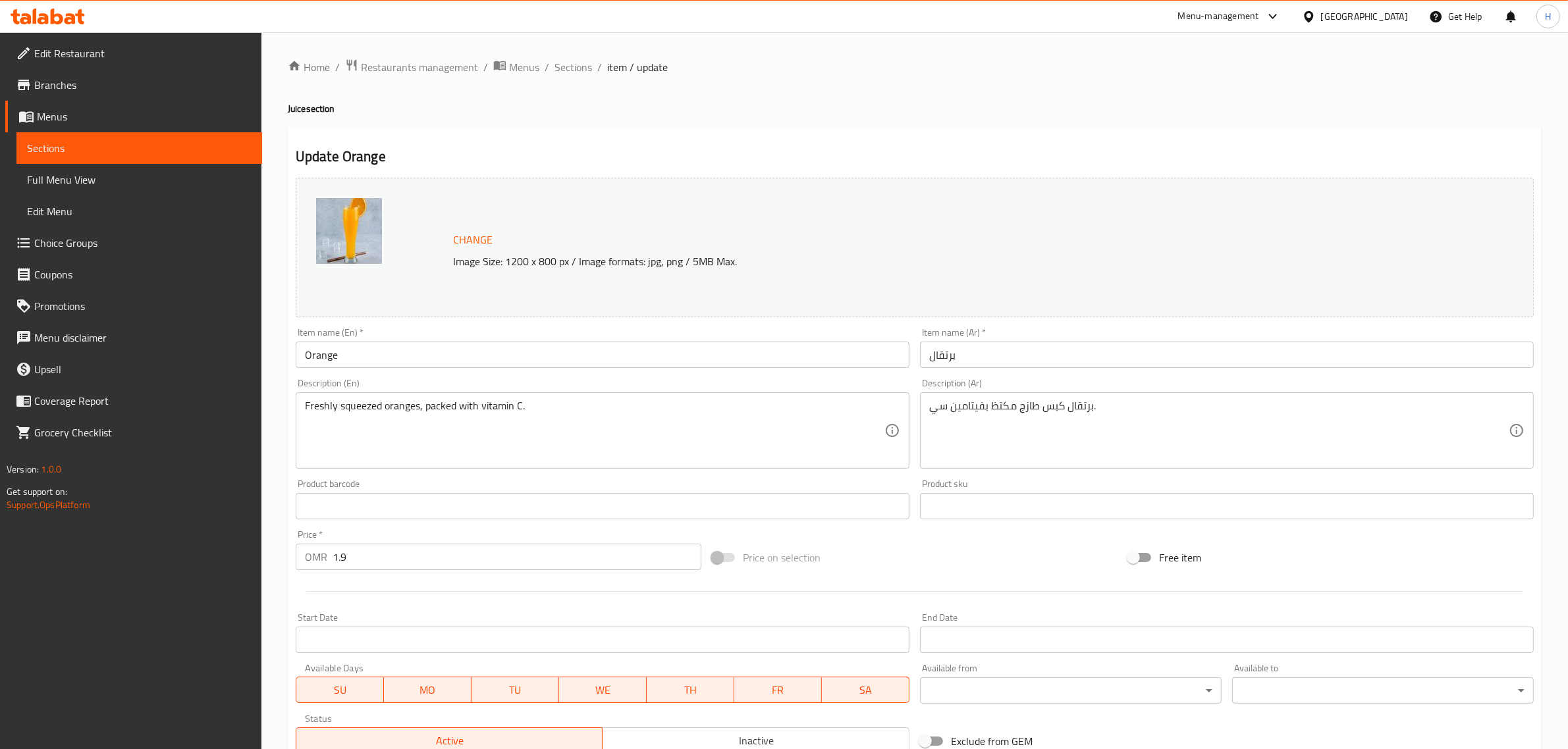
click at [428, 356] on input "Orange" at bounding box center [602, 355] width 614 height 27
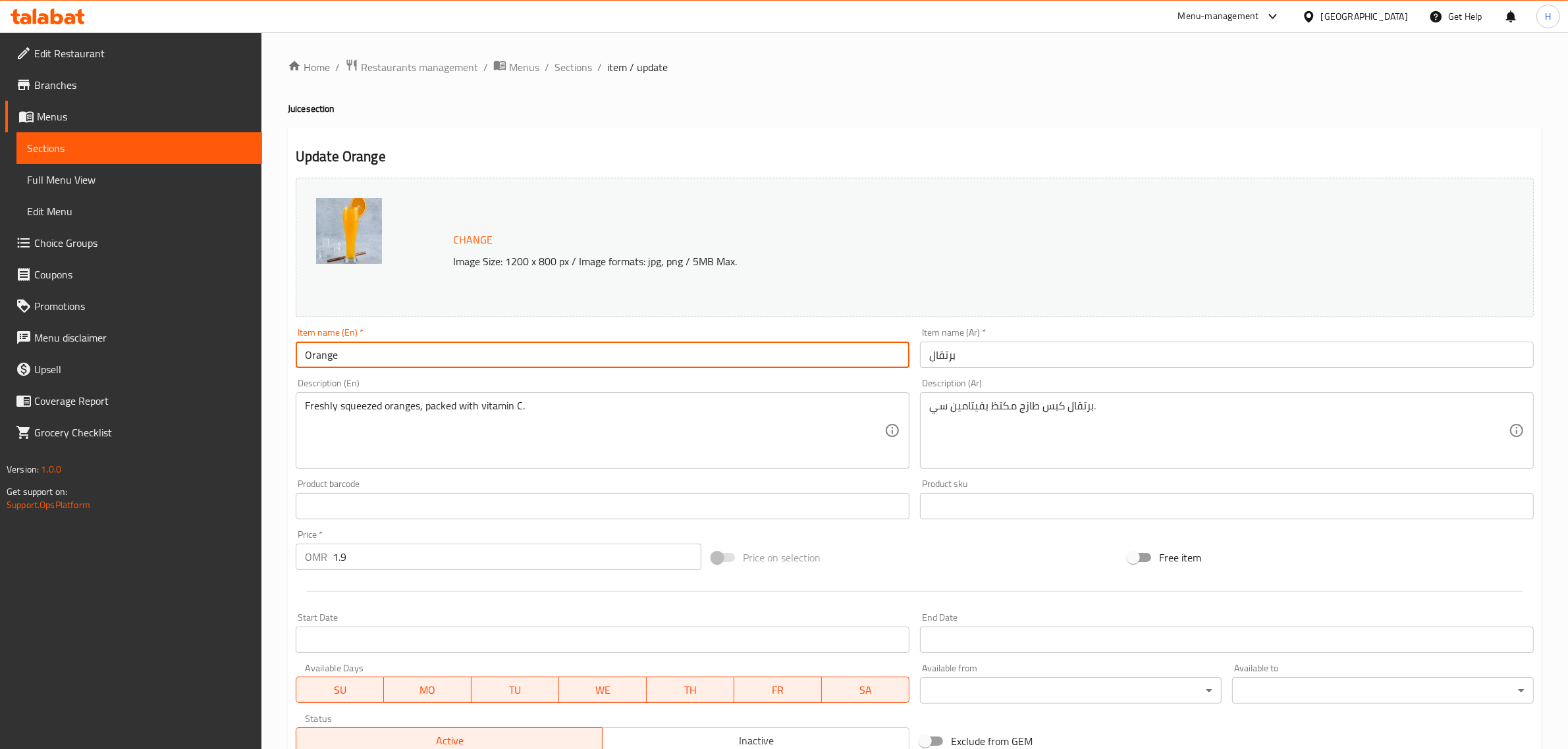
type input "Orange juice"
click at [787, 356] on input "برتقال" at bounding box center [1226, 355] width 614 height 27
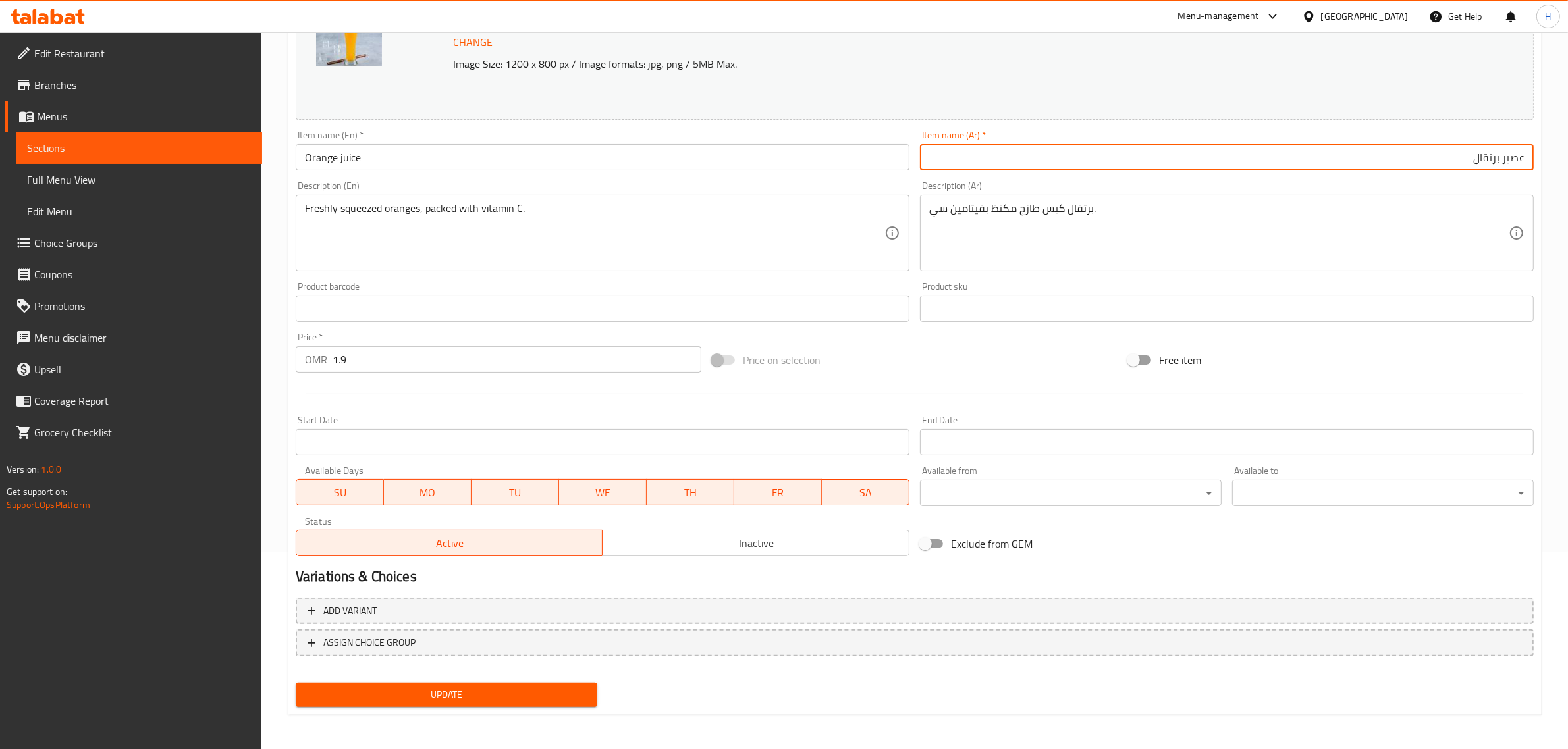
scroll to position [198, 0]
type input "عصير برتقال"
click at [464, 686] on span "Update" at bounding box center [446, 694] width 281 height 17
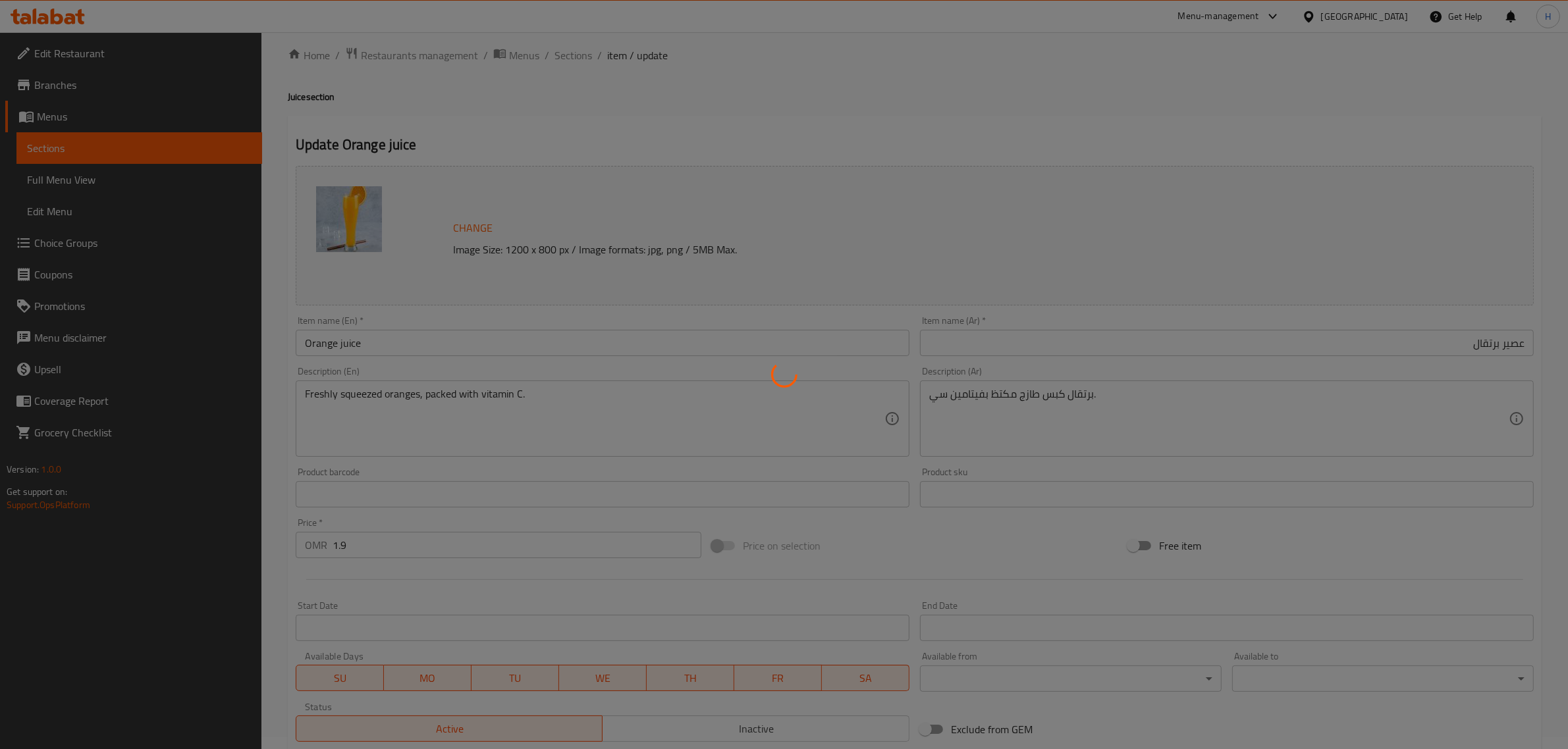
scroll to position [0, 0]
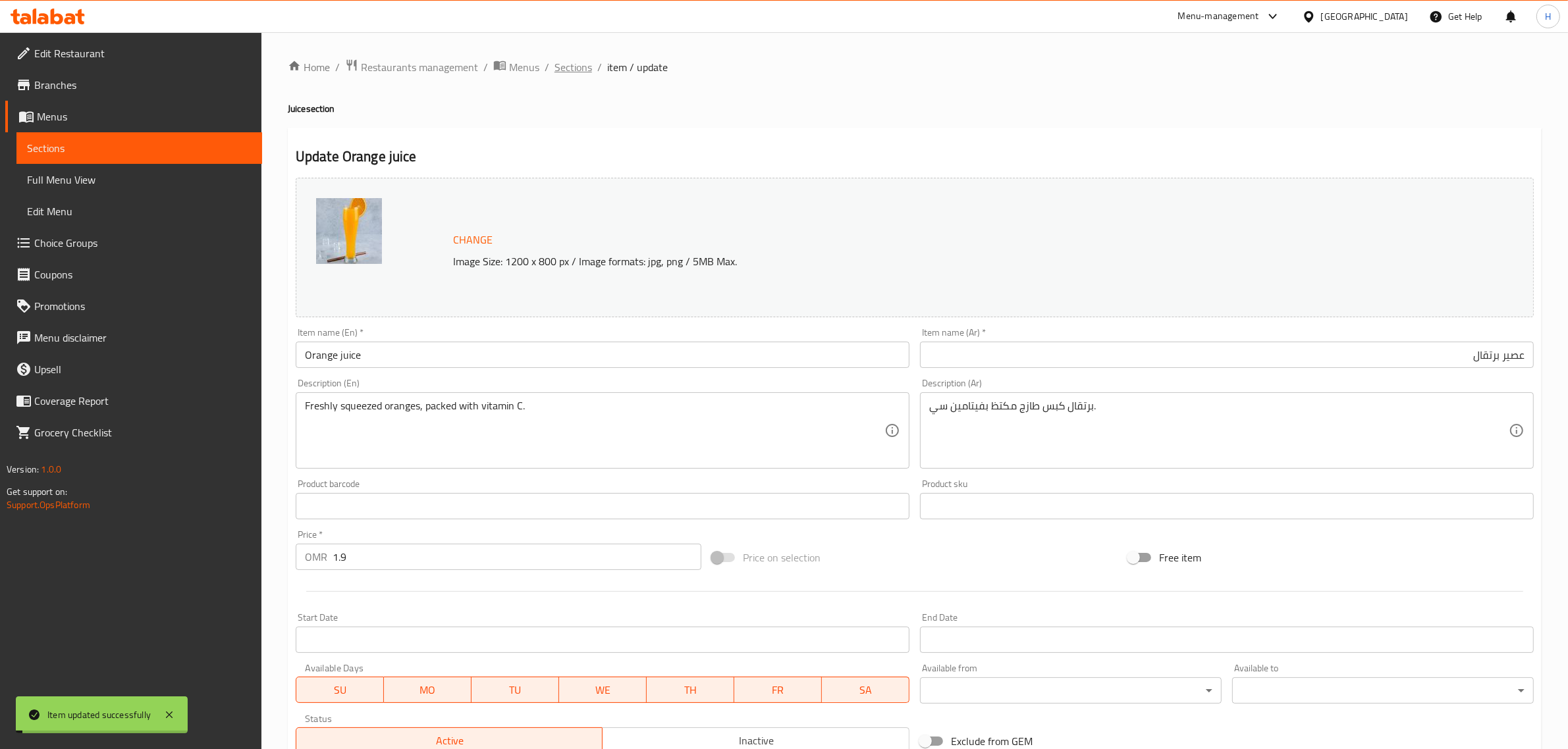
click at [575, 63] on span "Sections" at bounding box center [573, 67] width 37 height 16
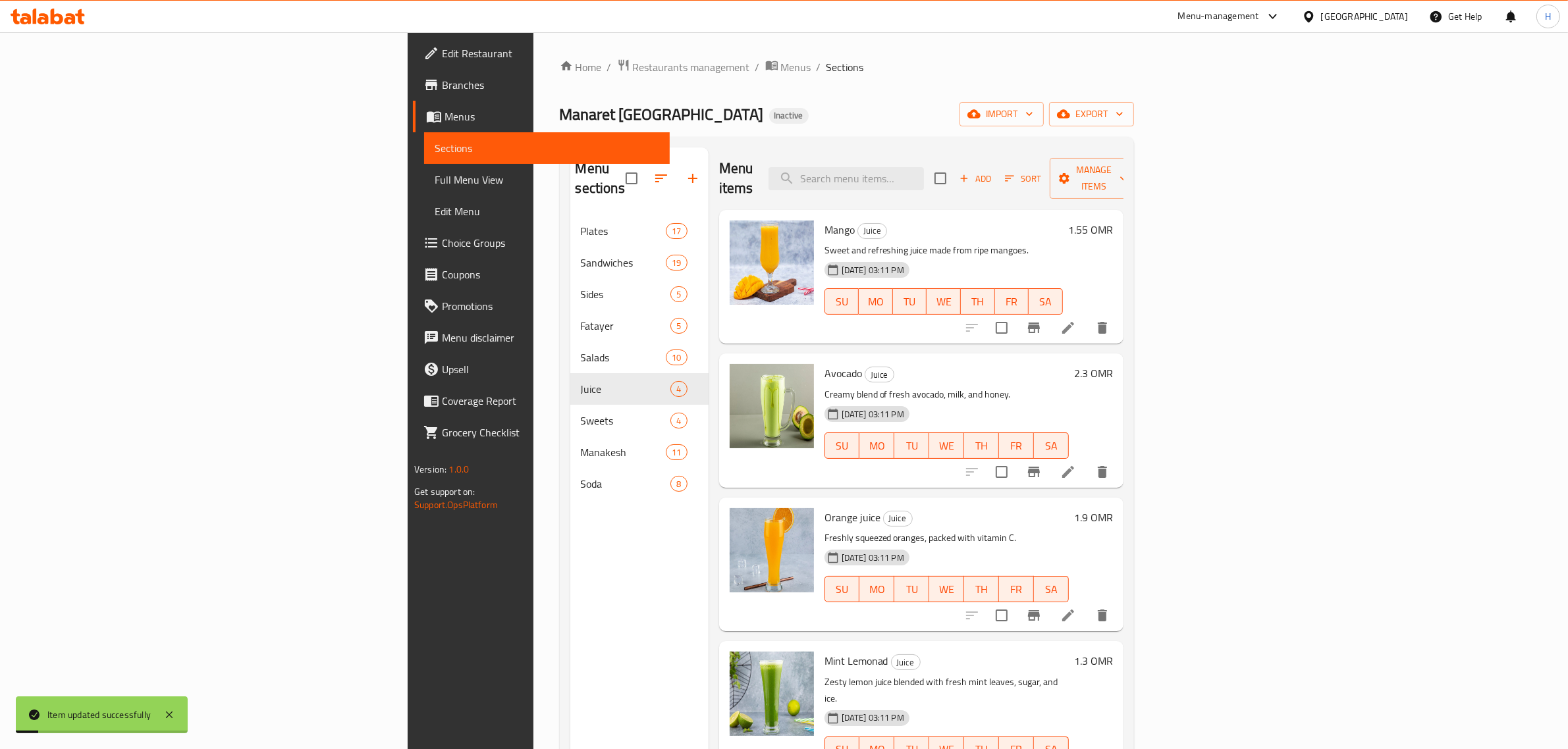
click at [435, 185] on span "Full Menu View" at bounding box center [547, 179] width 225 height 16
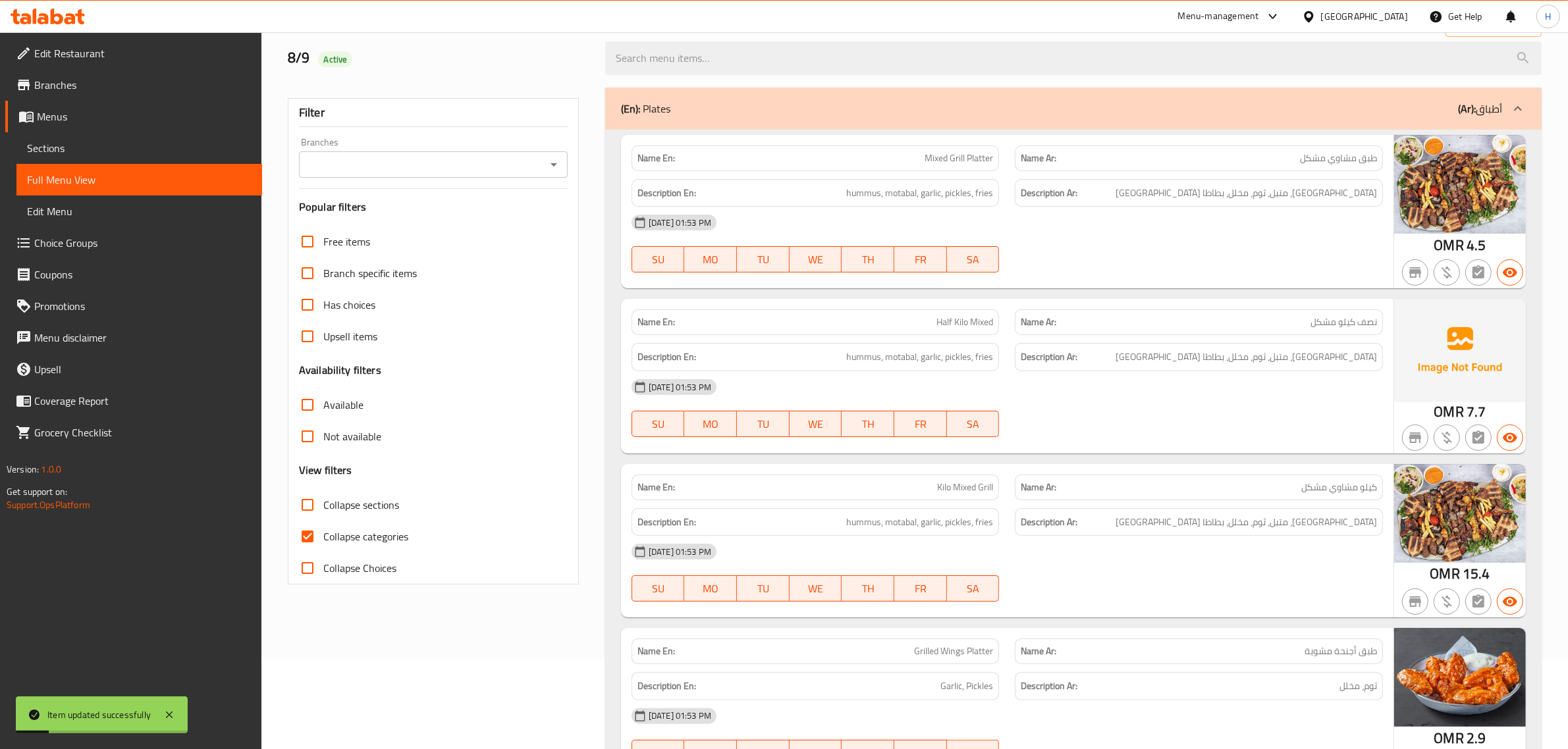
scroll to position [109, 0]
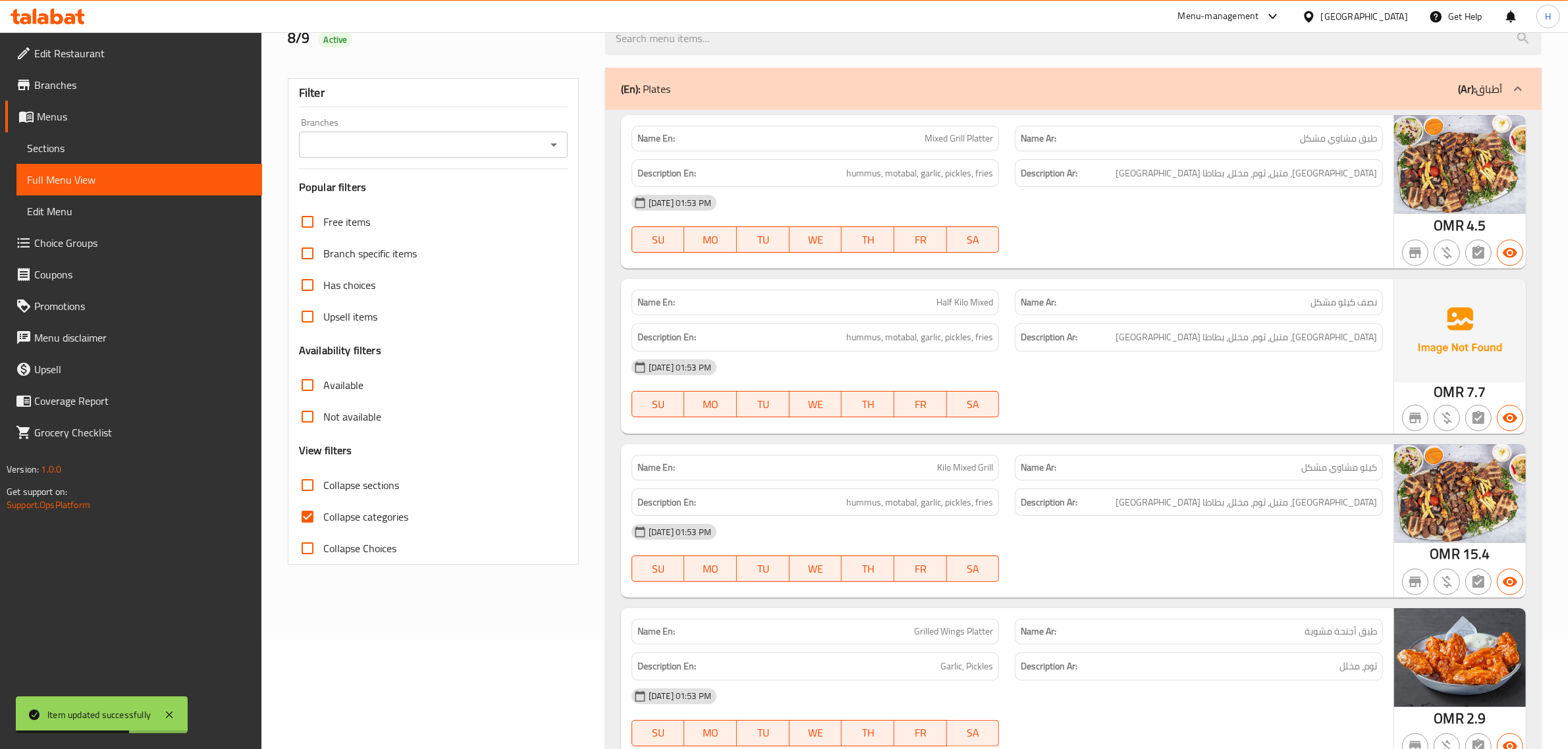
drag, startPoint x: 340, startPoint y: 520, endPoint x: 349, endPoint y: 621, distance: 101.4
click at [339, 518] on span "Collapse categories" at bounding box center [366, 516] width 85 height 16
click at [323, 518] on input "Collapse categories" at bounding box center [308, 517] width 32 height 32
checkbox input "false"
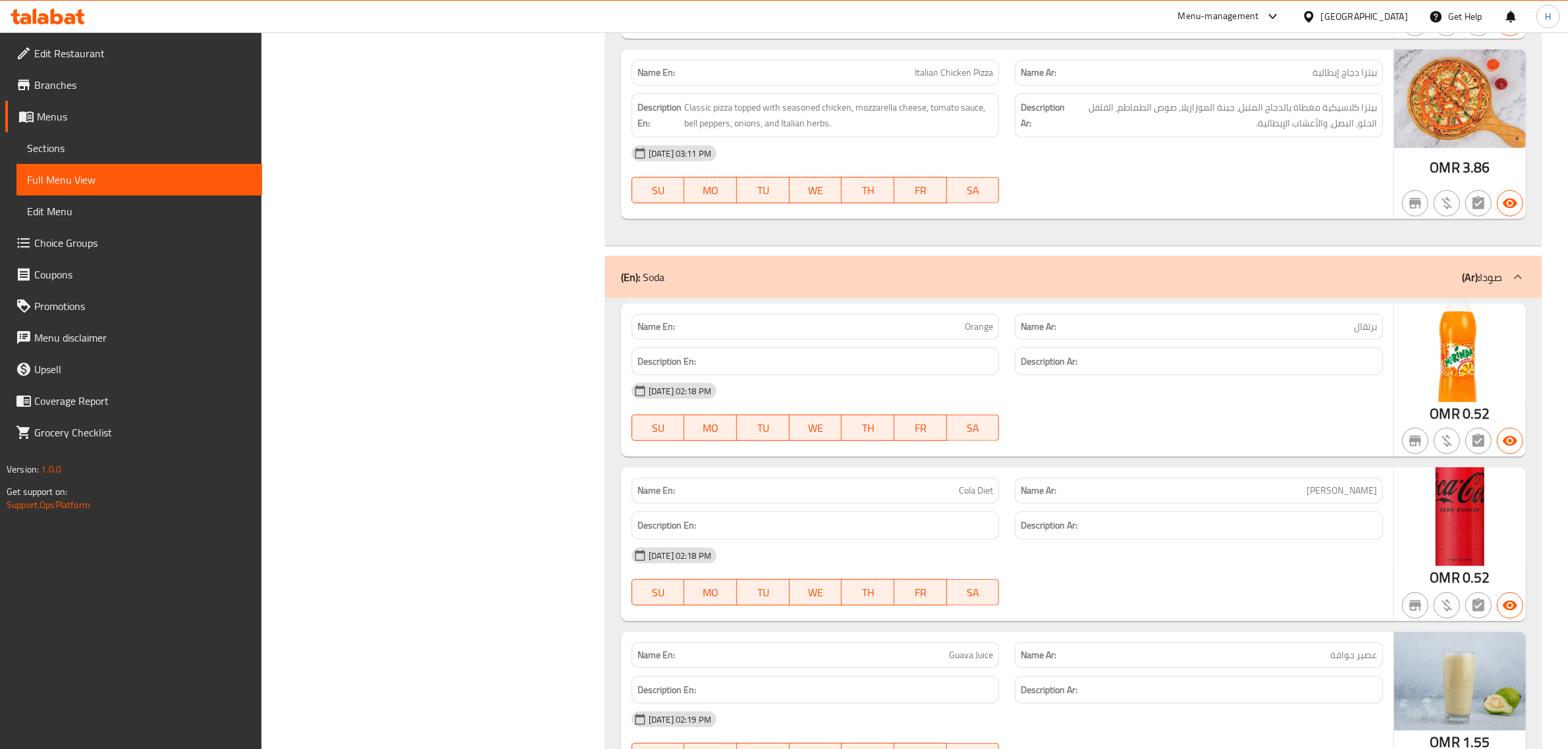
scroll to position [10364, 0]
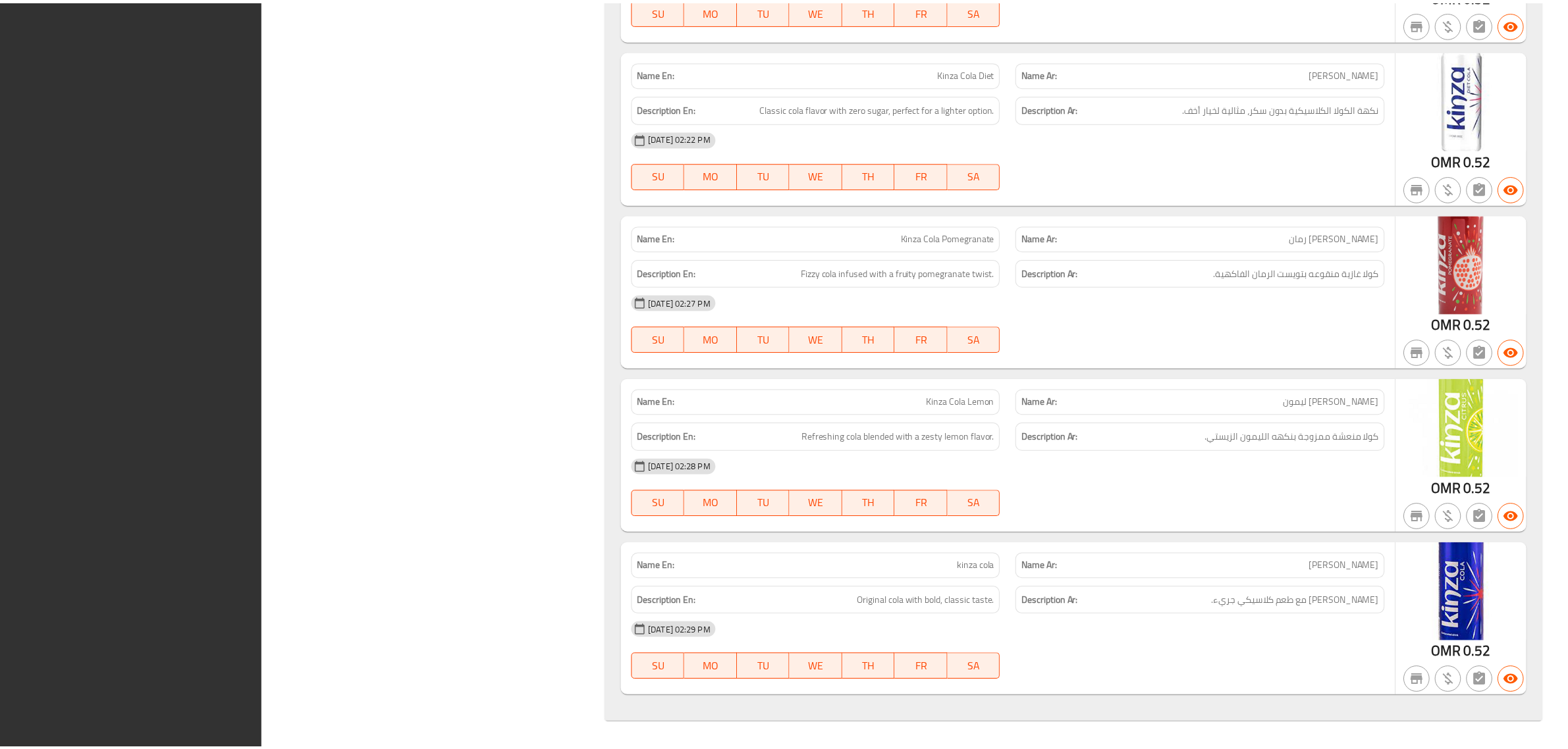
scroll to position [14849, 0]
